Goal: Task Accomplishment & Management: Use online tool/utility

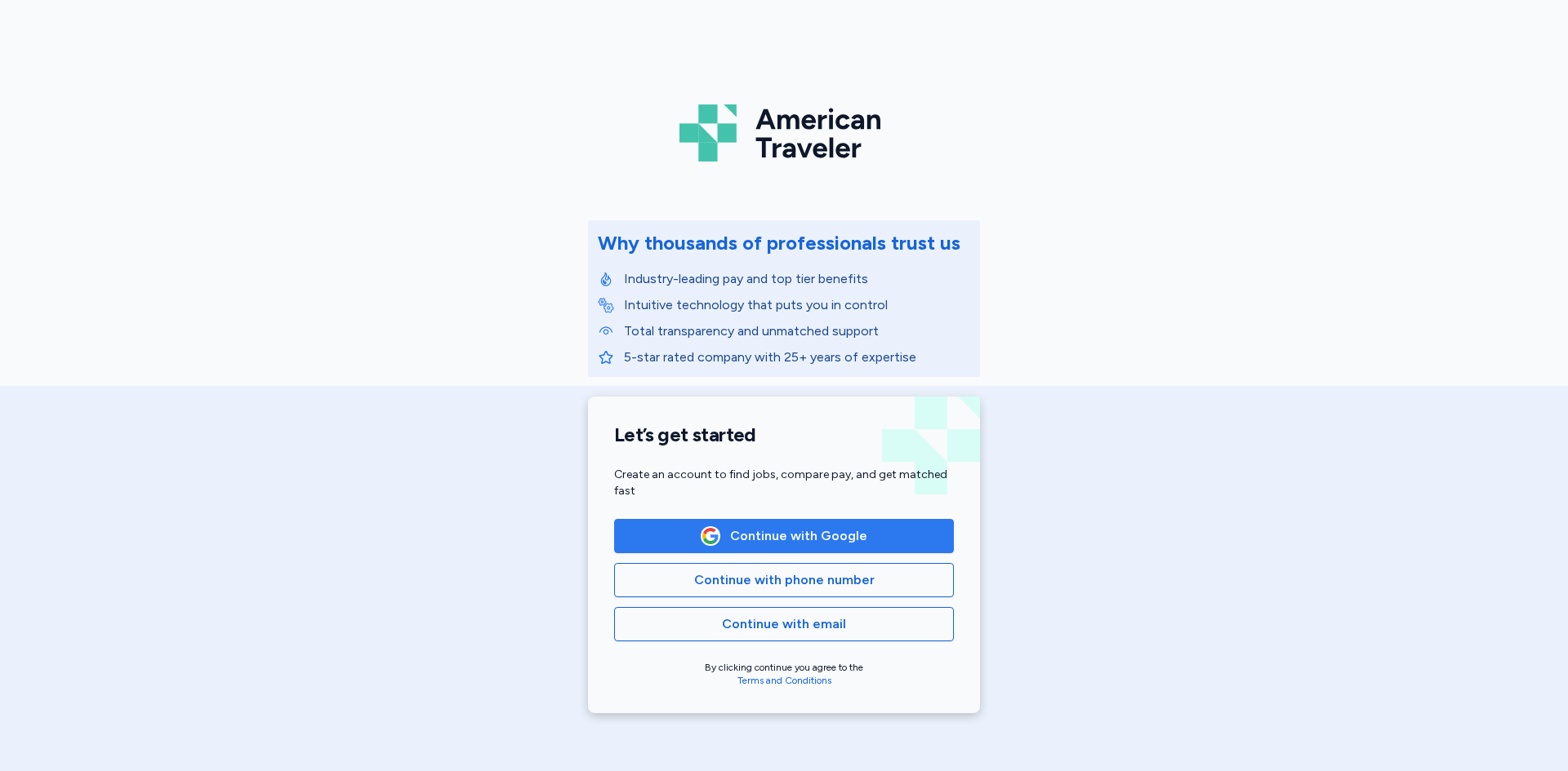
click at [744, 529] on span "Continue with Google" at bounding box center [799, 536] width 138 height 20
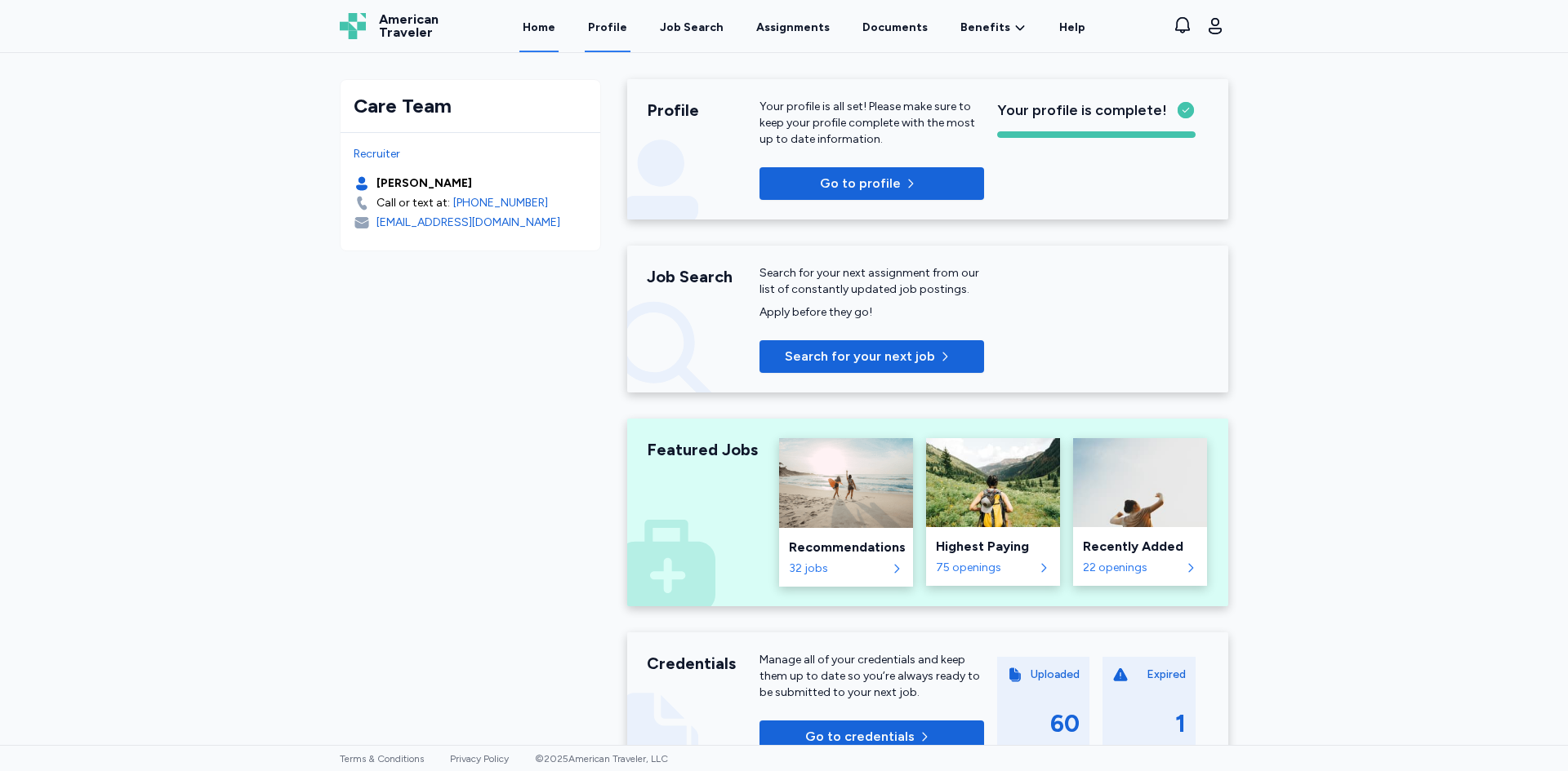
click at [611, 24] on link "Profile" at bounding box center [607, 27] width 46 height 51
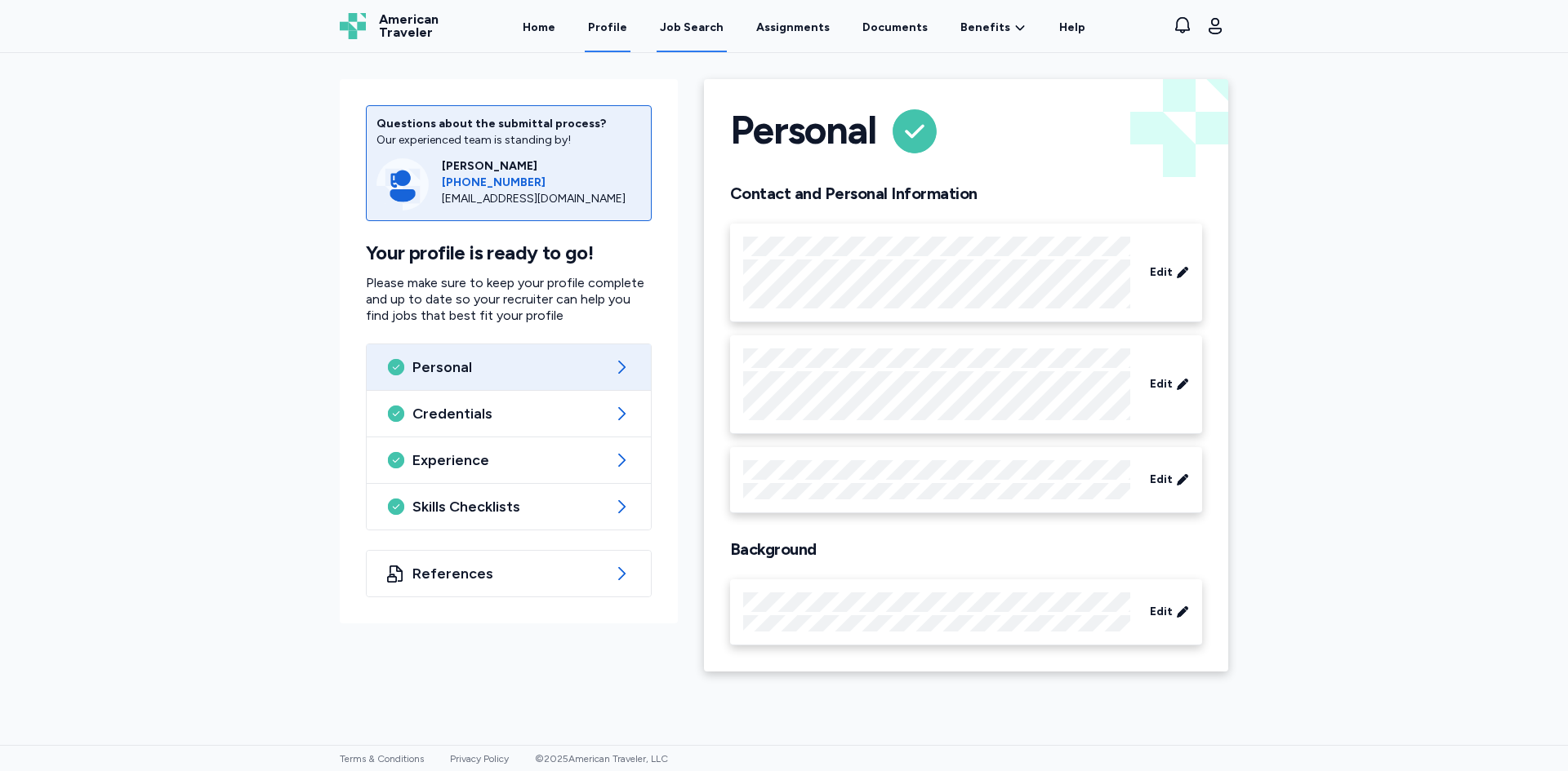
click at [704, 19] on link "Job Search" at bounding box center [691, 27] width 70 height 51
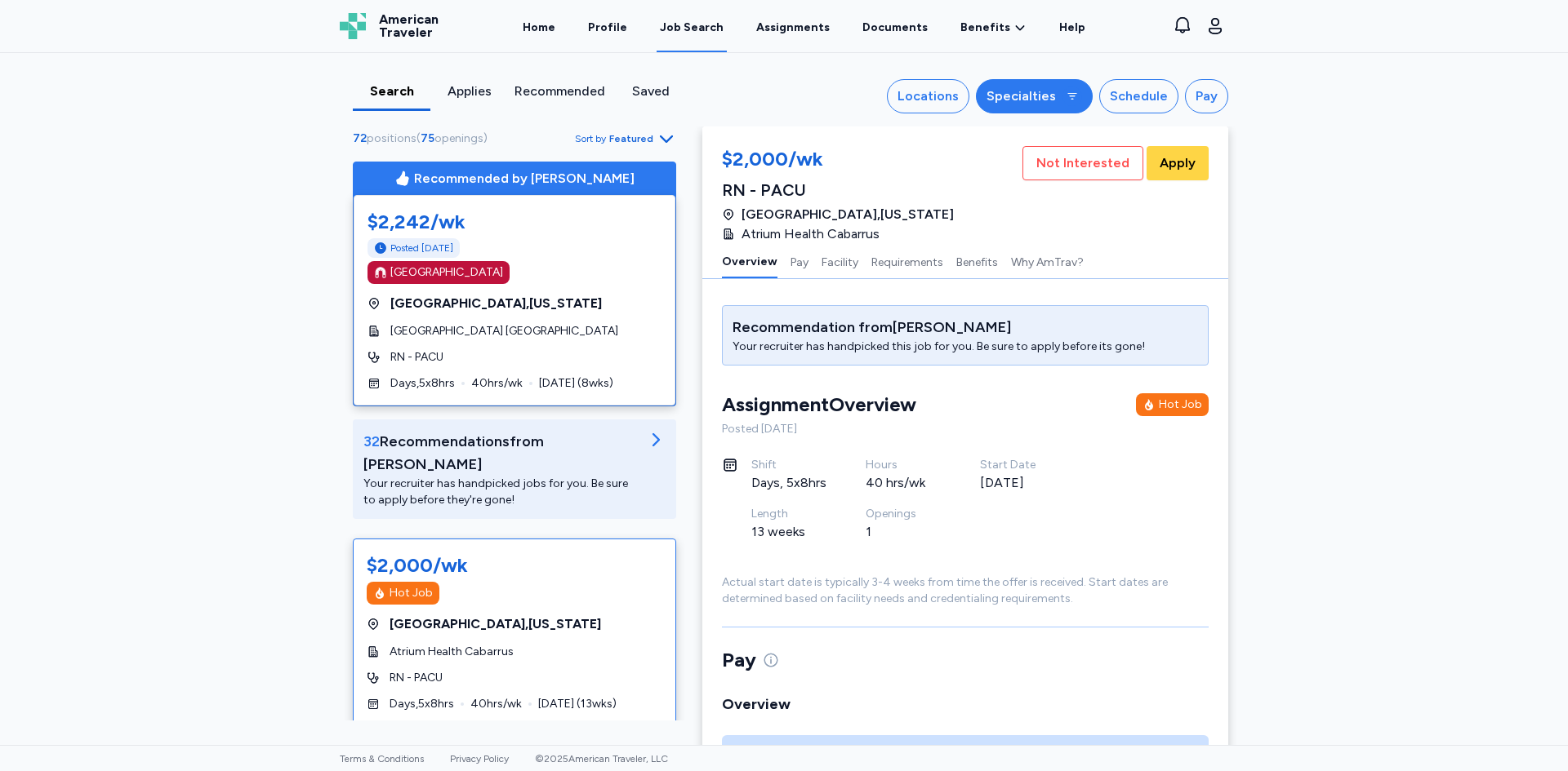
click at [1007, 97] on div "Specialties" at bounding box center [1021, 95] width 69 height 20
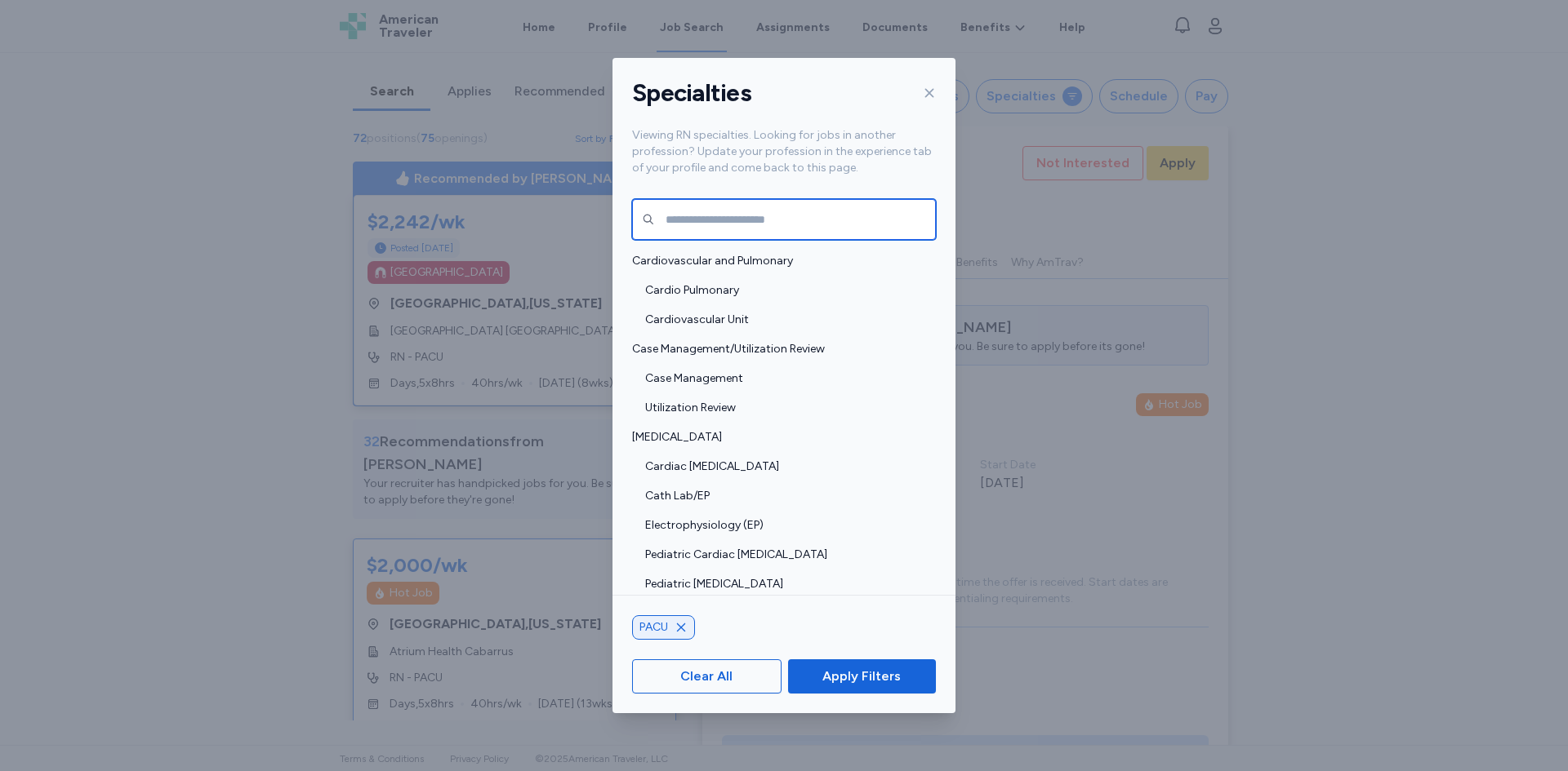
click at [842, 214] on input "text" at bounding box center [784, 220] width 303 height 41
type input "****"
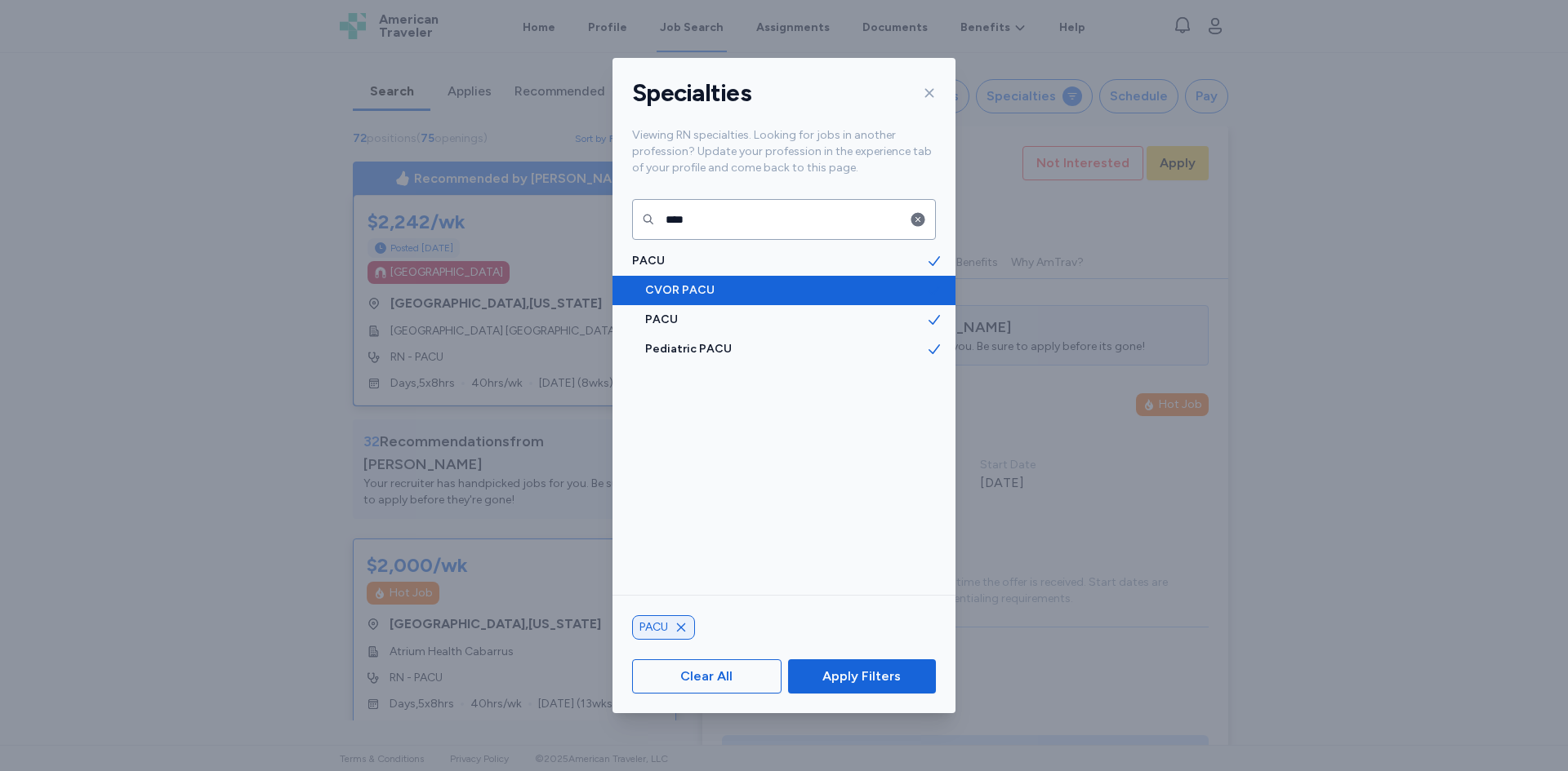
click at [827, 286] on span "CVOR PACU" at bounding box center [785, 290] width 281 height 16
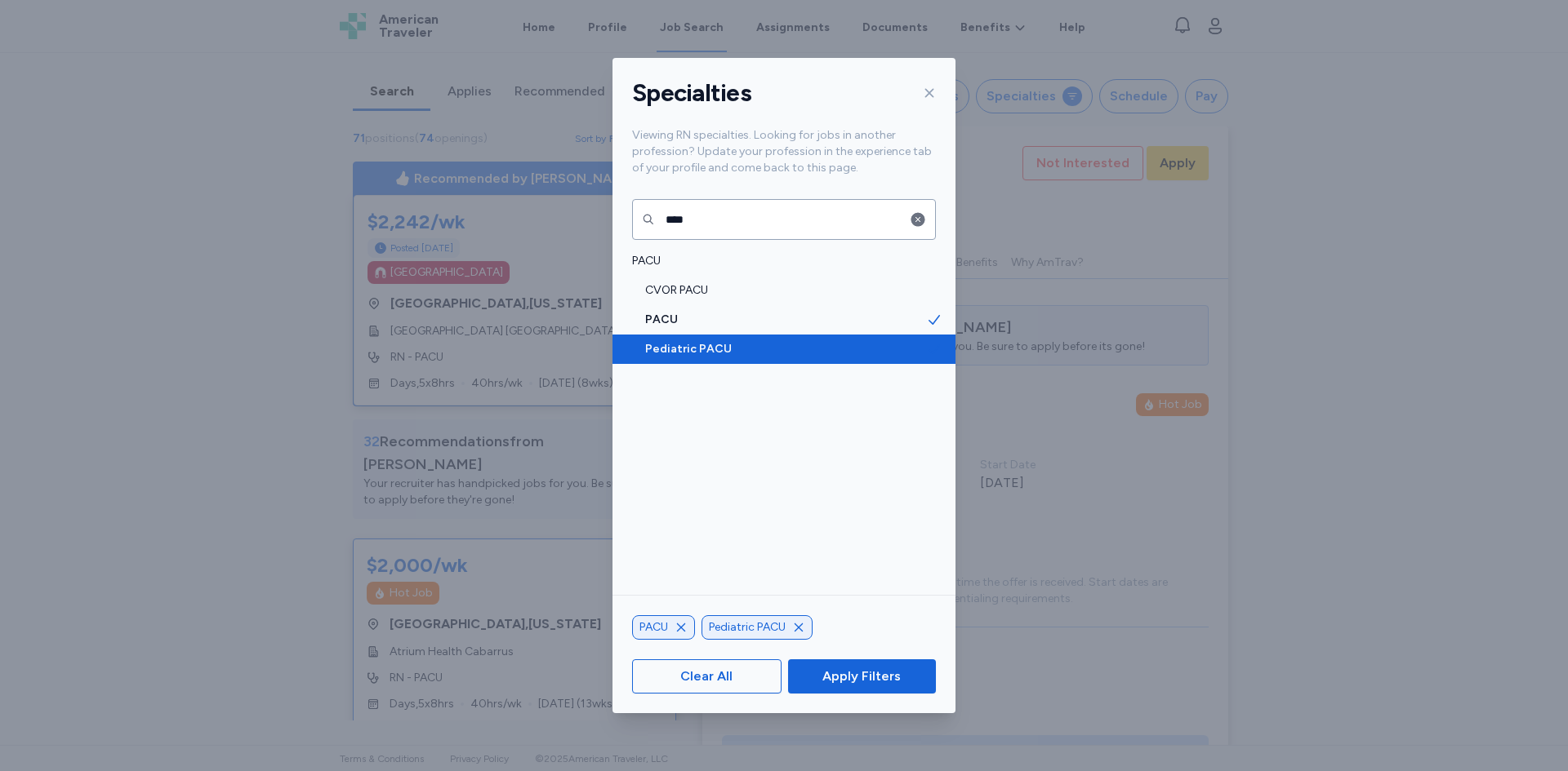
click at [835, 342] on span "Pediatric PACU" at bounding box center [785, 349] width 281 height 16
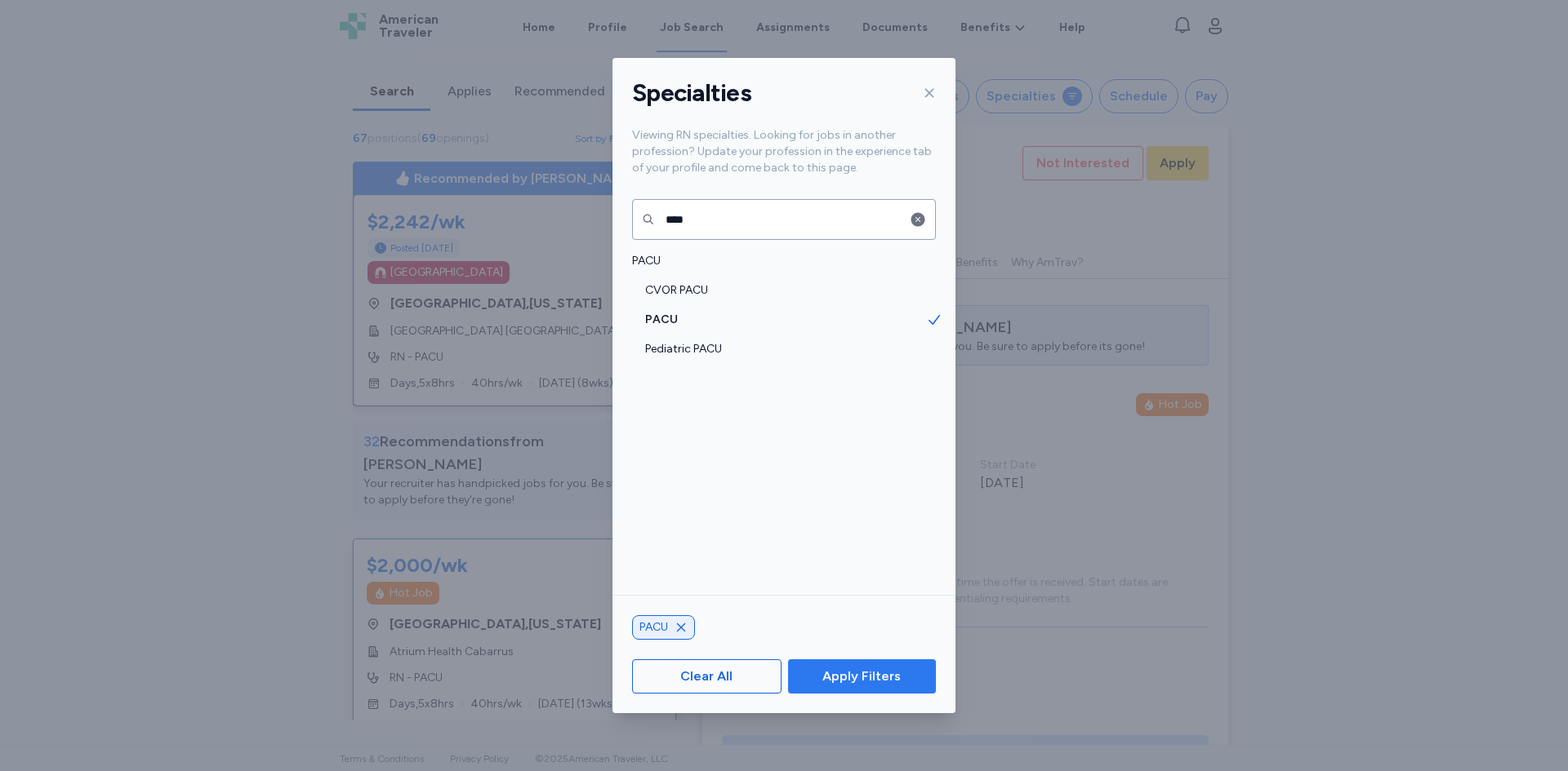
click at [850, 669] on span "Apply Filters" at bounding box center [861, 676] width 79 height 20
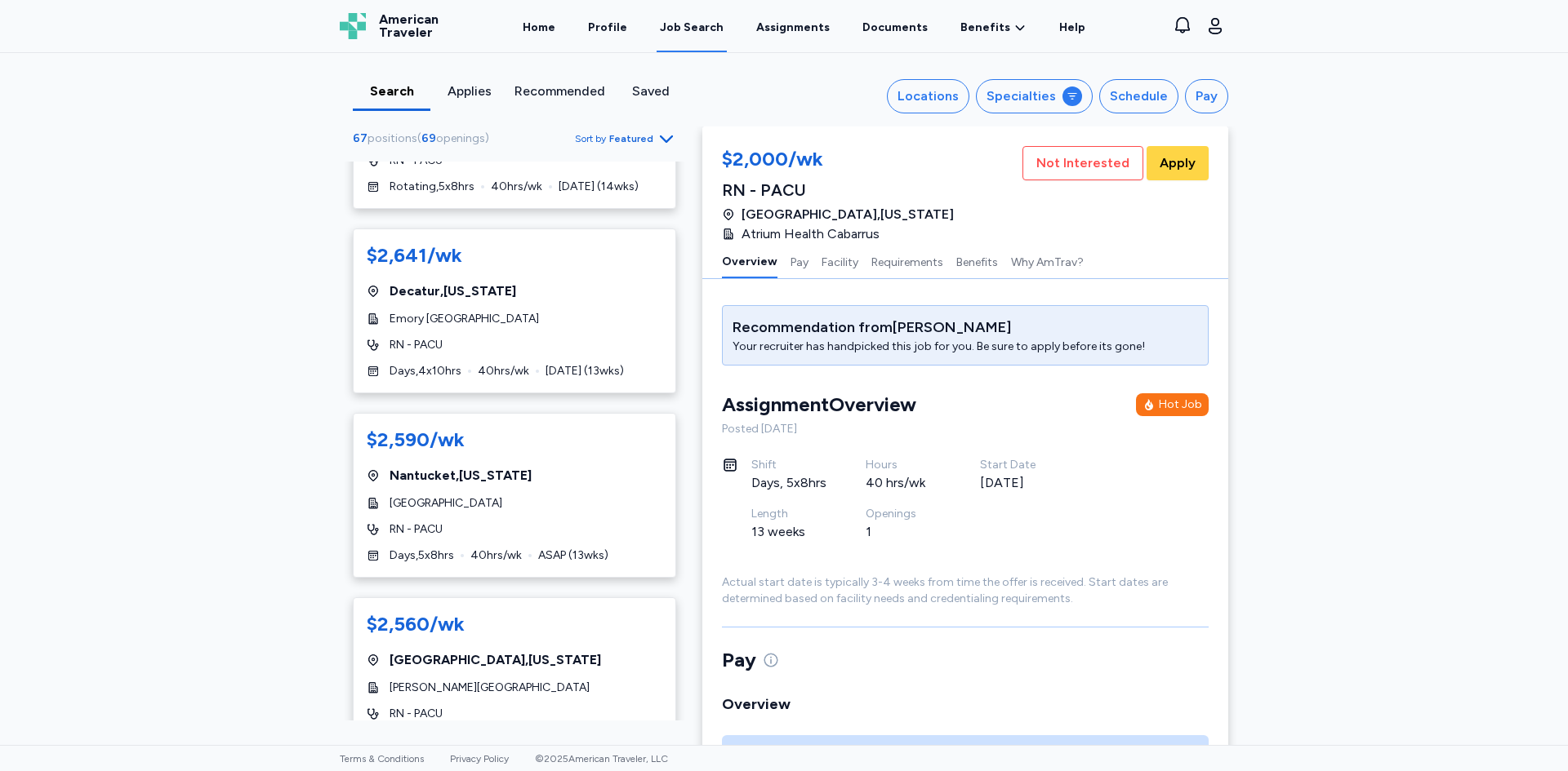
scroll to position [1132, 0]
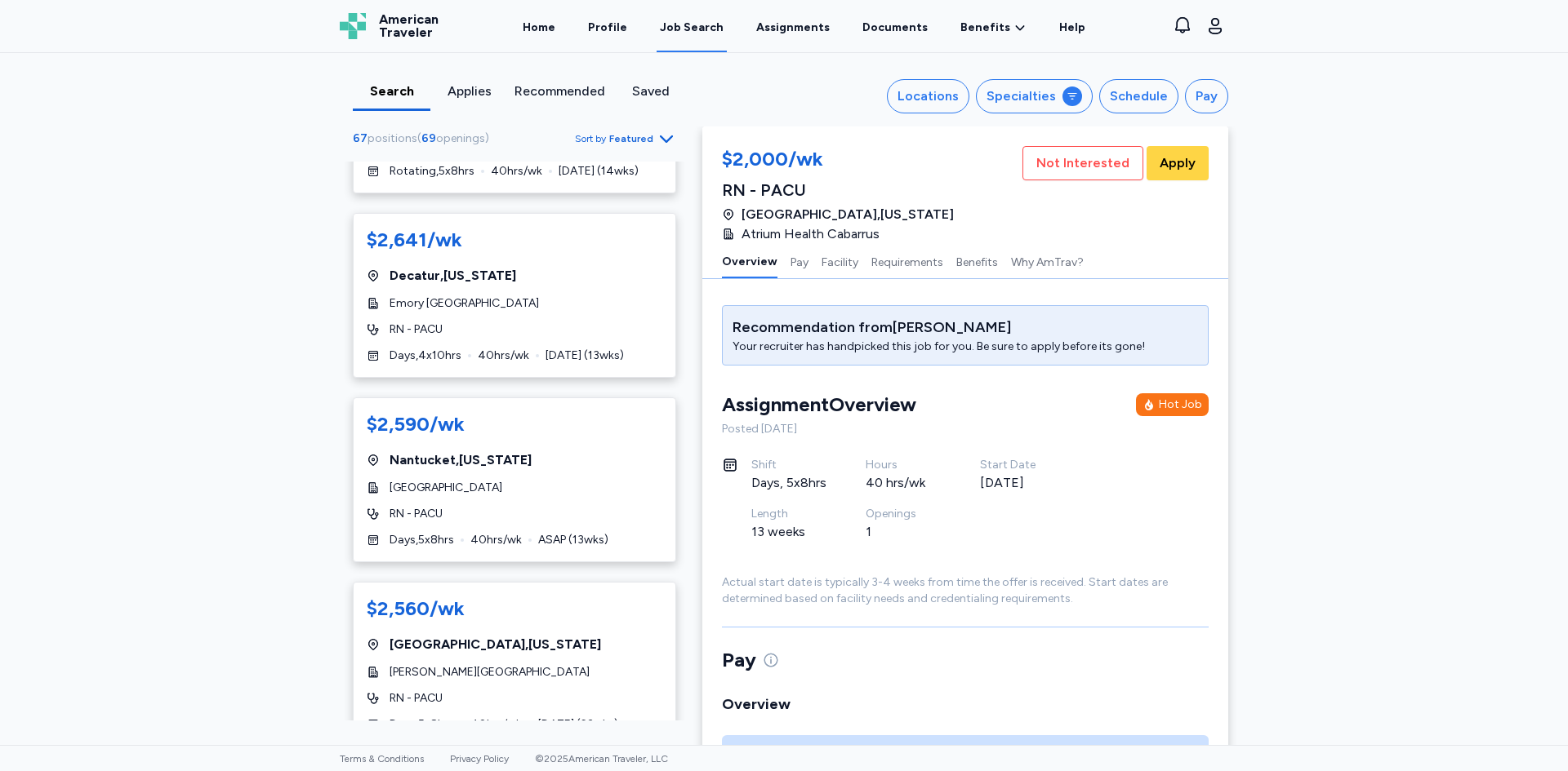
click at [297, 363] on div "Search Applies Recommended Saved Locations Specialties Schedule Pay 67 position…" at bounding box center [784, 400] width 1568 height 692
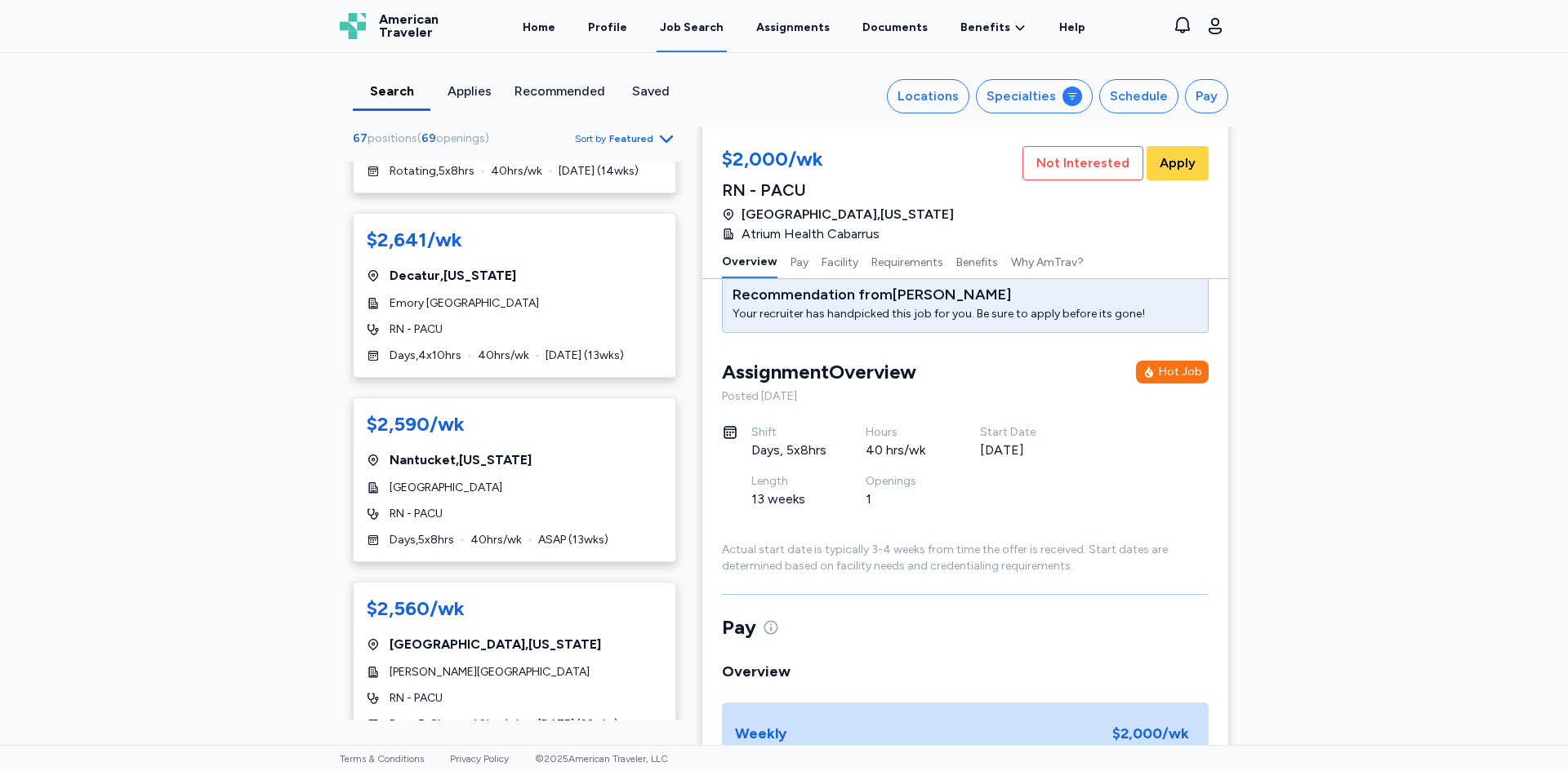
click at [297, 363] on div "Search Applies Recommended Saved Locations Specialties Schedule Pay 67 position…" at bounding box center [784, 400] width 1568 height 692
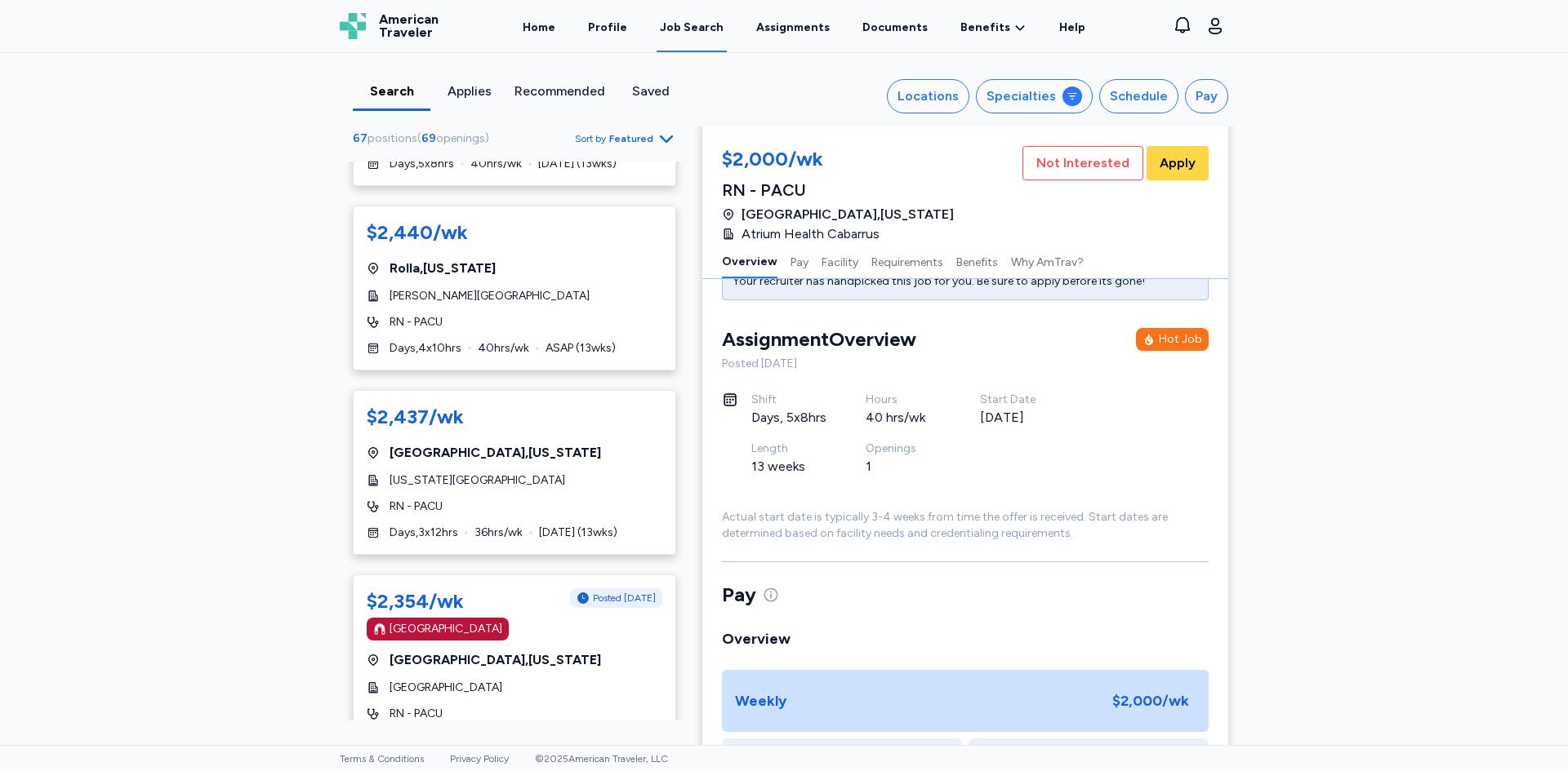
scroll to position [2908, 0]
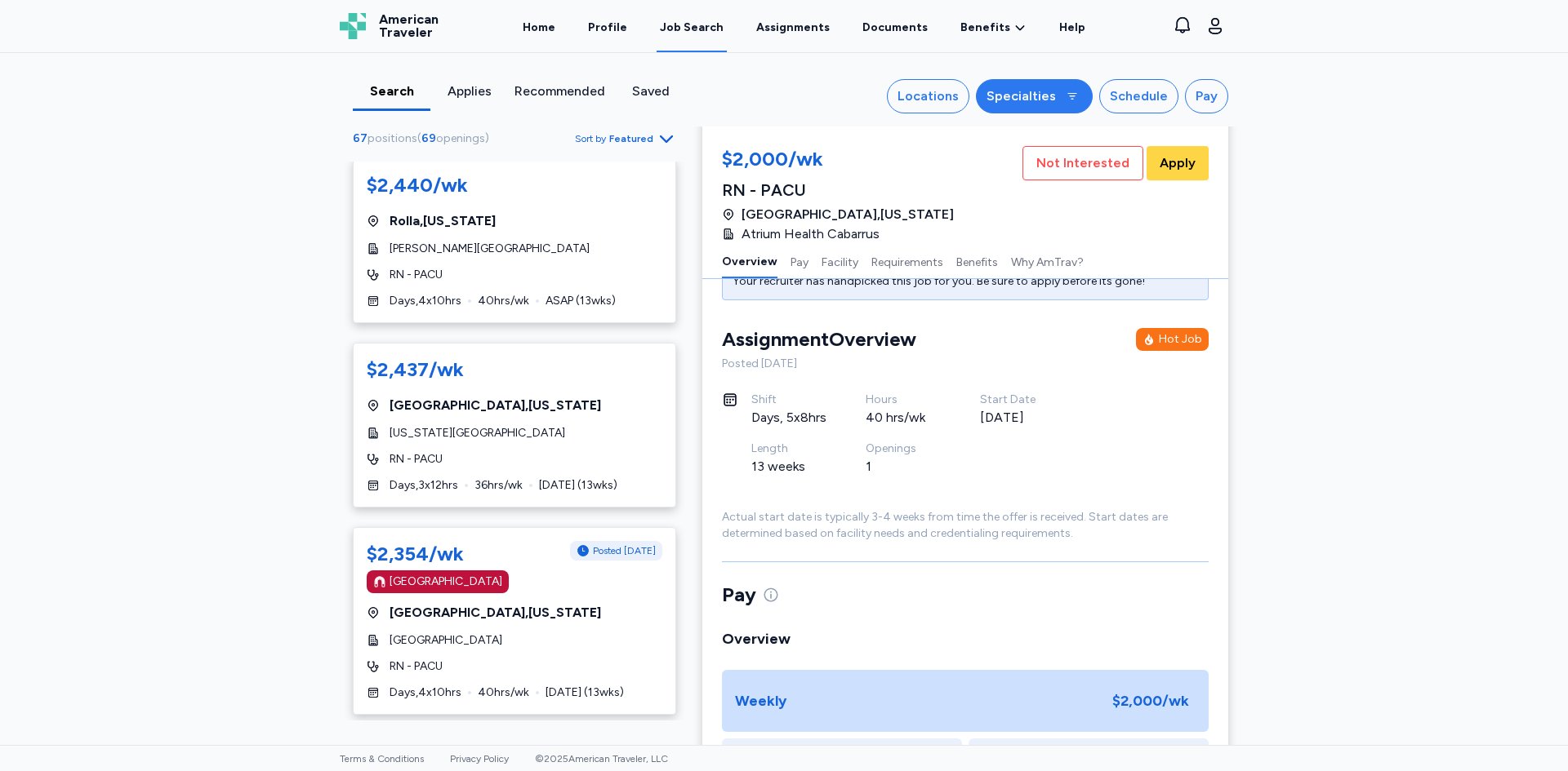
click at [1003, 97] on div "Specialties" at bounding box center [1021, 95] width 69 height 20
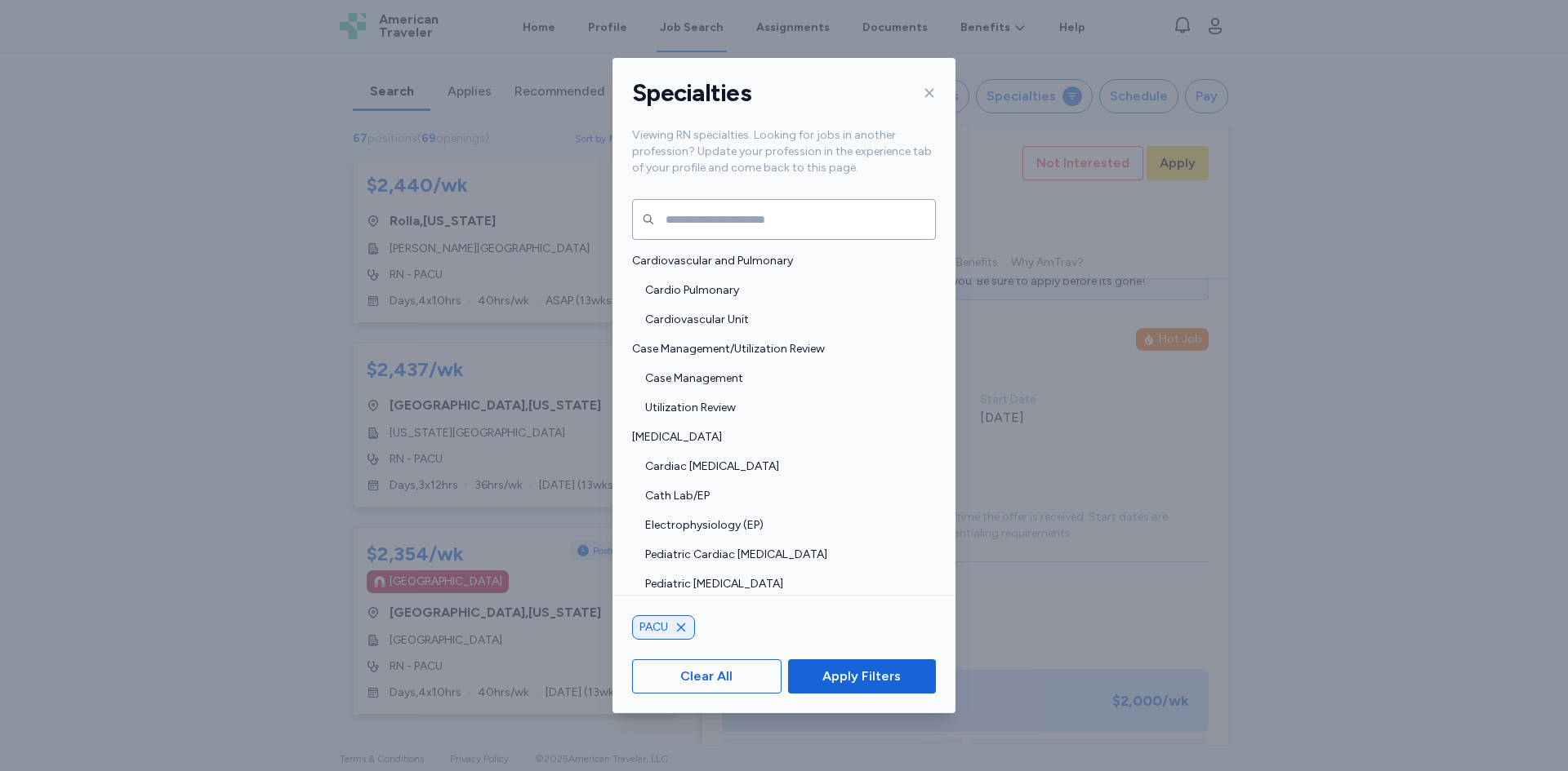
click at [1320, 88] on div "Specialties Viewing RN specialties. Looking for jobs in another profession? Upd…" at bounding box center [784, 386] width 1568 height 771
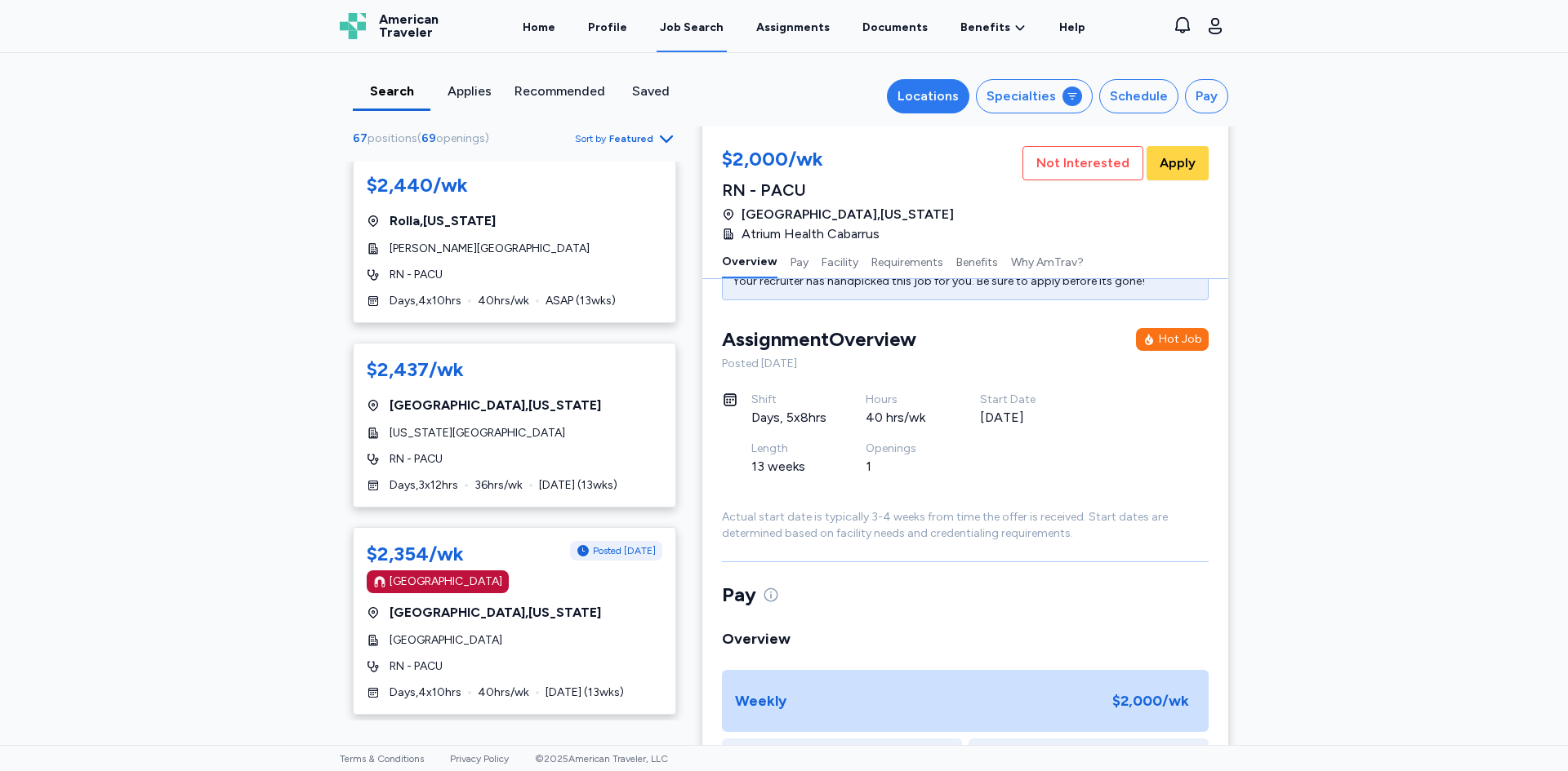
click at [939, 89] on div "Locations" at bounding box center [928, 95] width 61 height 20
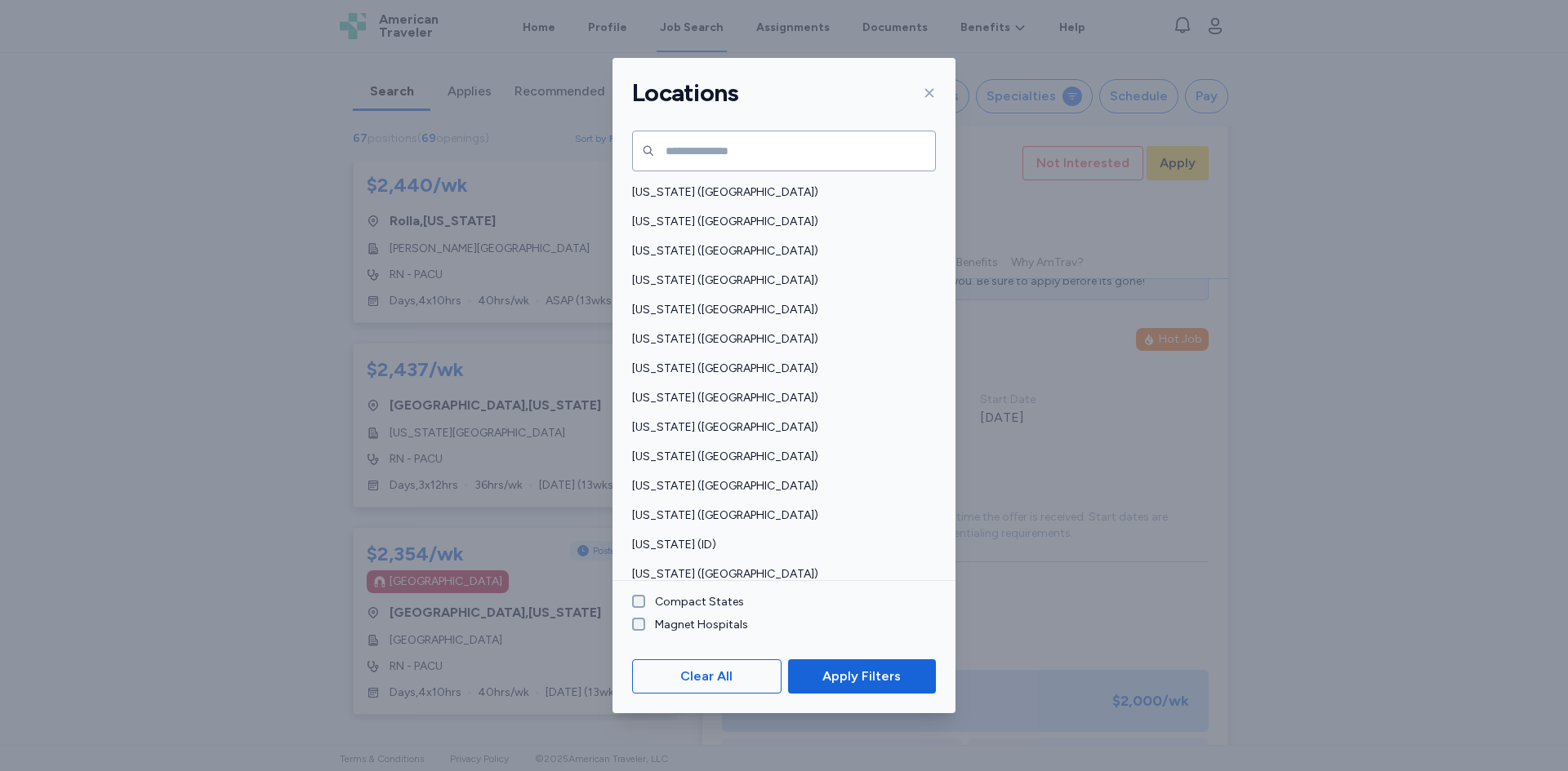
click at [682, 599] on label "Compact States" at bounding box center [695, 602] width 99 height 16
click at [828, 674] on span "Apply Filters" at bounding box center [861, 676] width 79 height 20
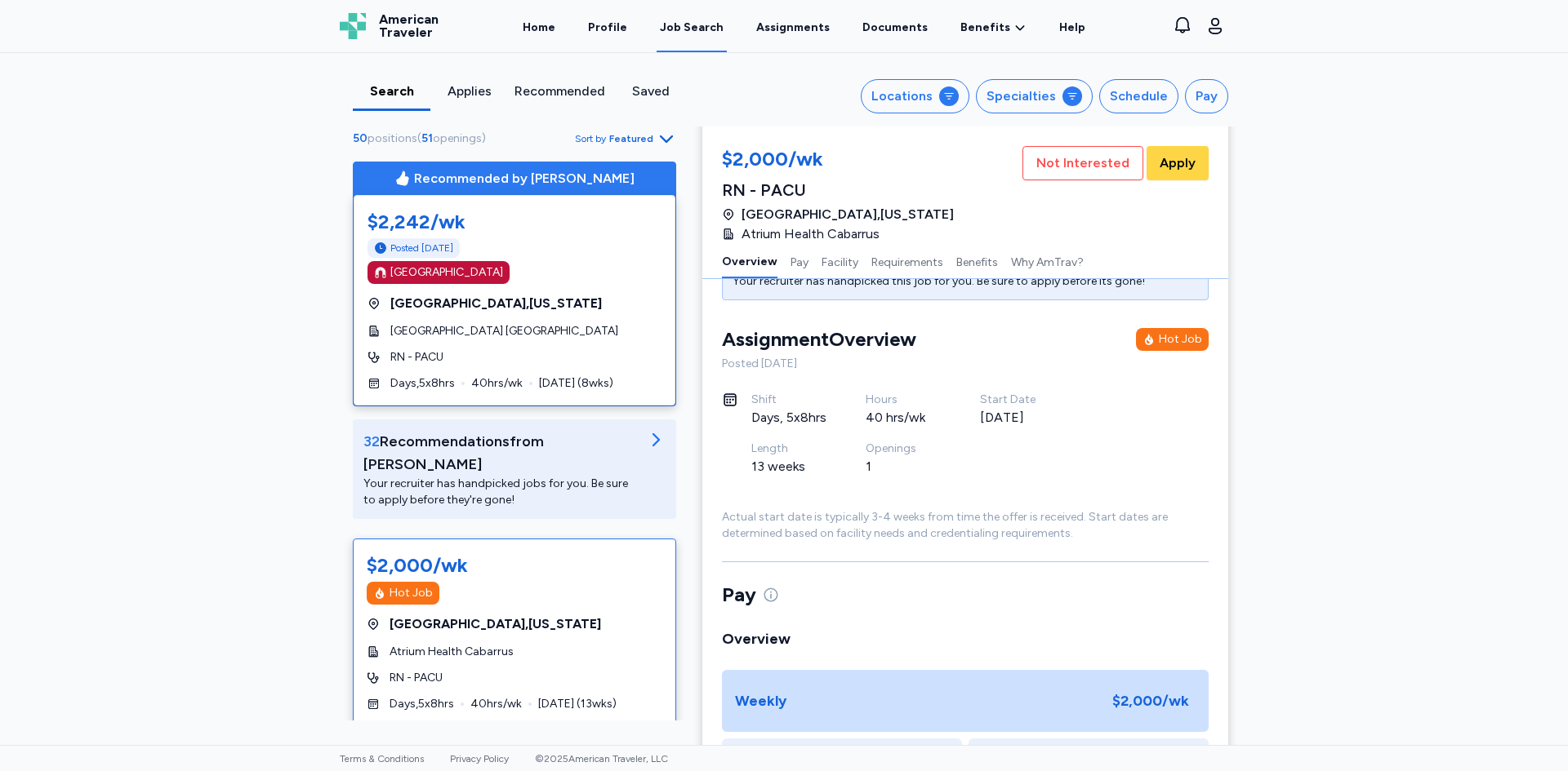
click at [280, 577] on div "Search Applies Recommended Saved Locations Specialties Schedule Pay 50 position…" at bounding box center [784, 400] width 1568 height 692
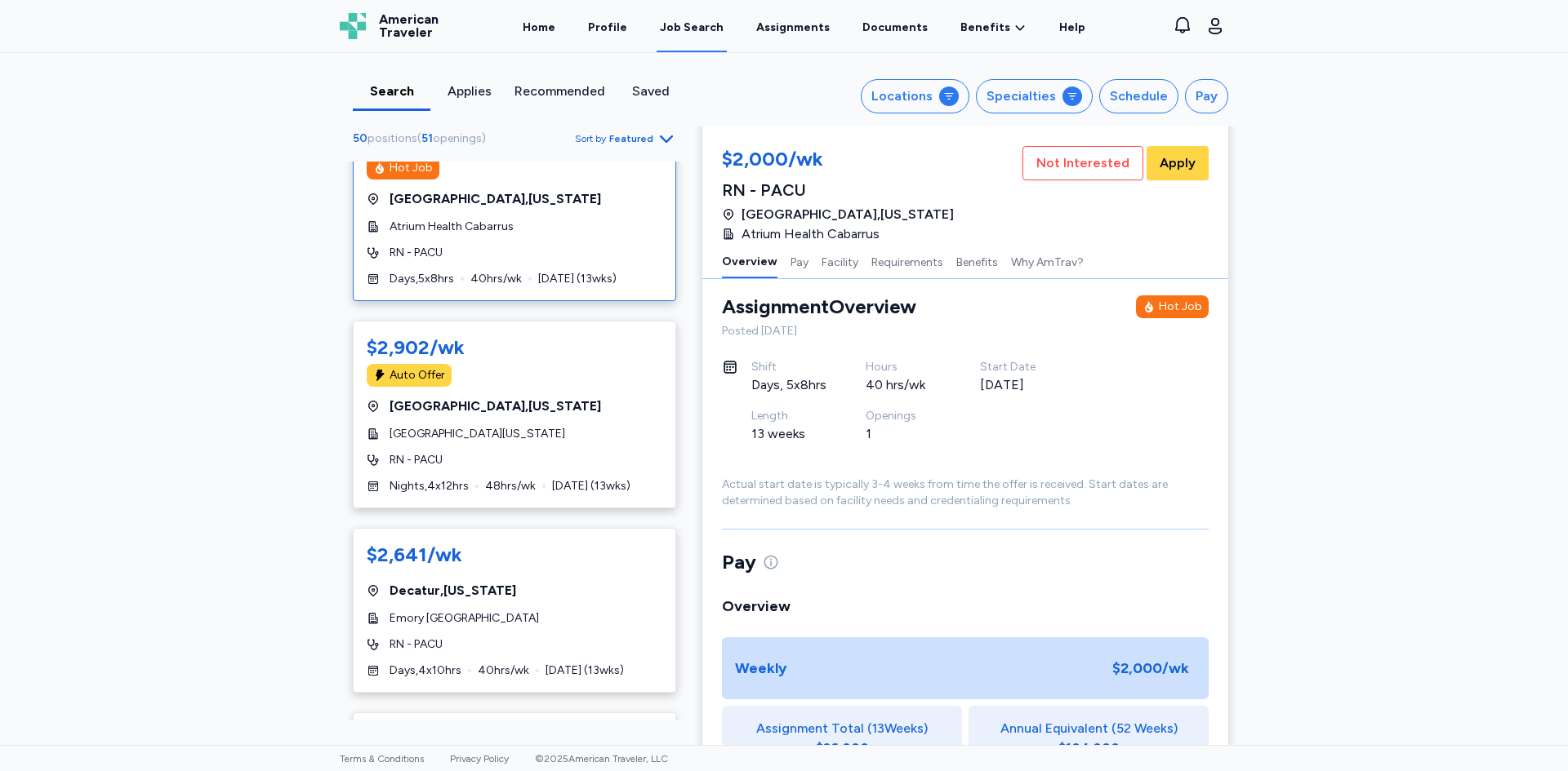
scroll to position [457, 0]
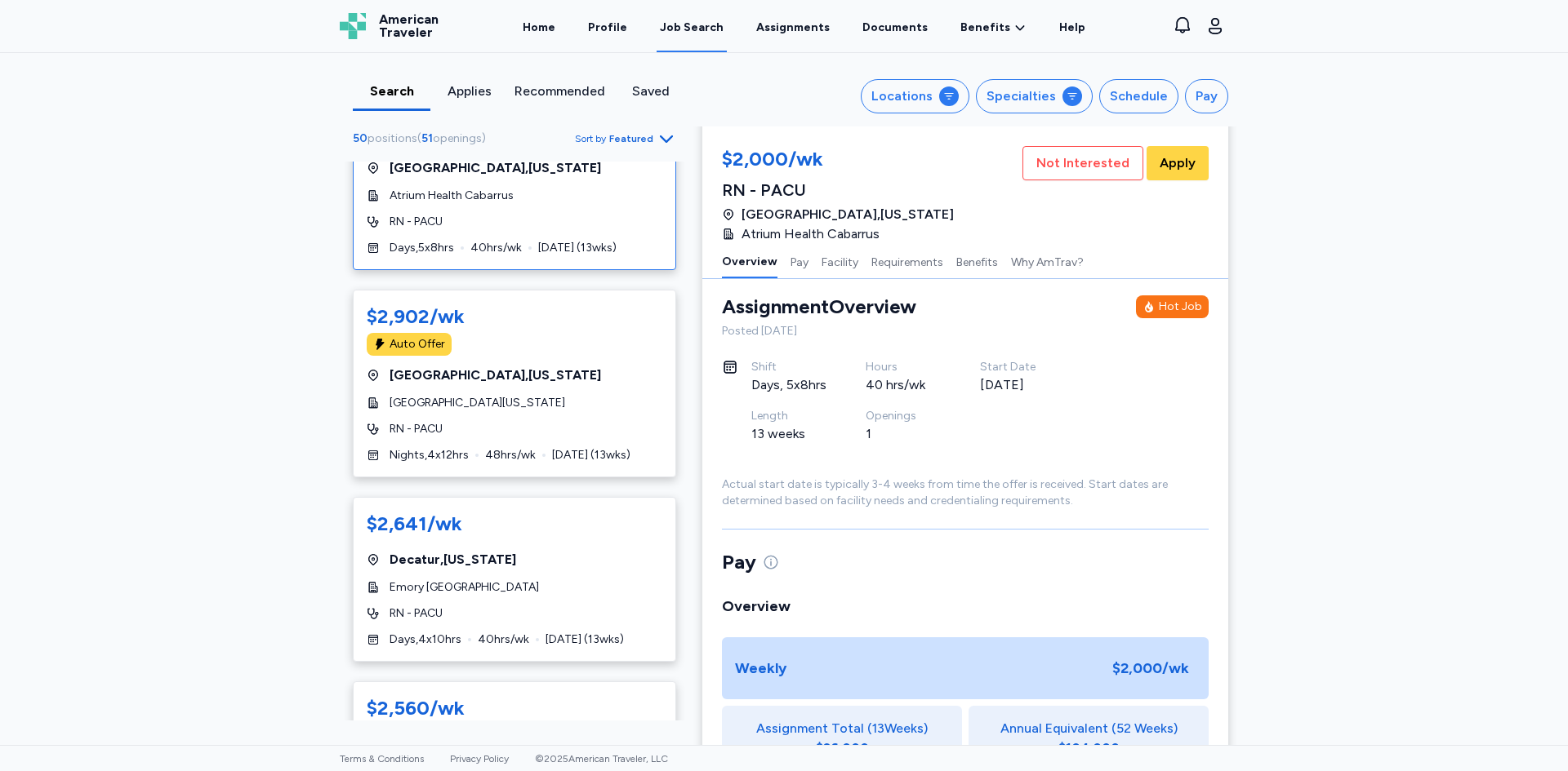
click at [669, 303] on div "Recommended by [PERSON_NAME] $2,242/wk Posted [DATE] [GEOGRAPHIC_DATA] [GEOGRAP…" at bounding box center [514, 441] width 349 height 559
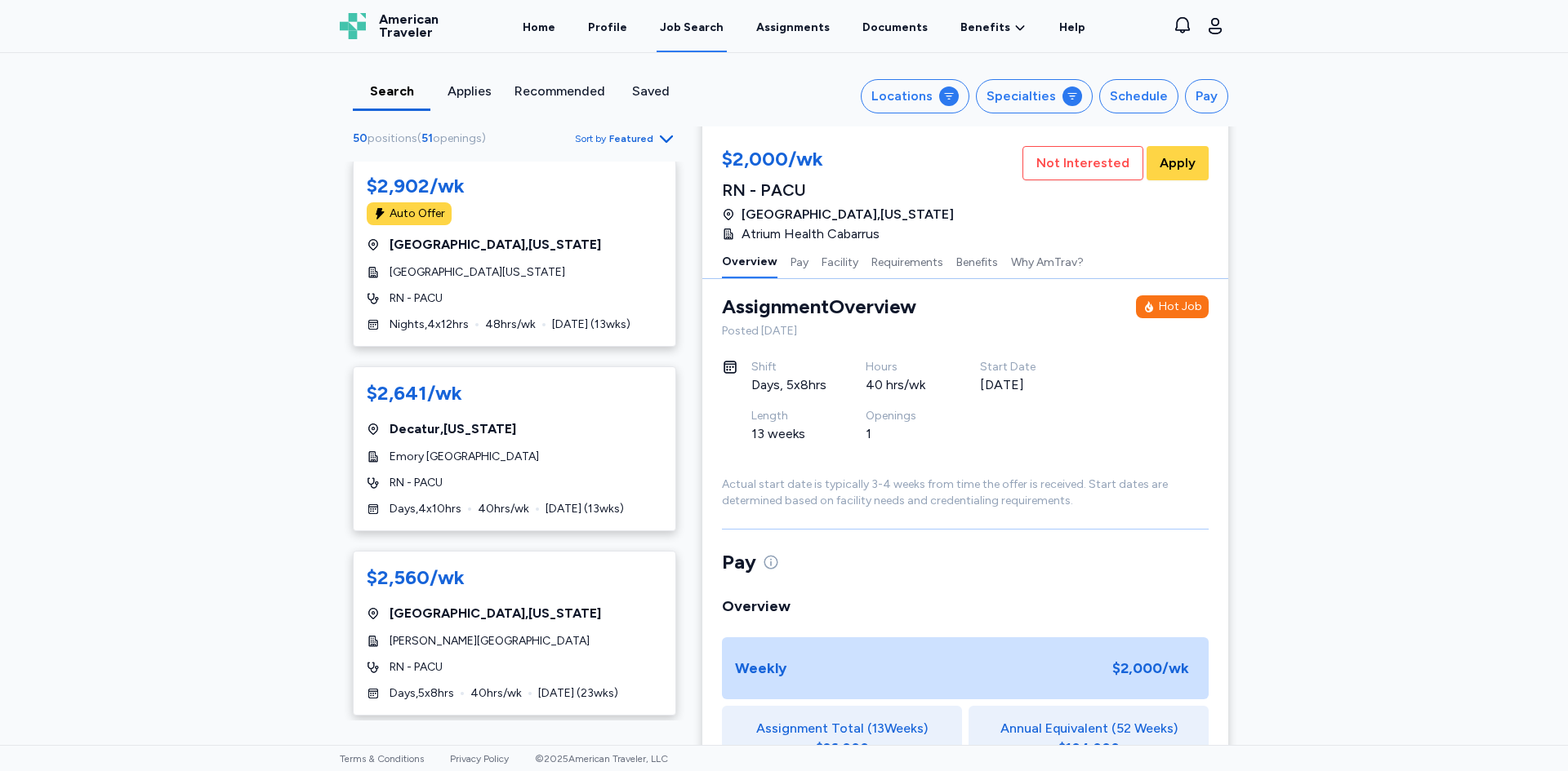
scroll to position [619, 0]
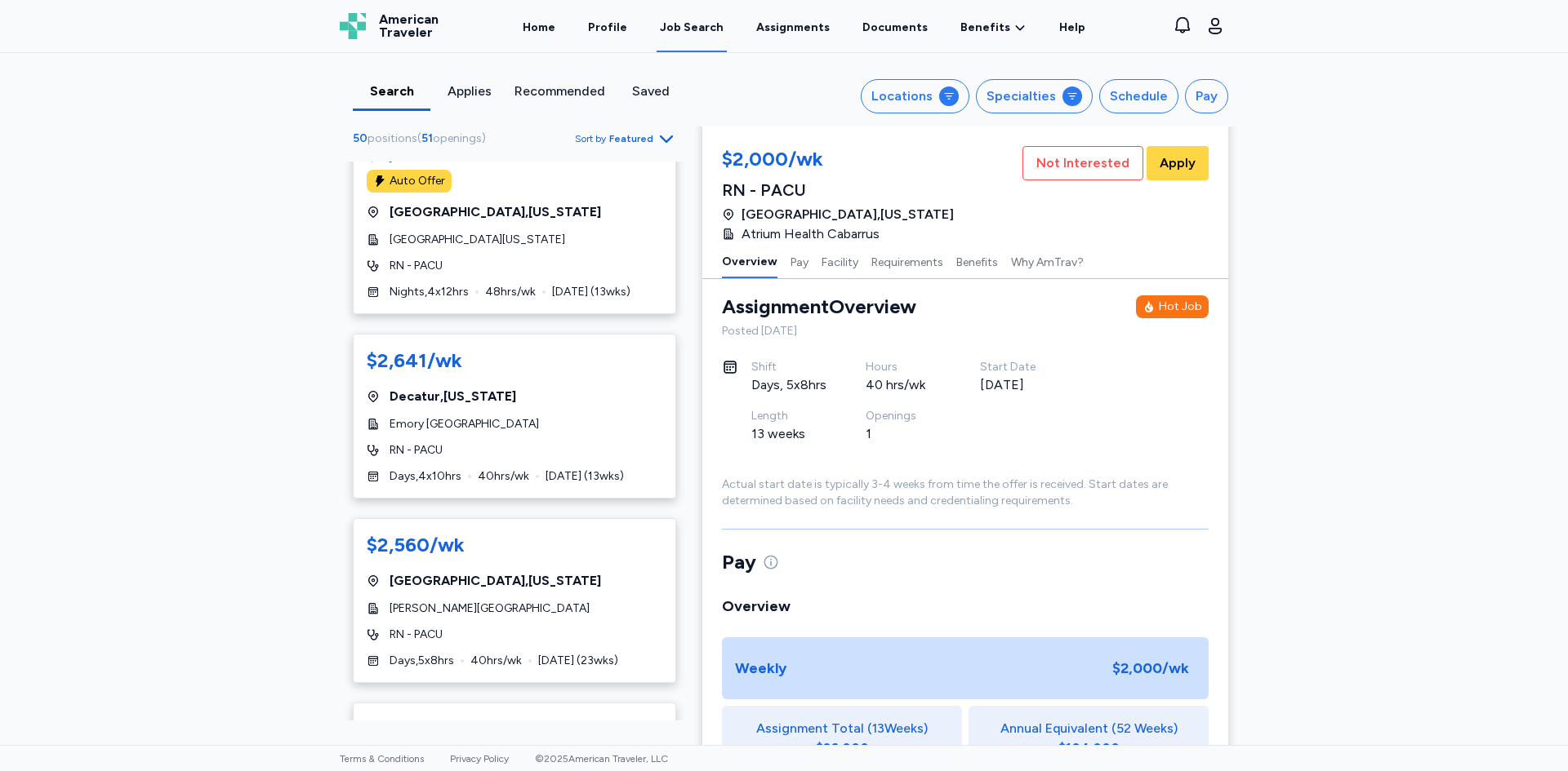
click at [291, 405] on div "Search Applies Recommended Saved Locations Specialties Schedule Pay 50 position…" at bounding box center [784, 400] width 1568 height 692
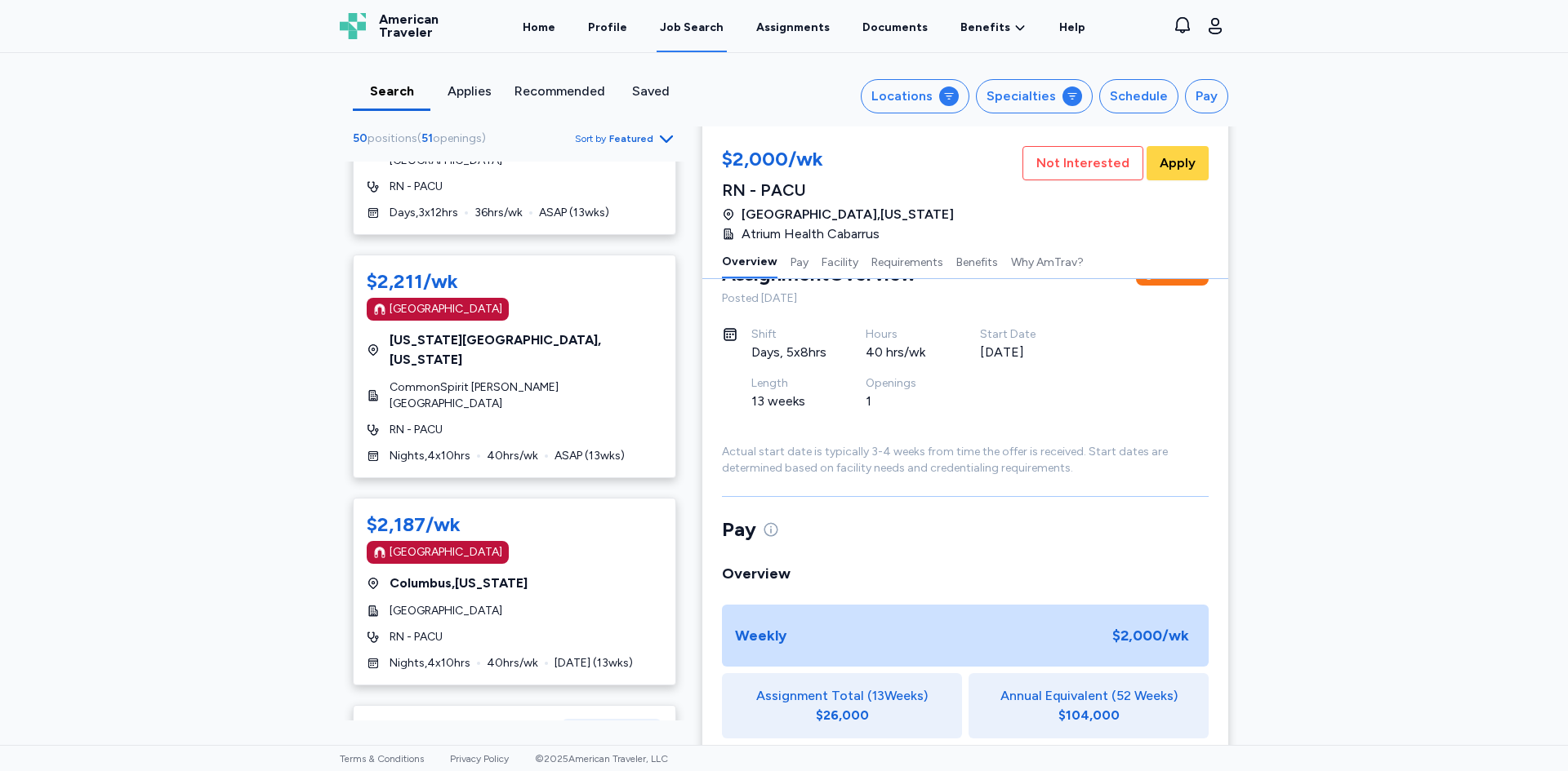
scroll to position [3476, 0]
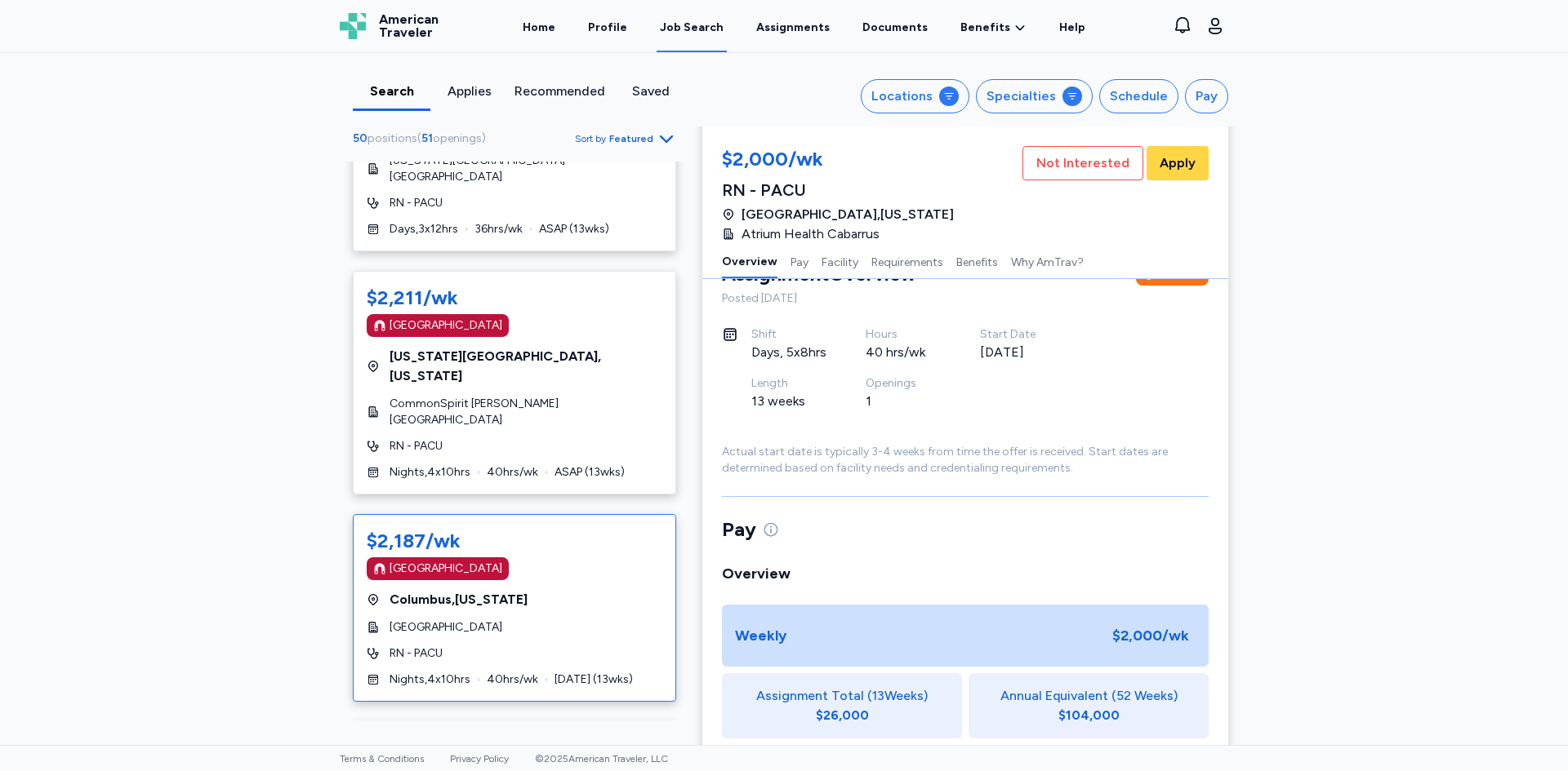
click at [553, 514] on div "$2,187/wk [GEOGRAPHIC_DATA] [GEOGRAPHIC_DATA] , [US_STATE][GEOGRAPHIC_DATA] RN …" at bounding box center [514, 607] width 323 height 188
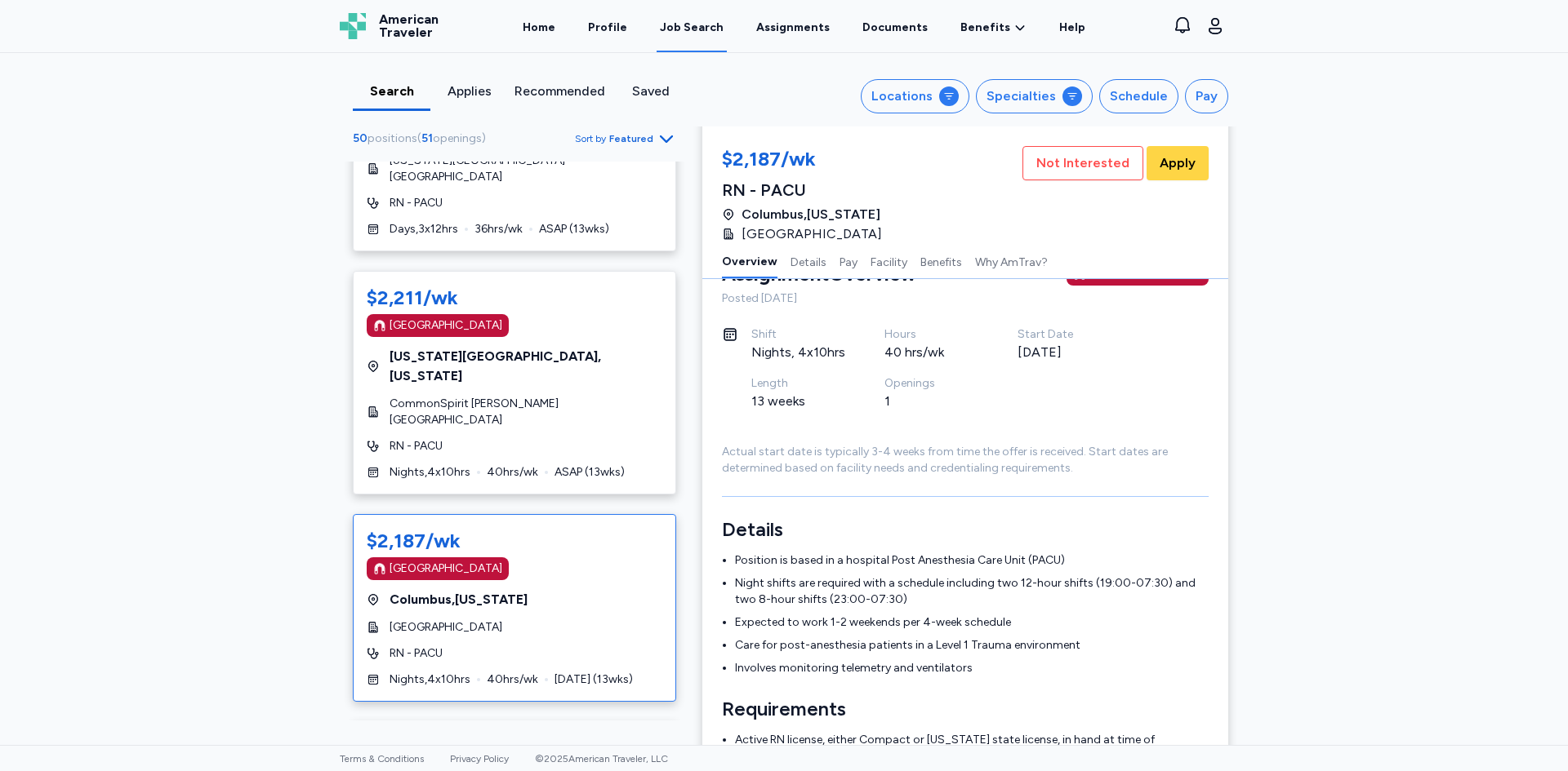
scroll to position [2, 0]
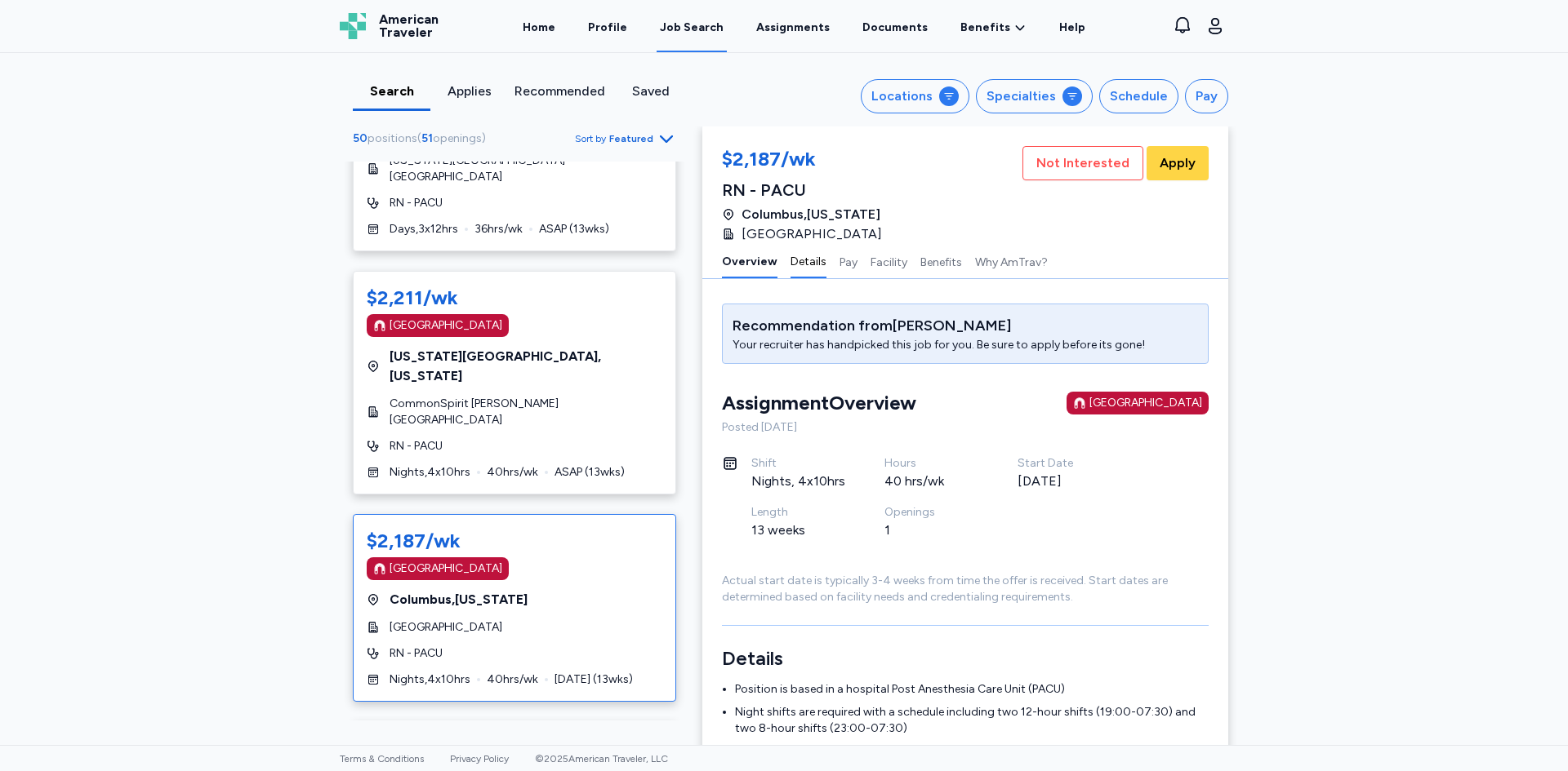
click at [813, 261] on button "Details" at bounding box center [808, 261] width 36 height 35
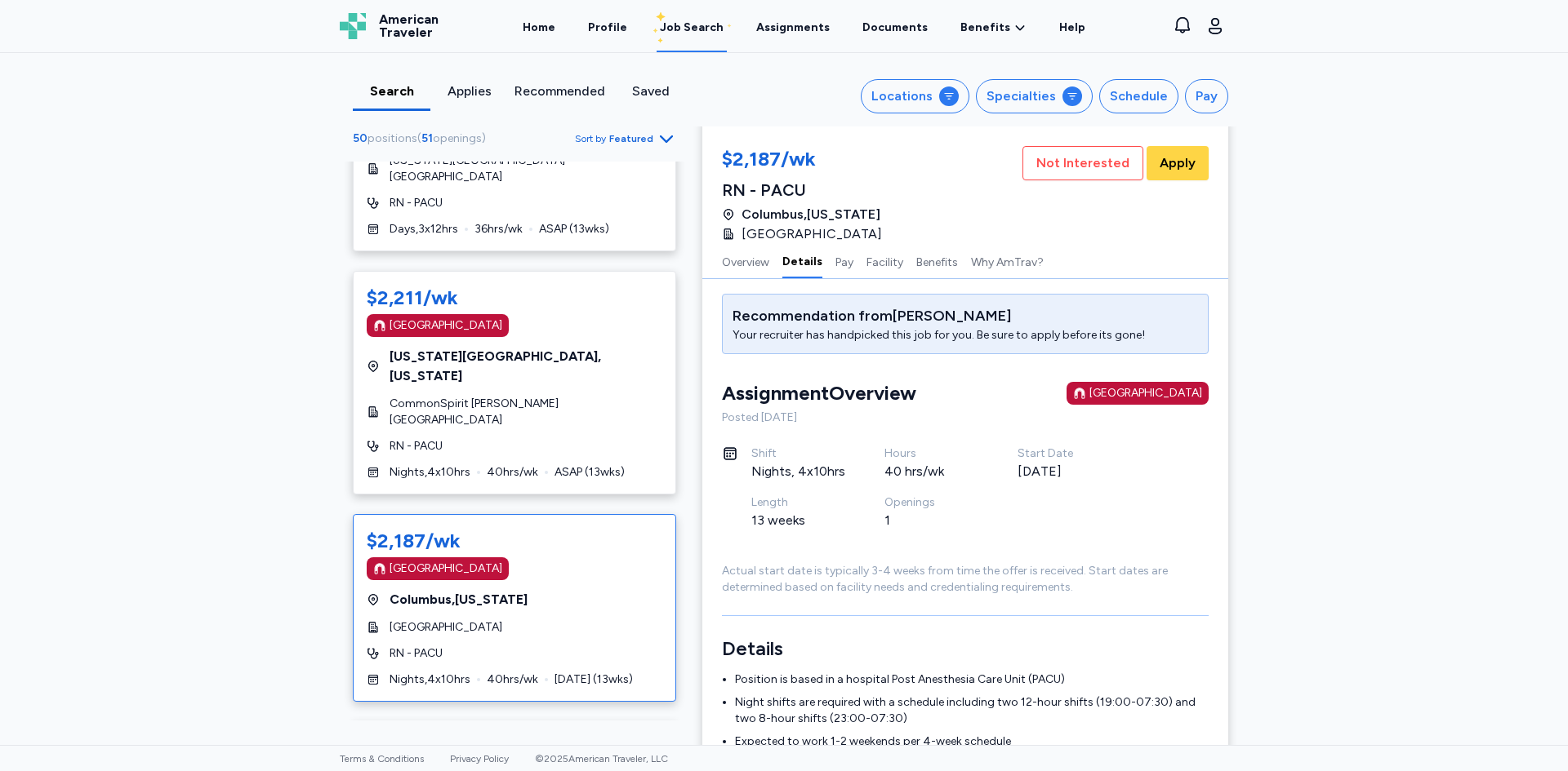
scroll to position [343, 0]
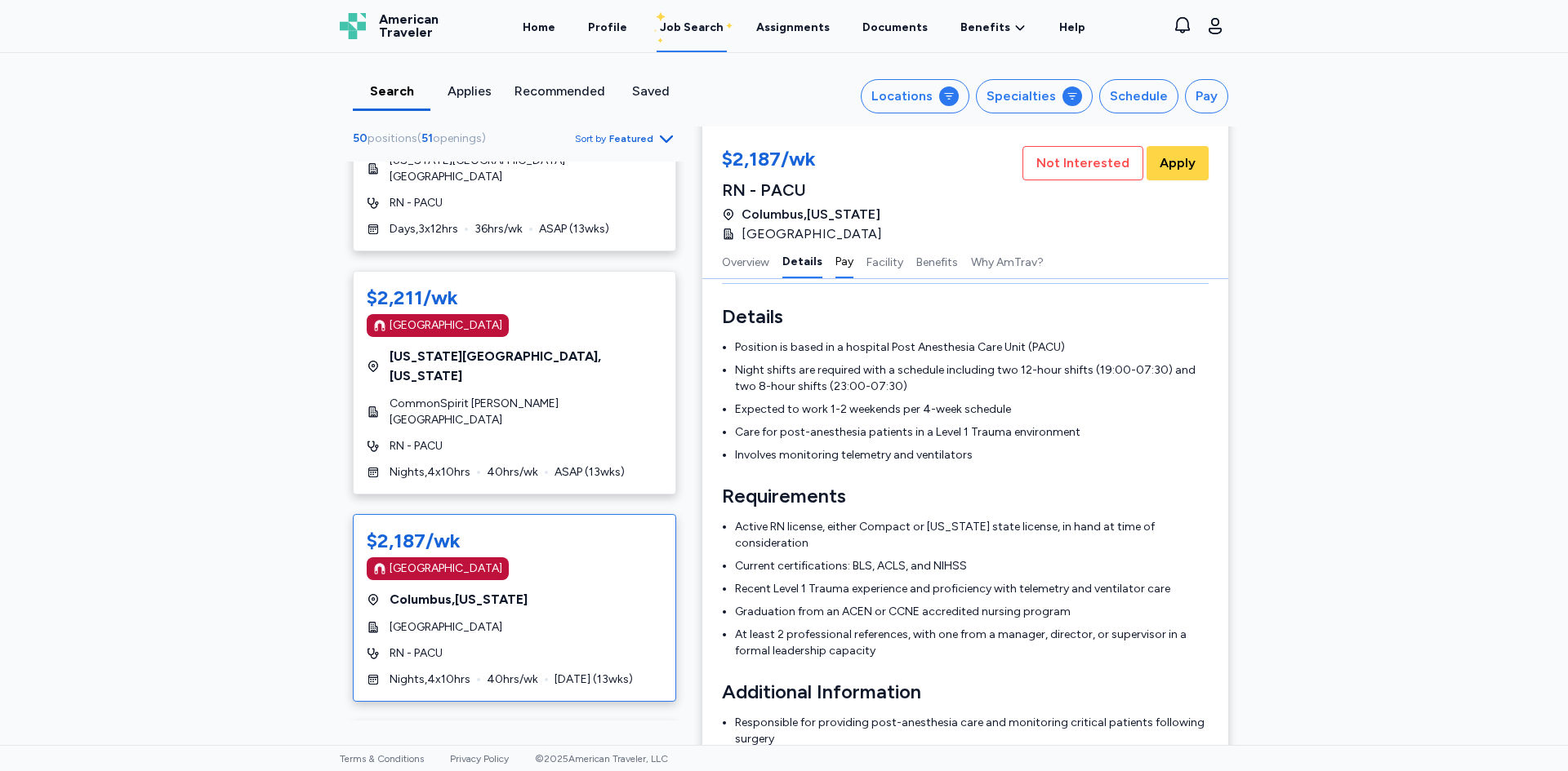
click at [835, 262] on button "Pay" at bounding box center [843, 261] width 18 height 35
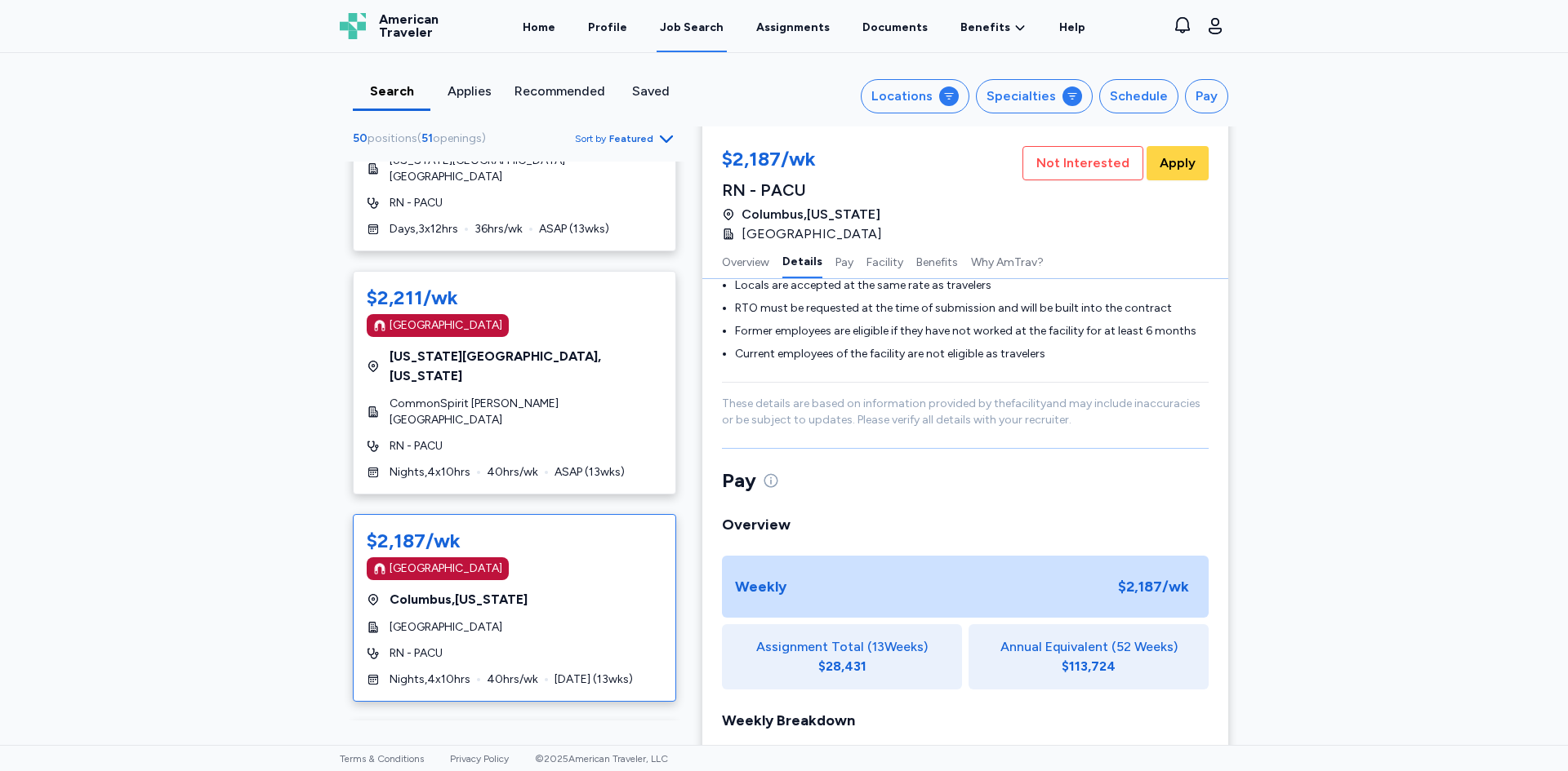
scroll to position [774, 0]
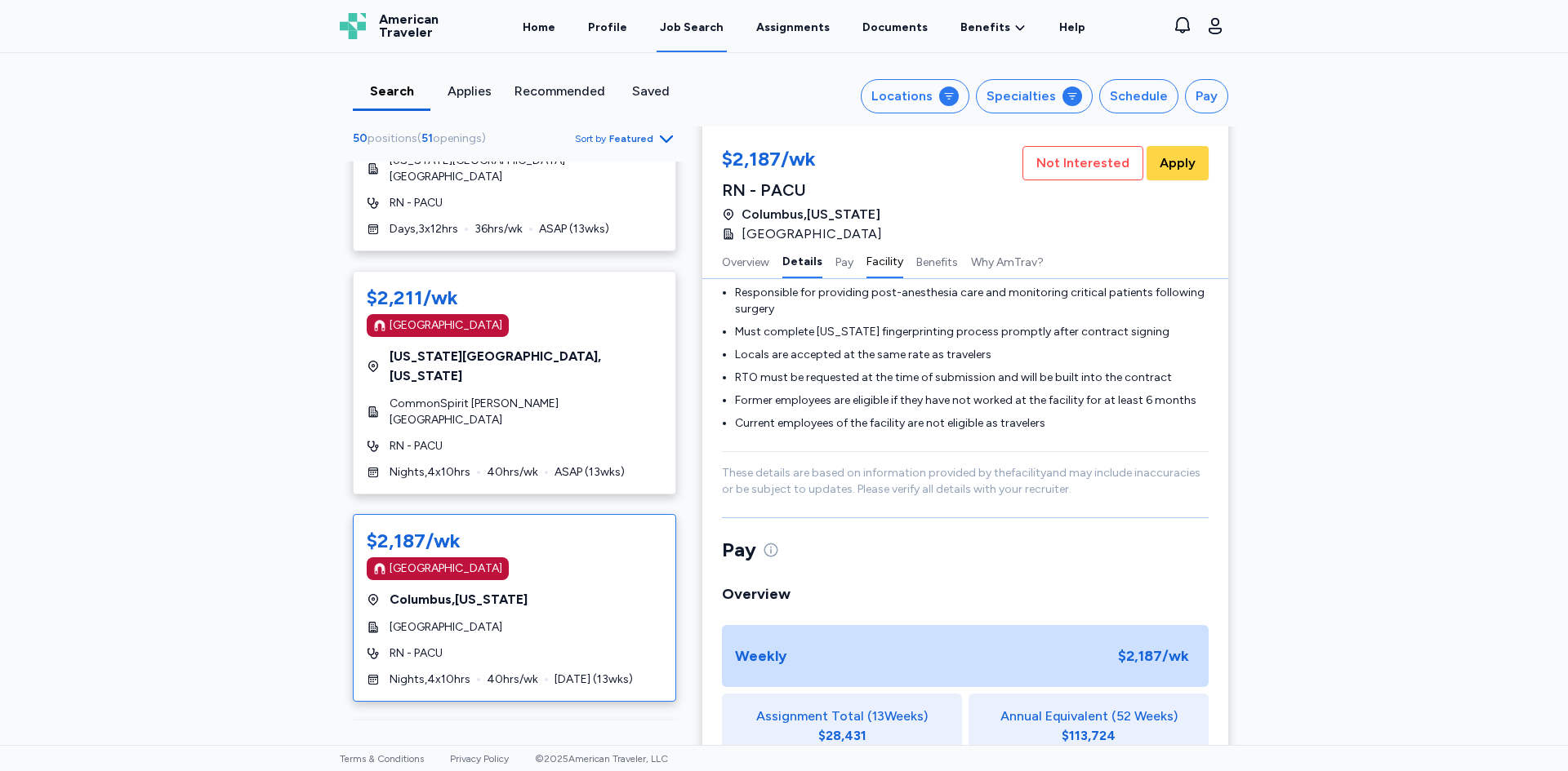
click at [871, 265] on button "Facility" at bounding box center [884, 261] width 37 height 35
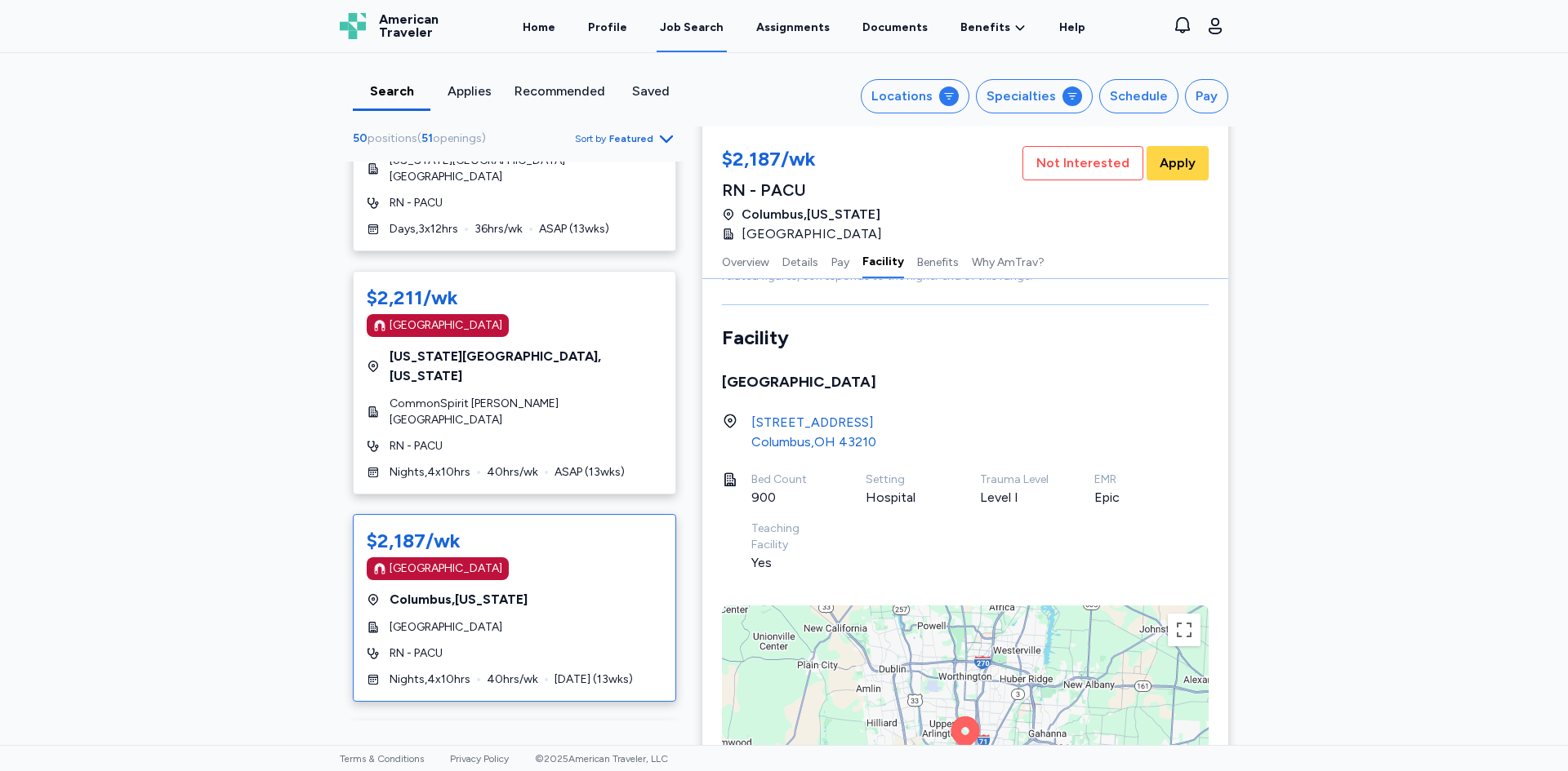
scroll to position [1554, 0]
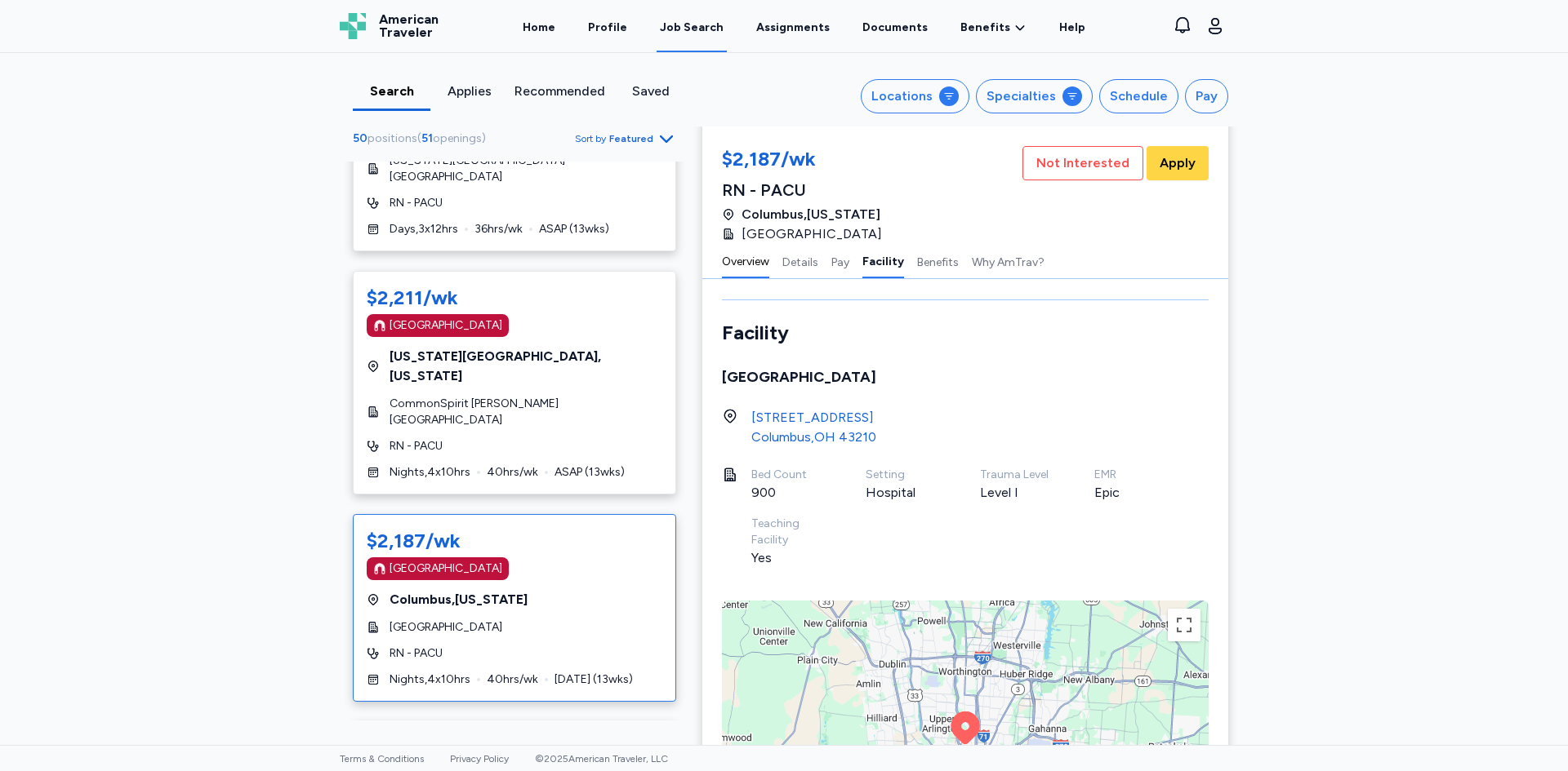
click at [744, 265] on button "Overview" at bounding box center [745, 261] width 48 height 35
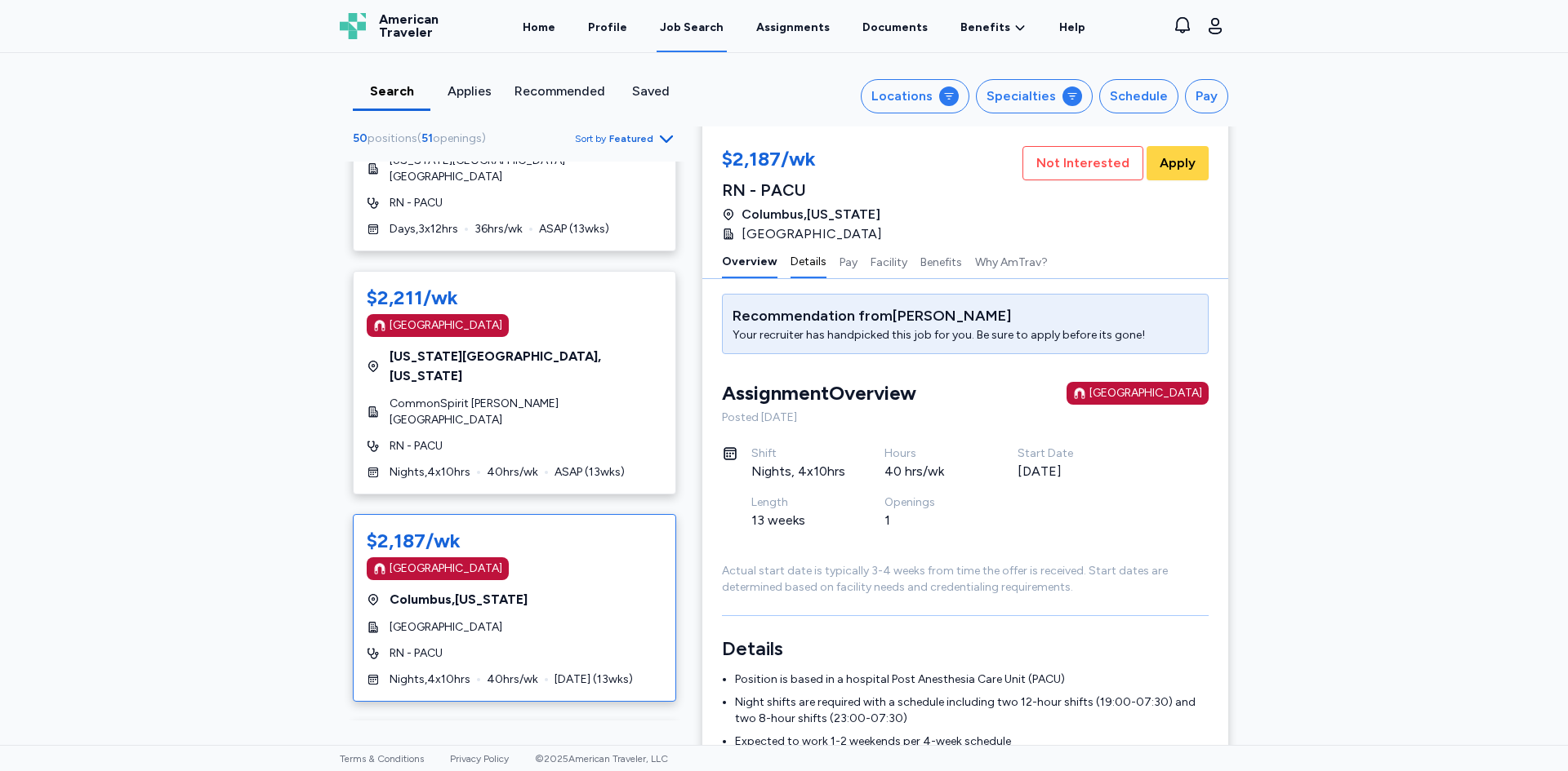
scroll to position [2, 0]
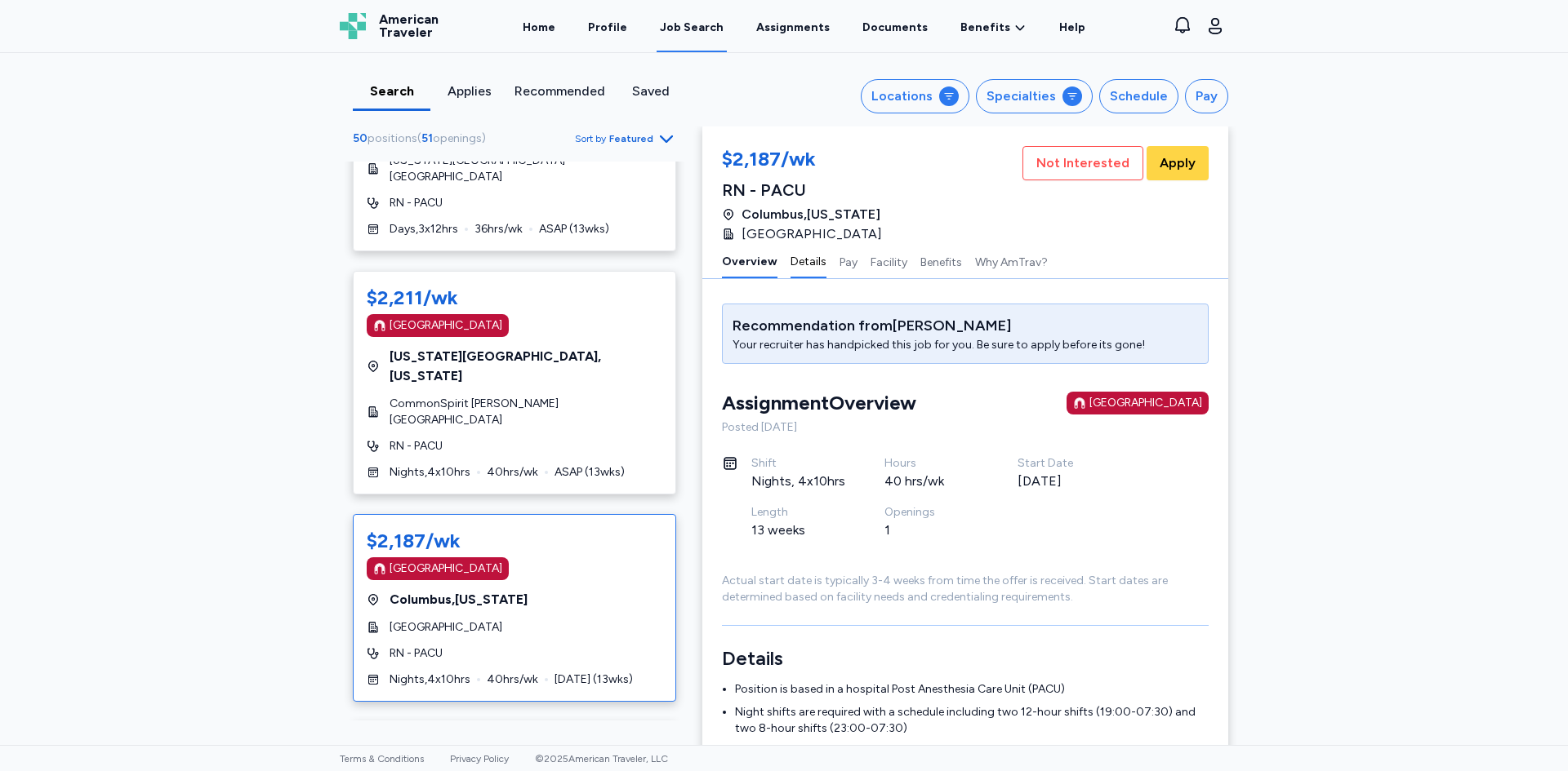
click at [791, 263] on button "Details" at bounding box center [808, 261] width 36 height 35
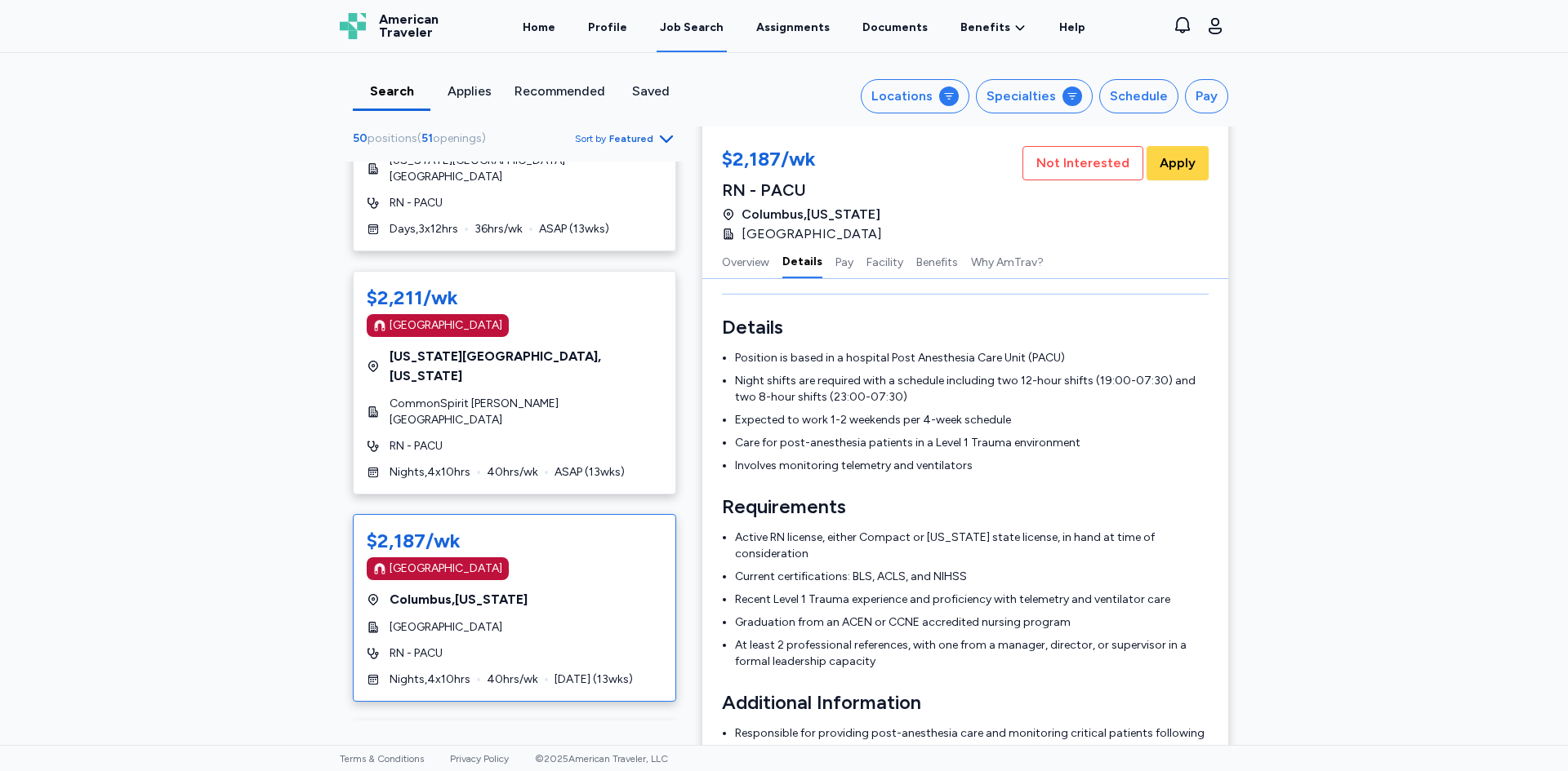
scroll to position [343, 0]
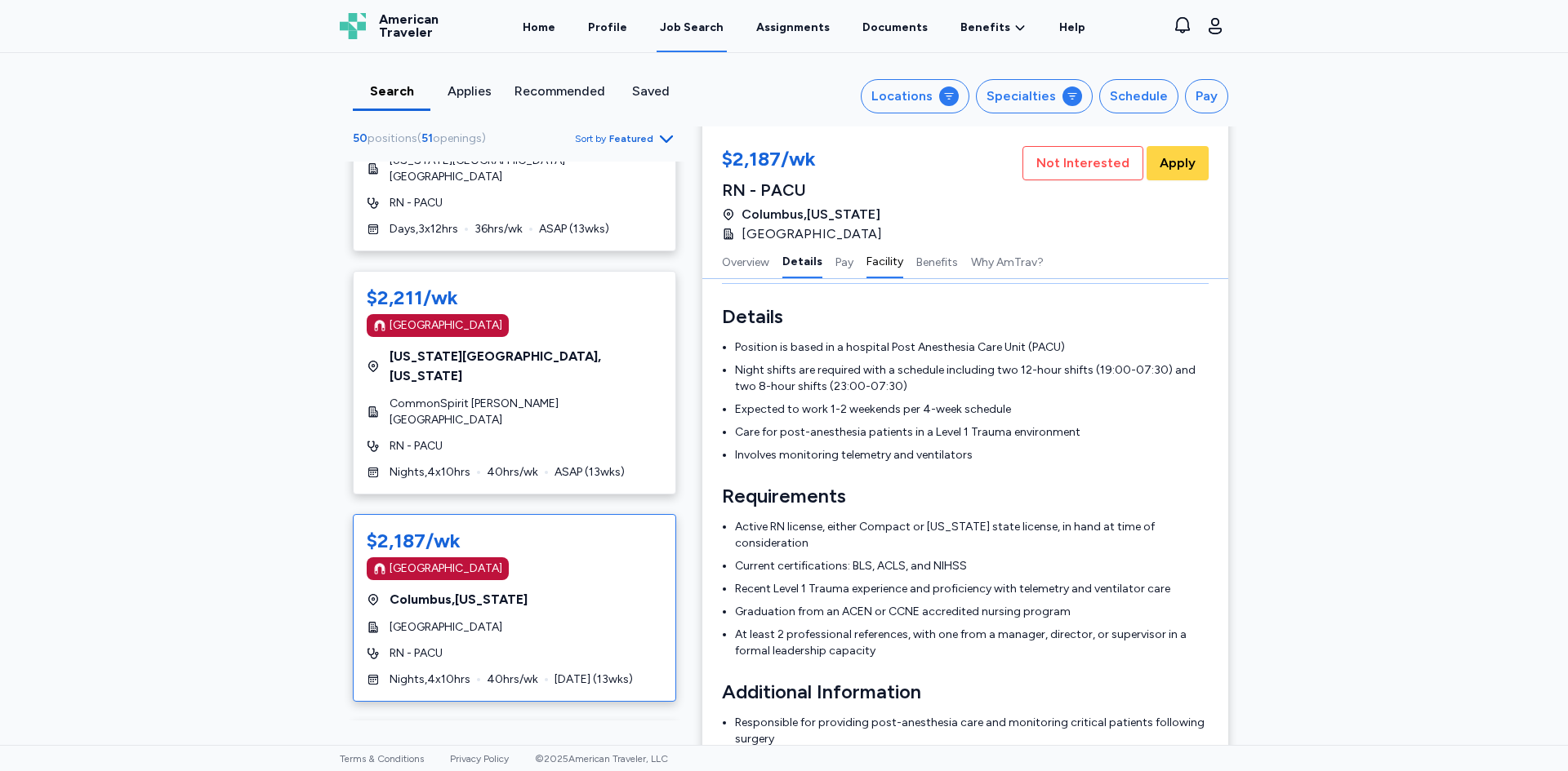
click at [872, 261] on button "Facility" at bounding box center [884, 261] width 37 height 35
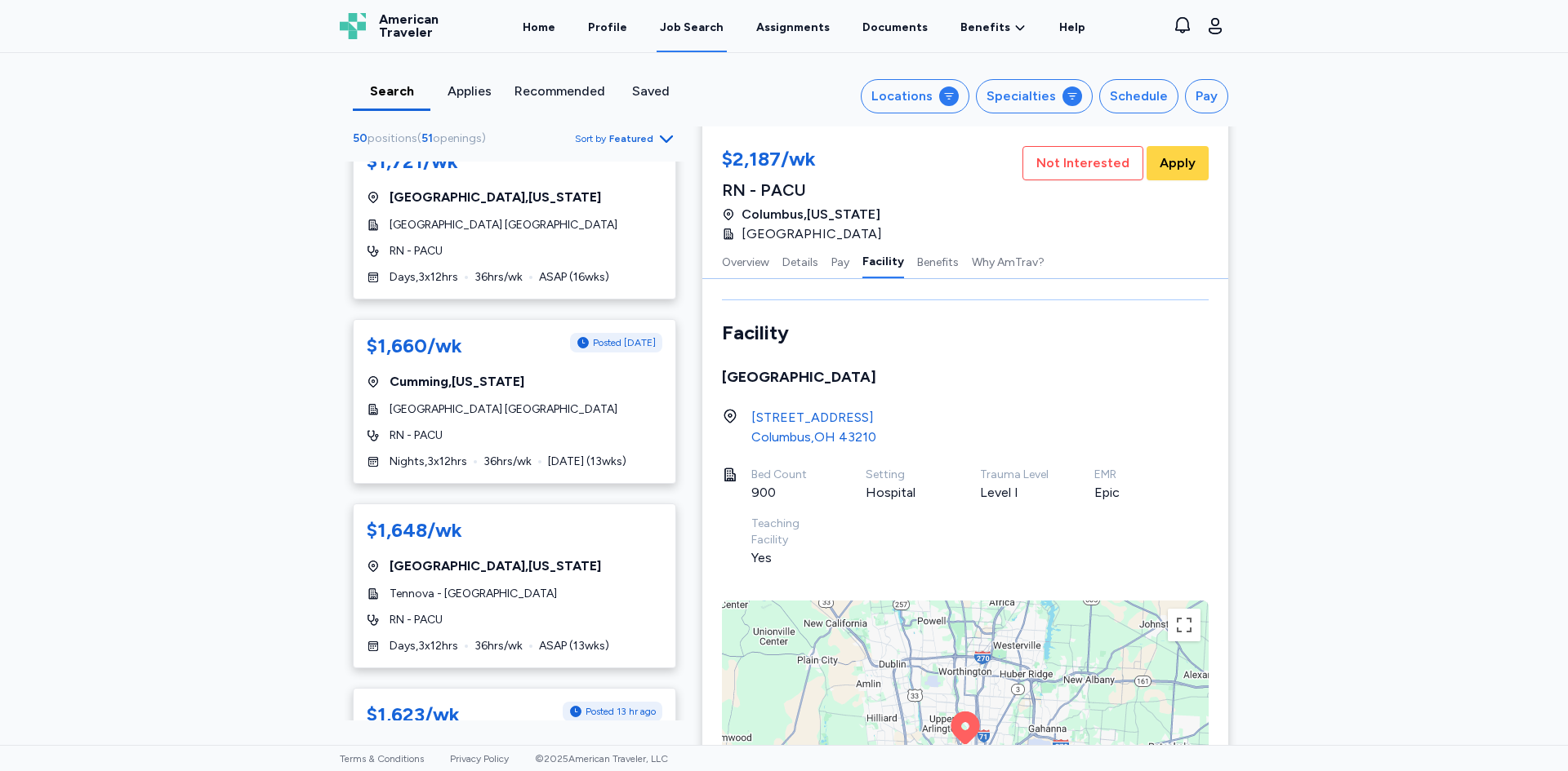
scroll to position [8526, 0]
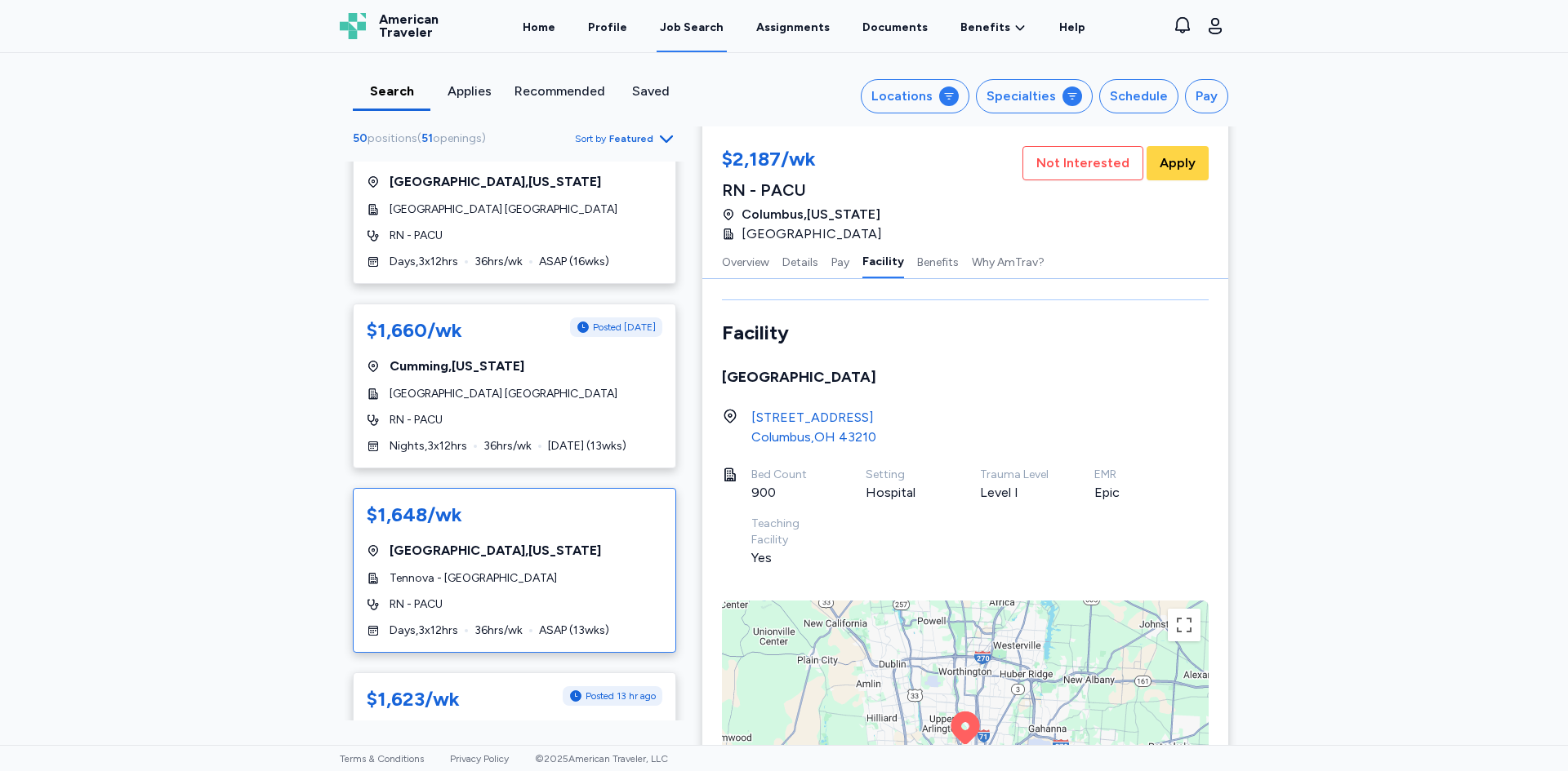
click at [606, 571] on div "Tennova - [GEOGRAPHIC_DATA]" at bounding box center [515, 578] width 296 height 16
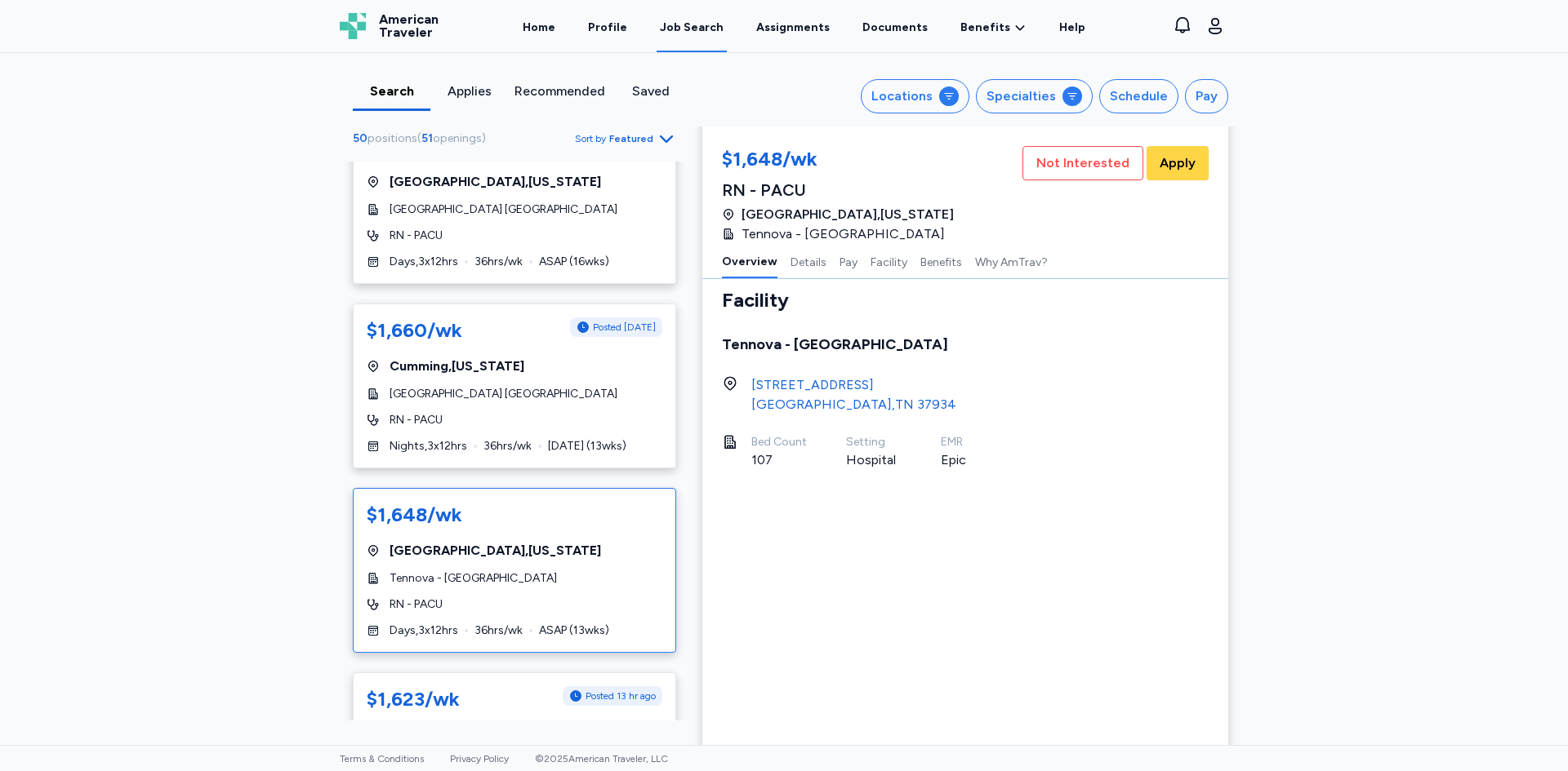
scroll to position [2, 0]
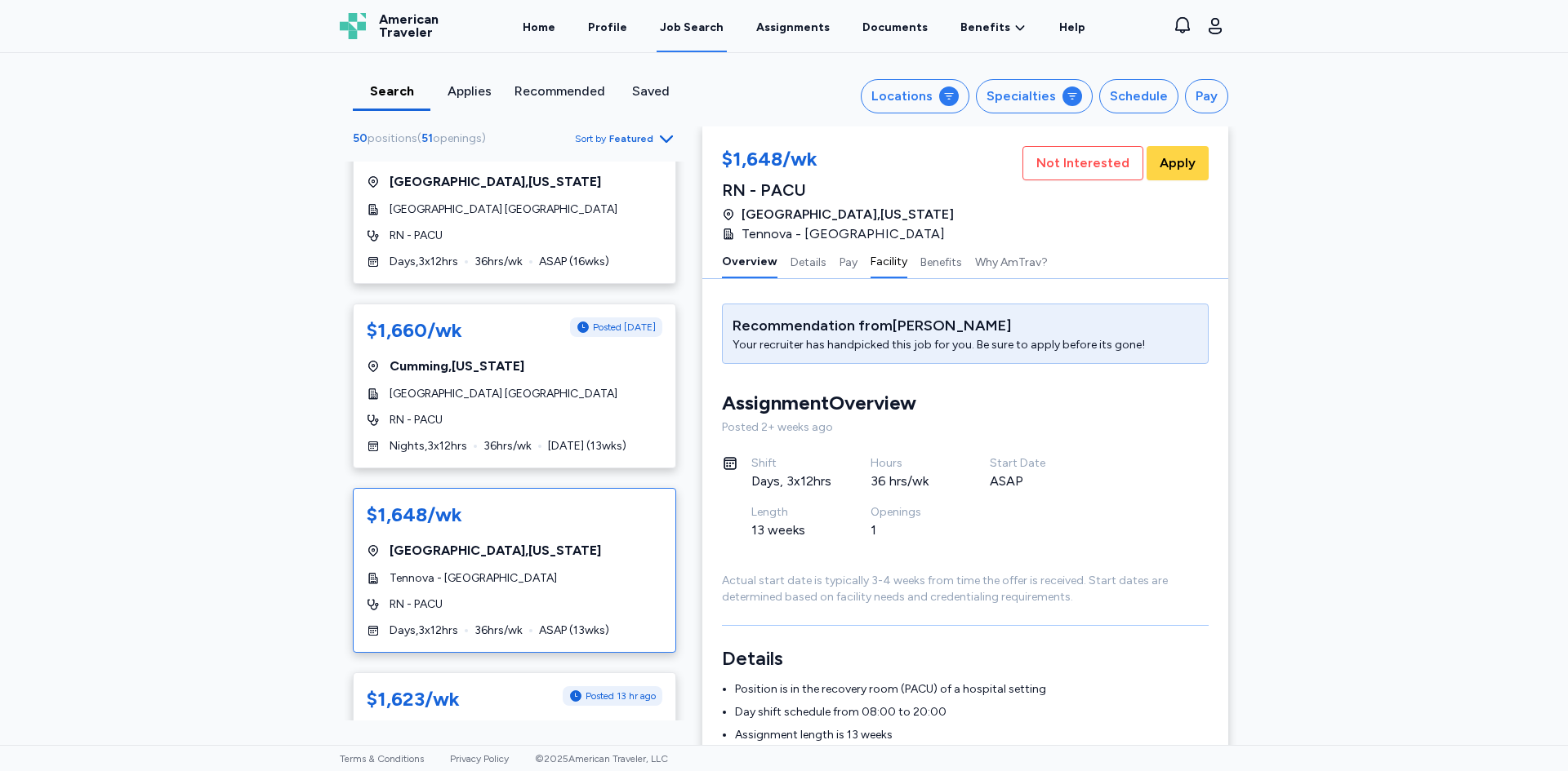
click at [874, 262] on button "Facility" at bounding box center [888, 261] width 37 height 35
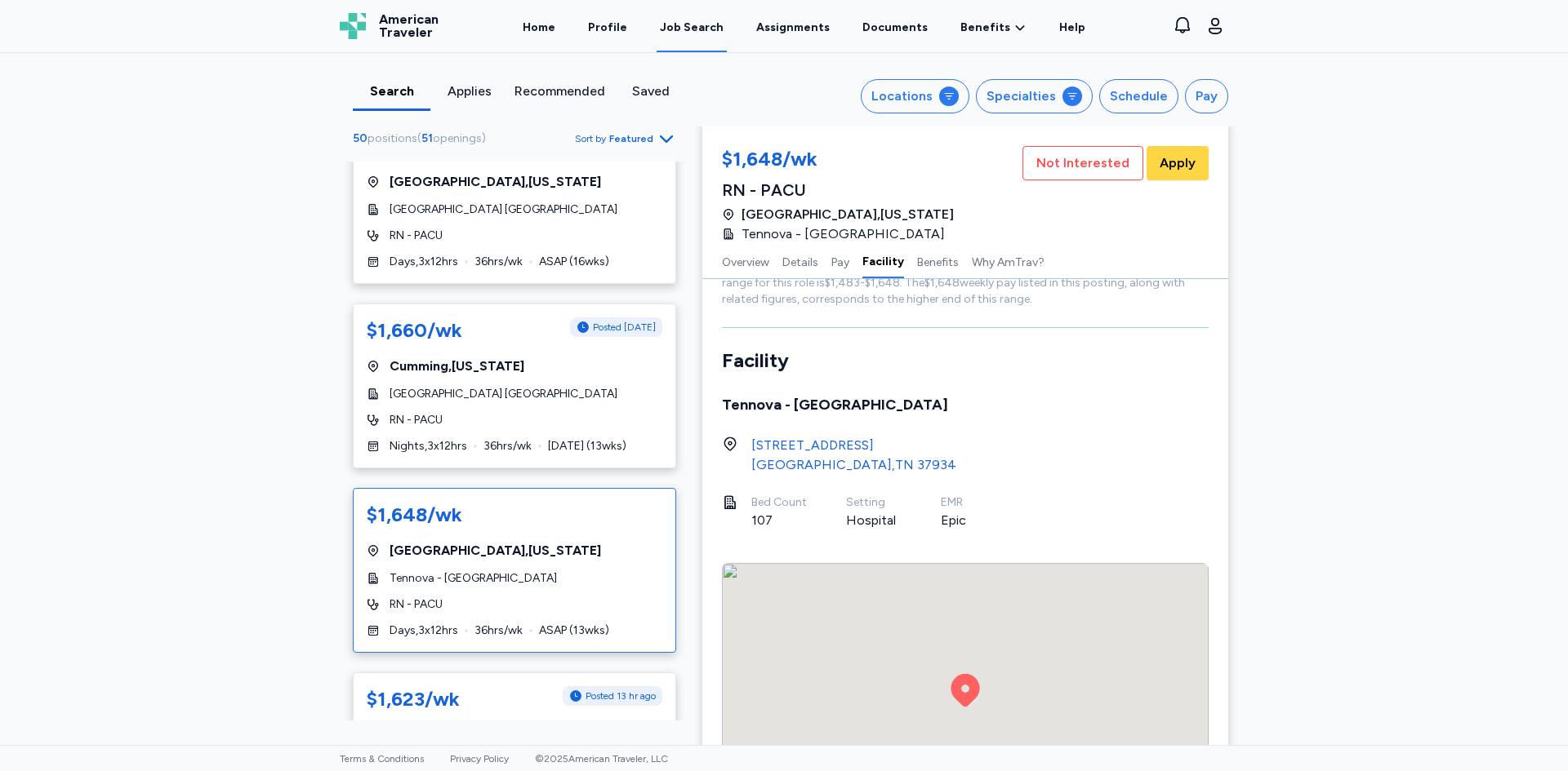
scroll to position [1538, 0]
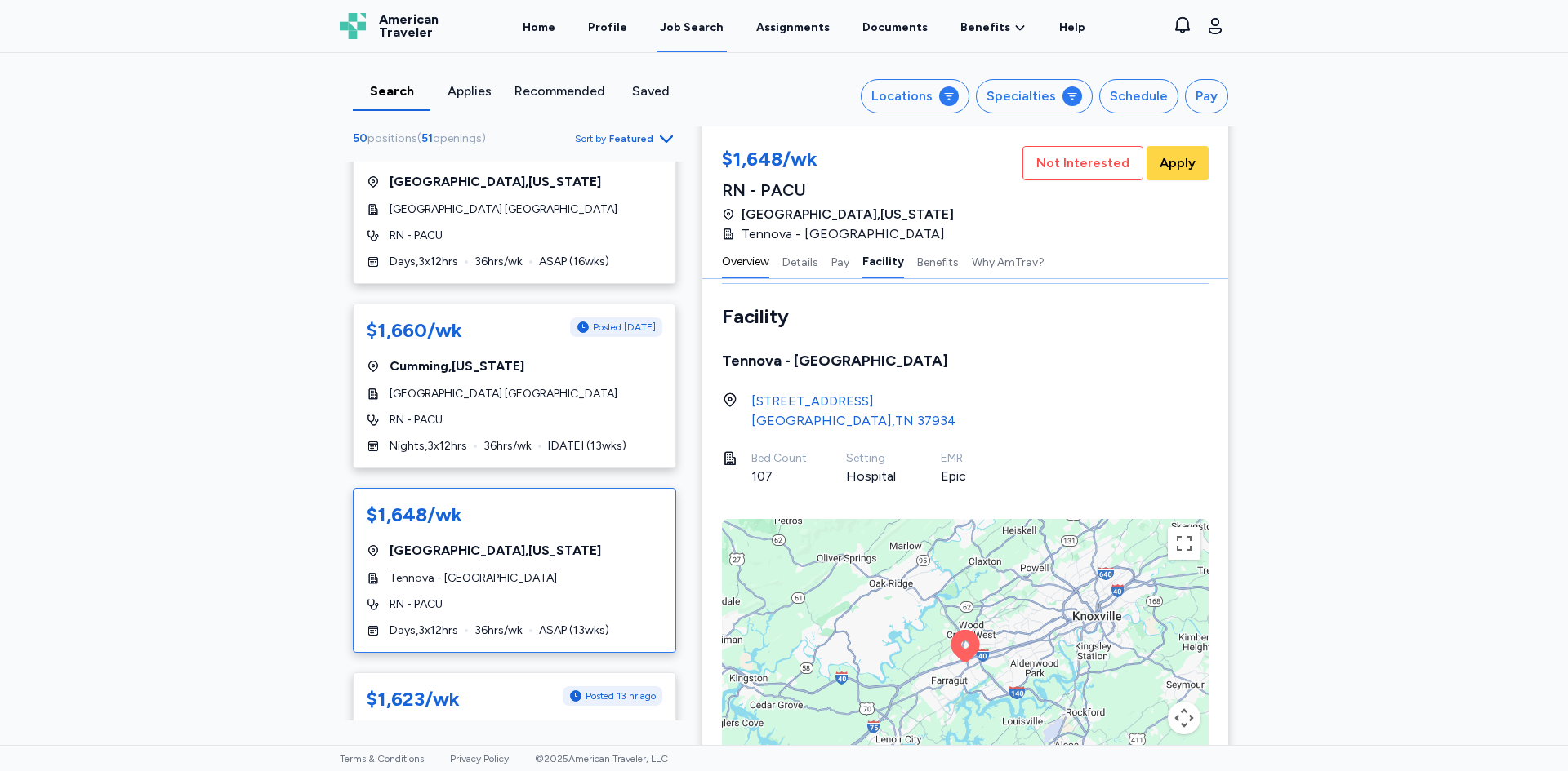
click at [763, 261] on button "Overview" at bounding box center [745, 261] width 48 height 35
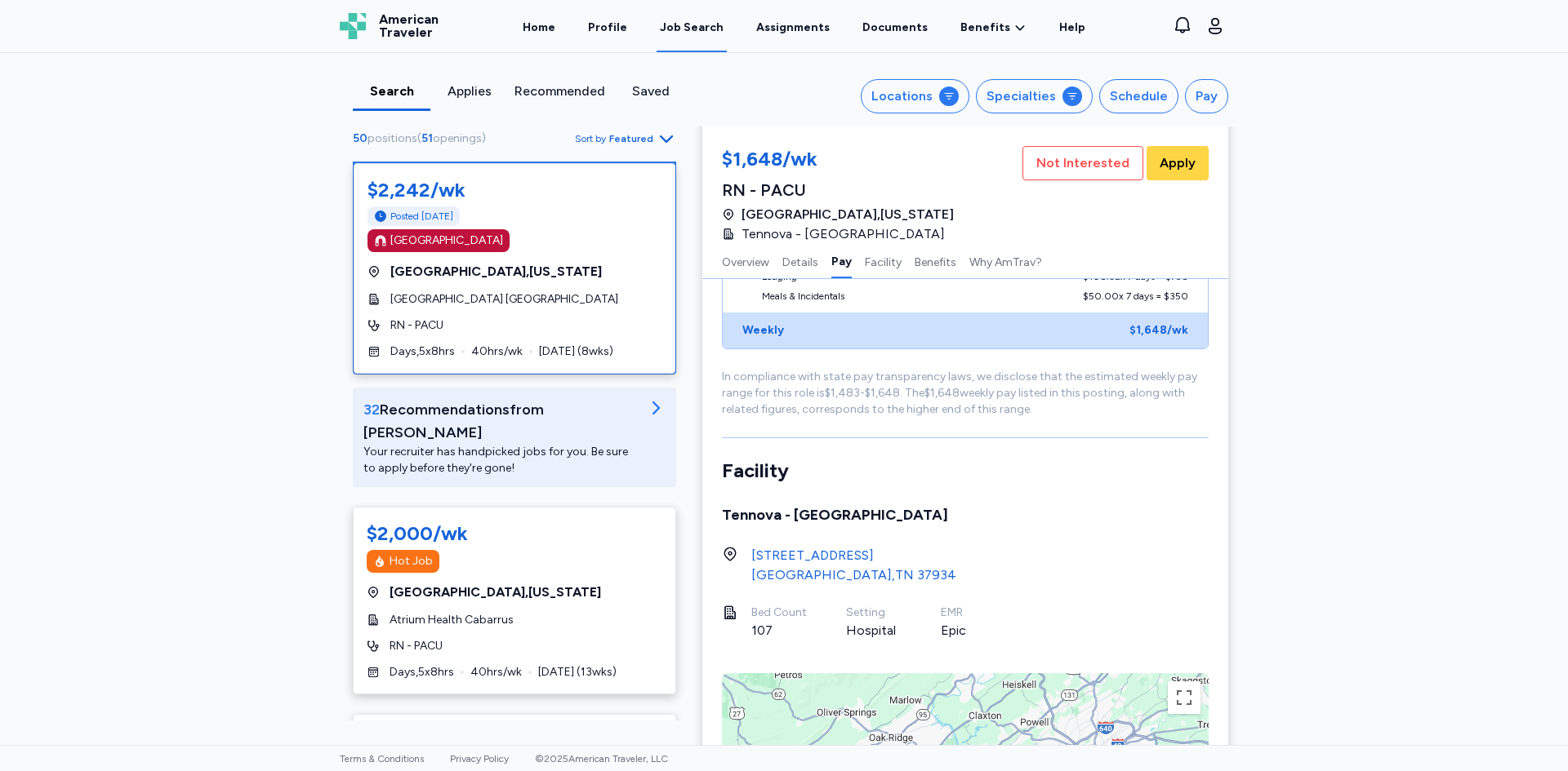
scroll to position [0, 0]
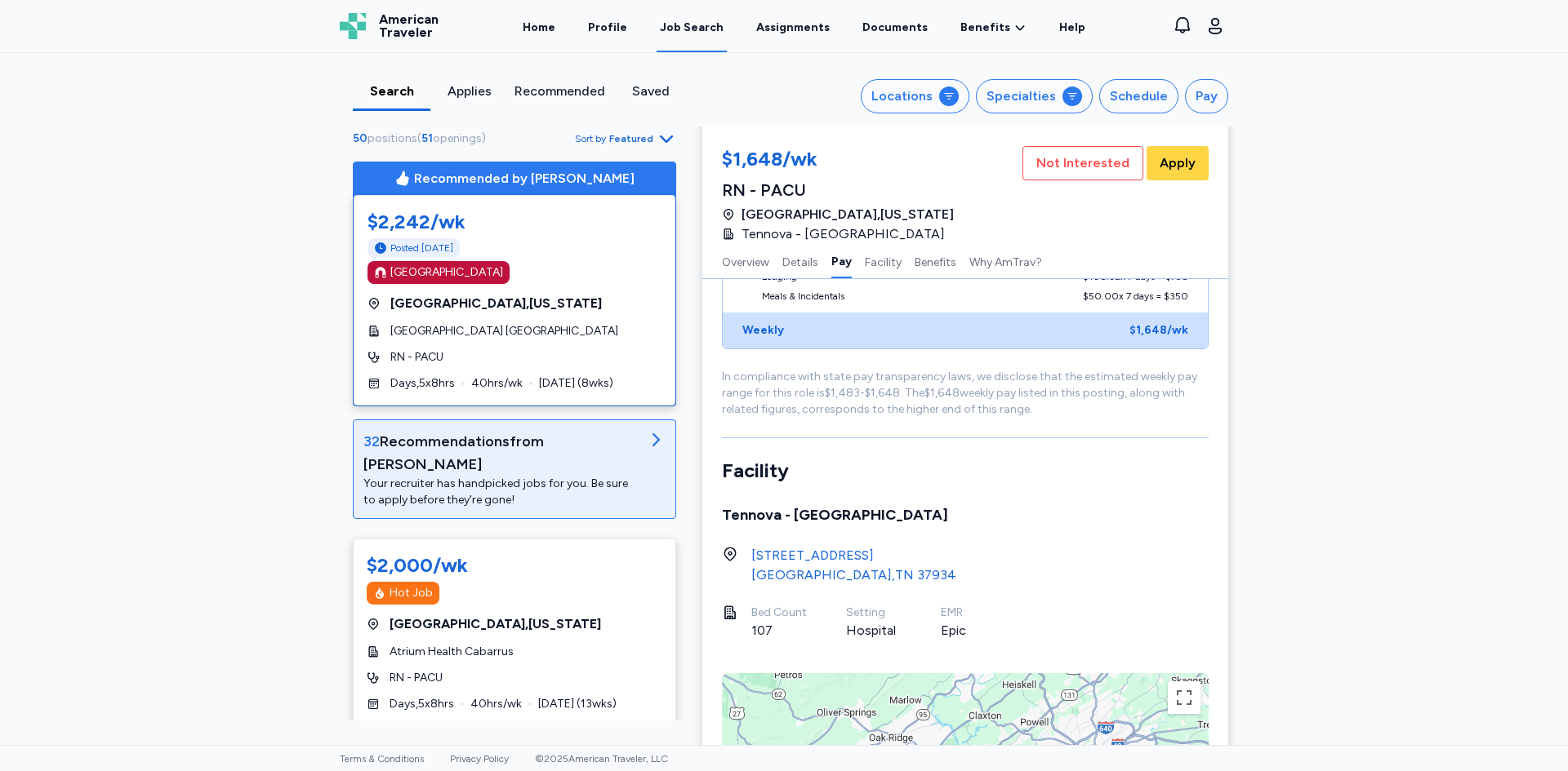
click at [467, 475] on div "Your recruiter has handpicked jobs for you. Be sure to apply before they're gon…" at bounding box center [501, 491] width 276 height 33
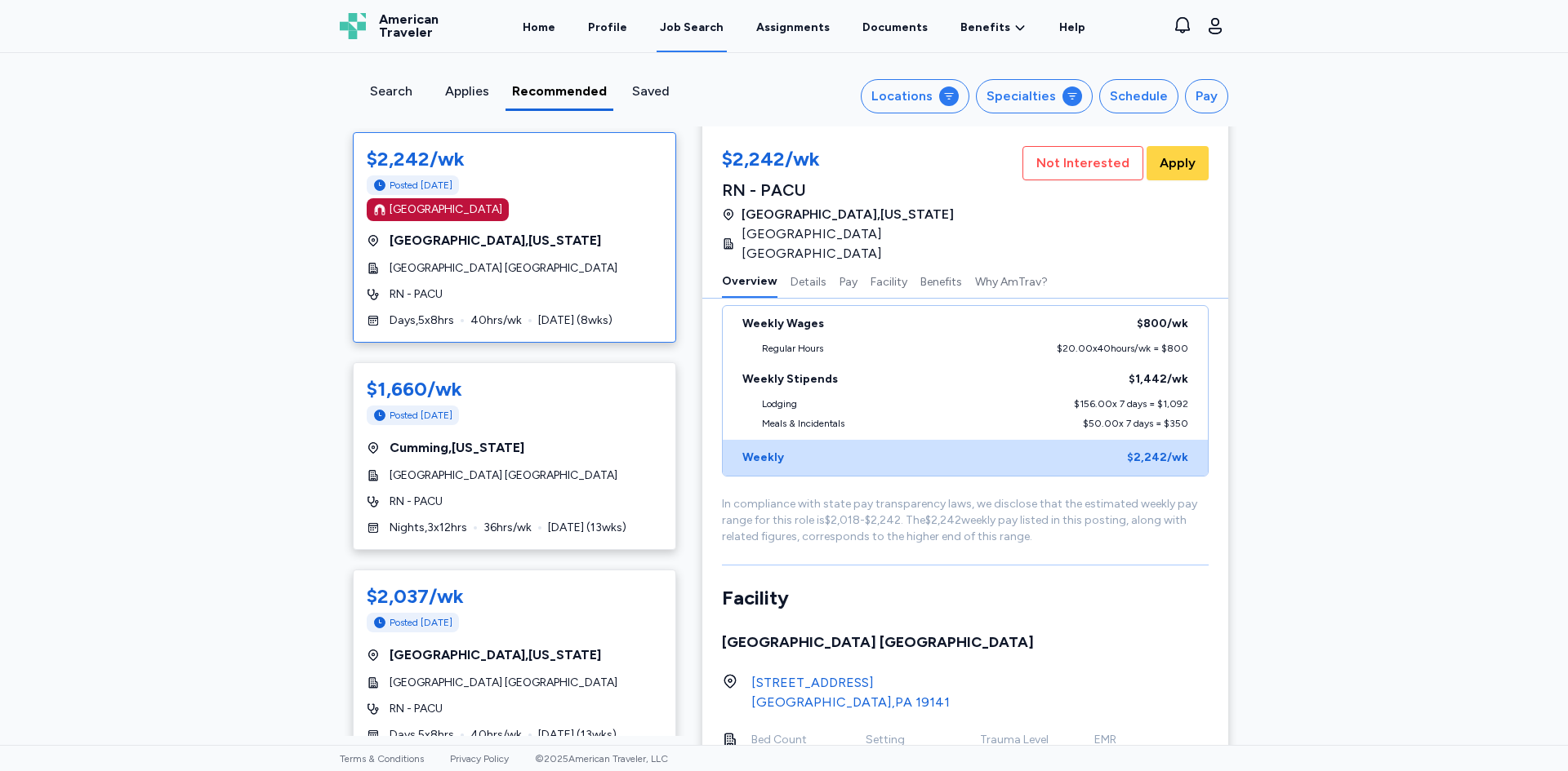
scroll to position [103, 0]
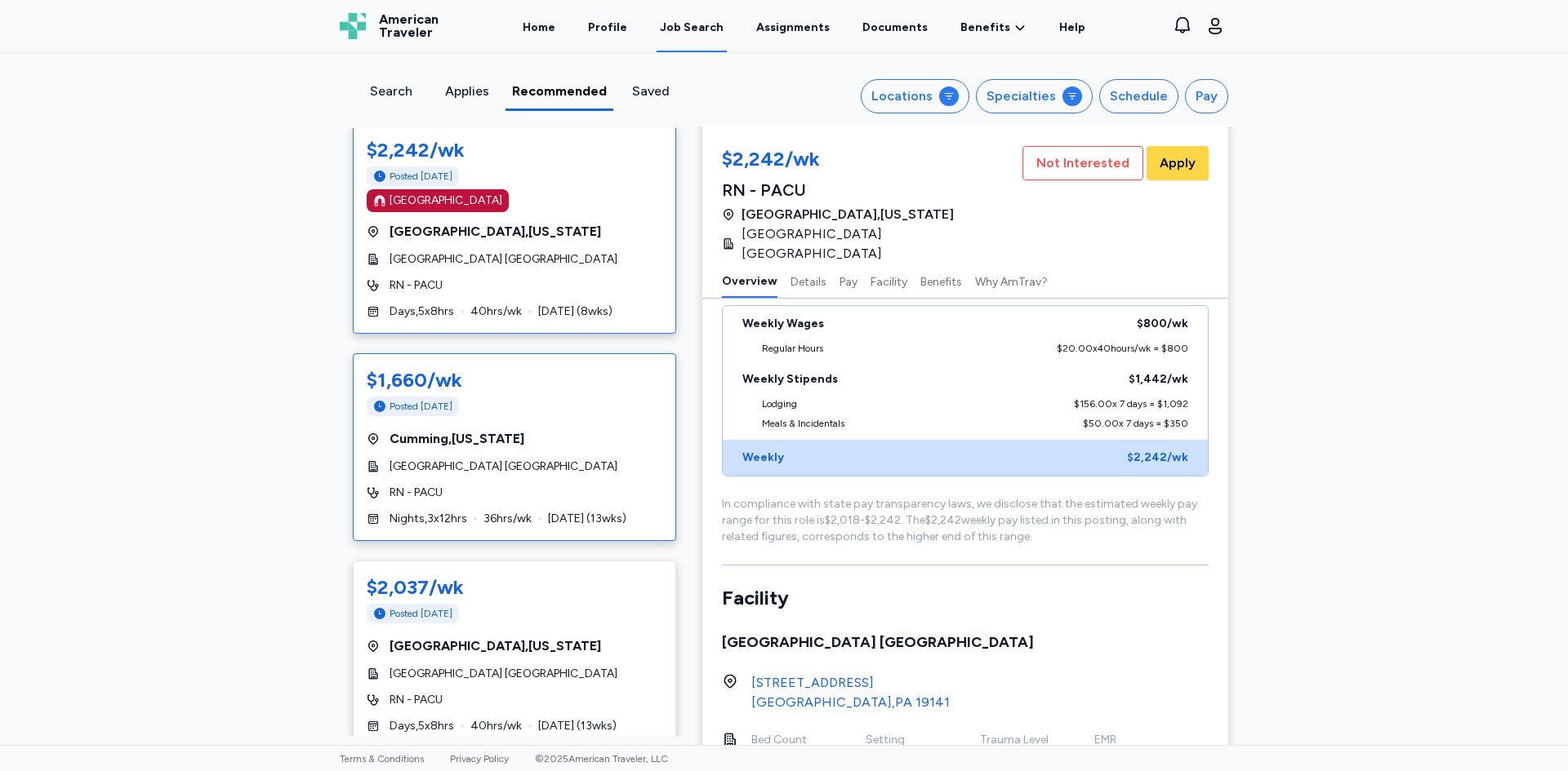
click at [572, 405] on div "Posted [DATE]" at bounding box center [515, 406] width 296 height 20
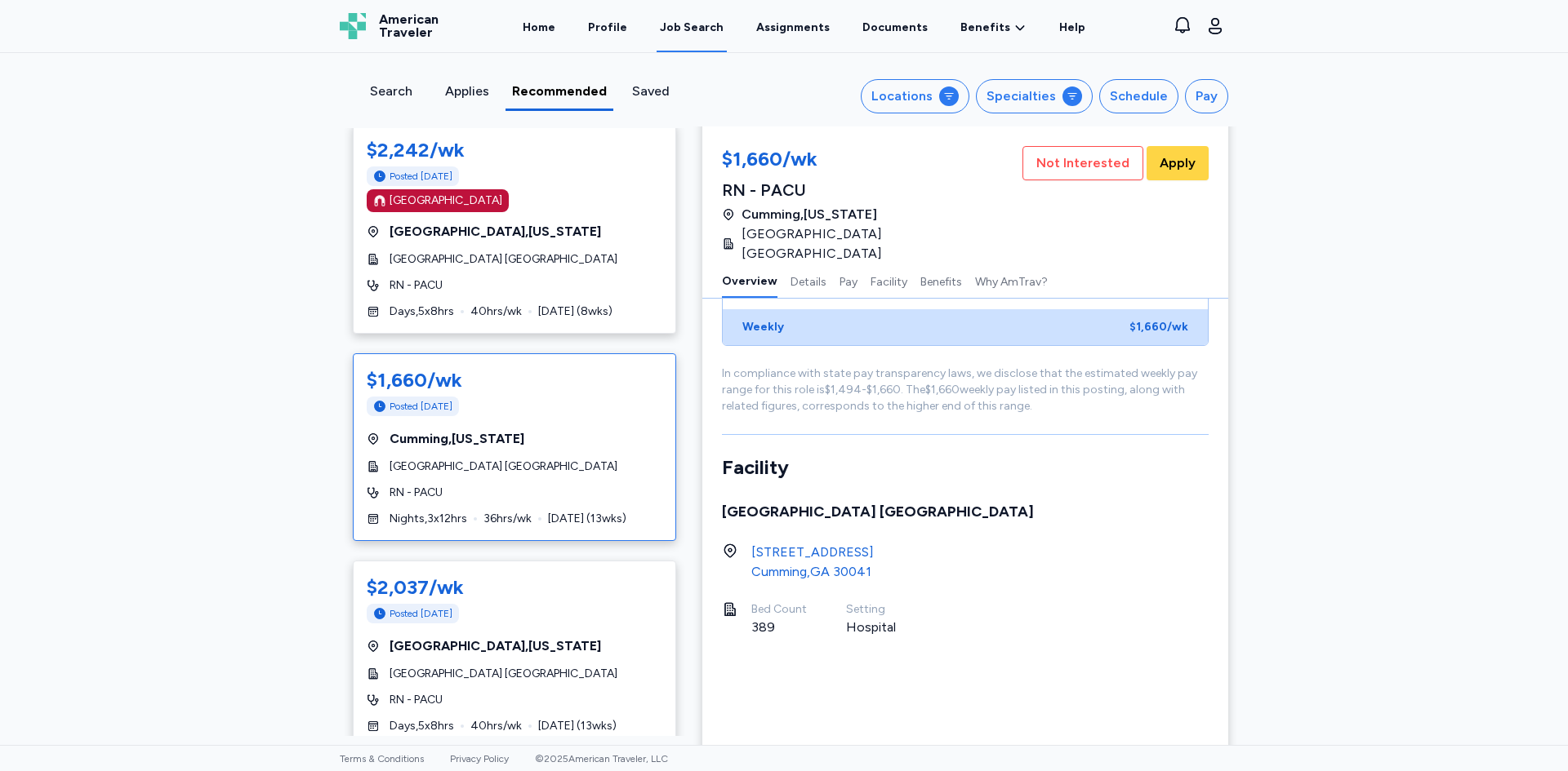
scroll to position [2, 0]
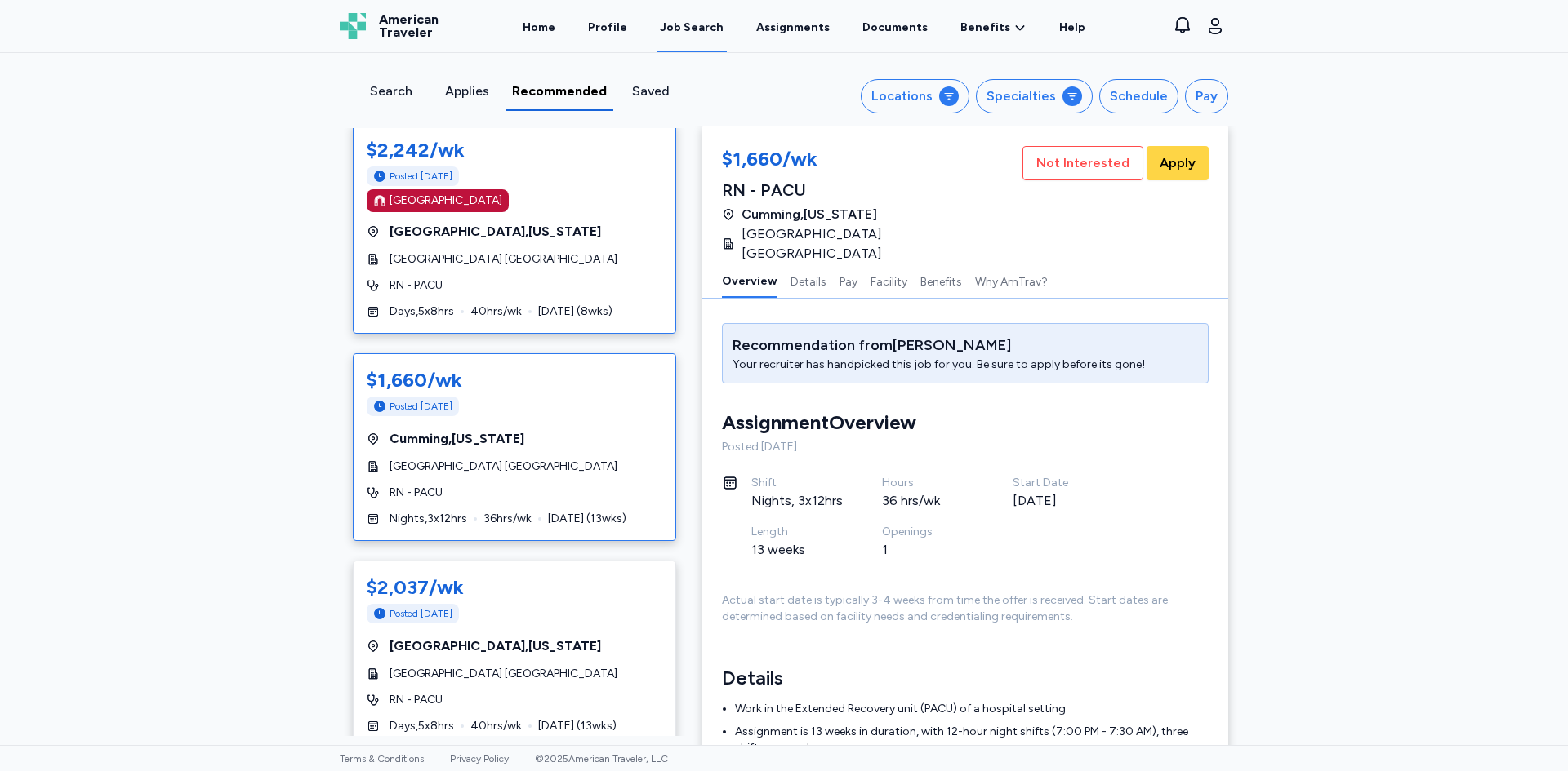
click at [584, 207] on div "[GEOGRAPHIC_DATA]" at bounding box center [515, 200] width 296 height 22
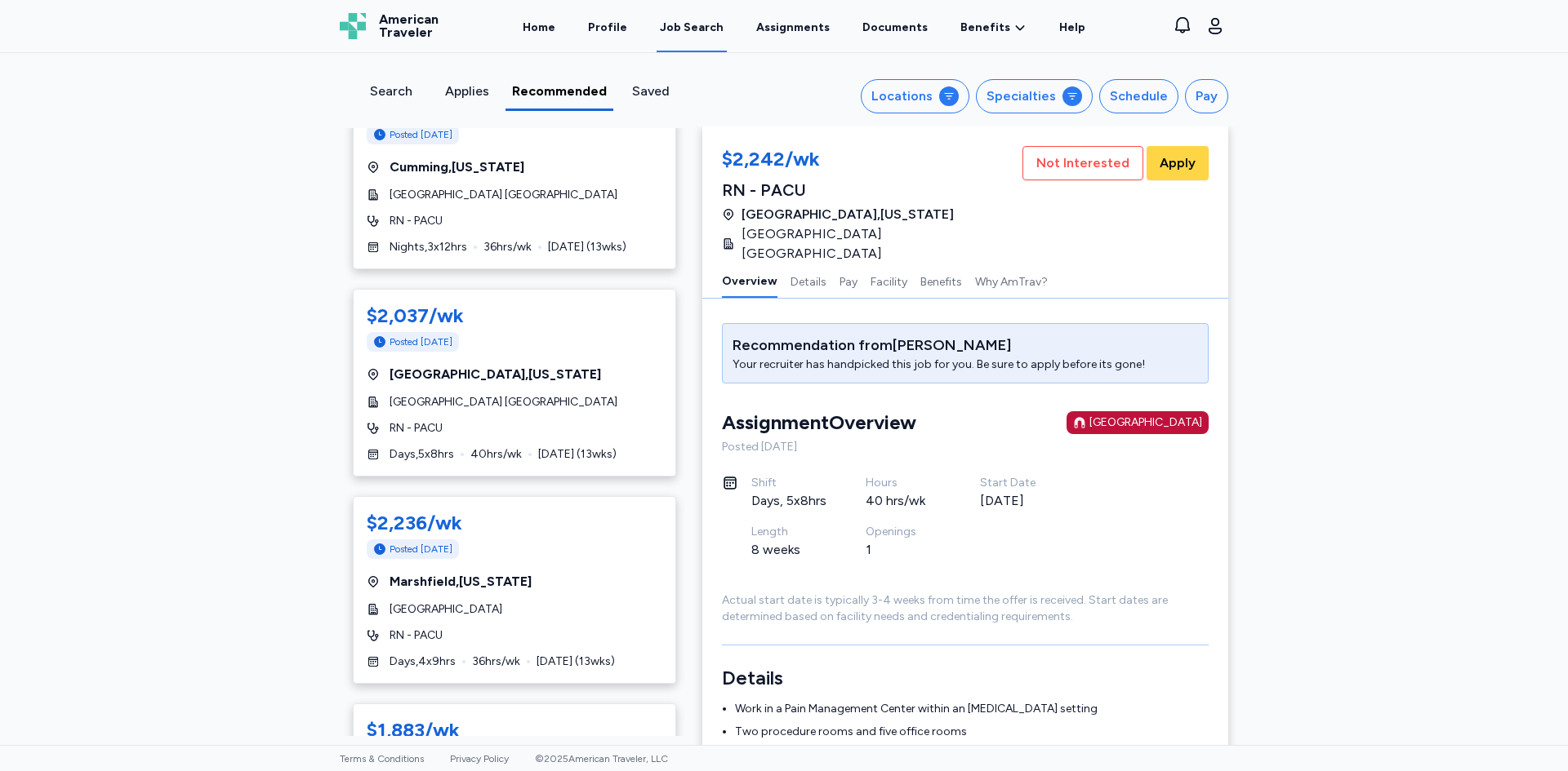
scroll to position [412, 0]
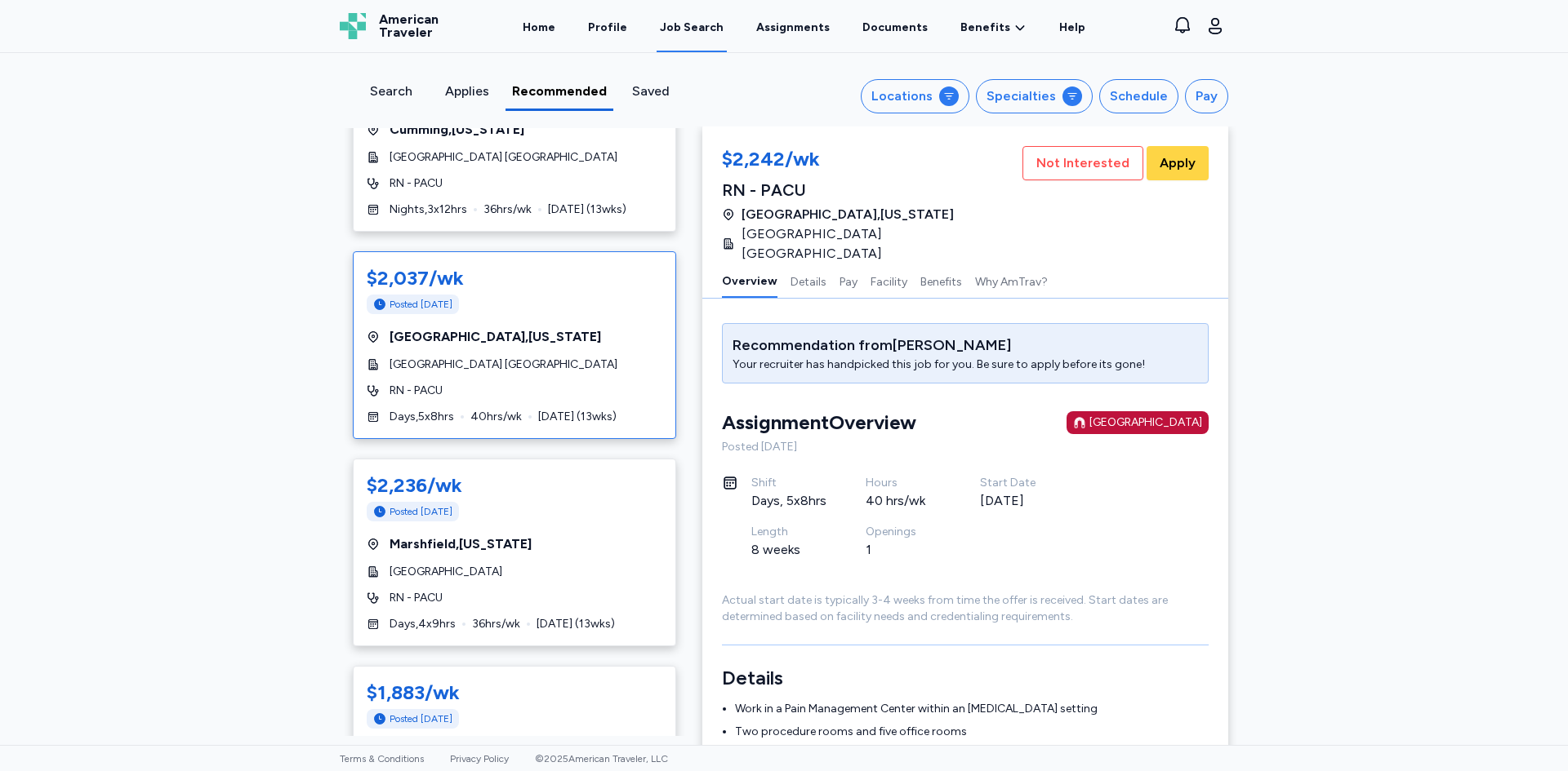
click at [600, 316] on div "$2,037/wk Posted [DATE]" at bounding box center [515, 291] width 296 height 52
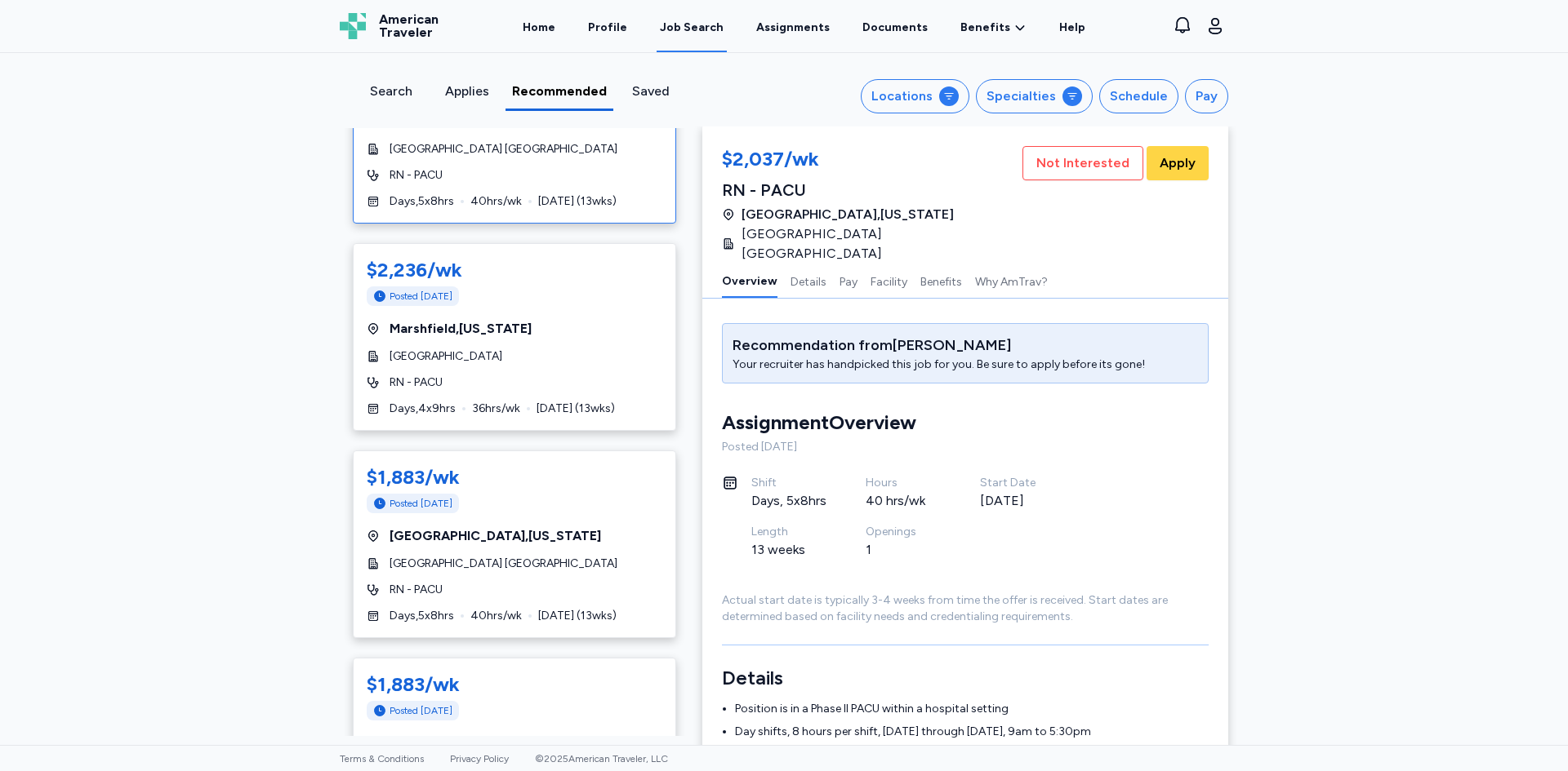
scroll to position [636, 0]
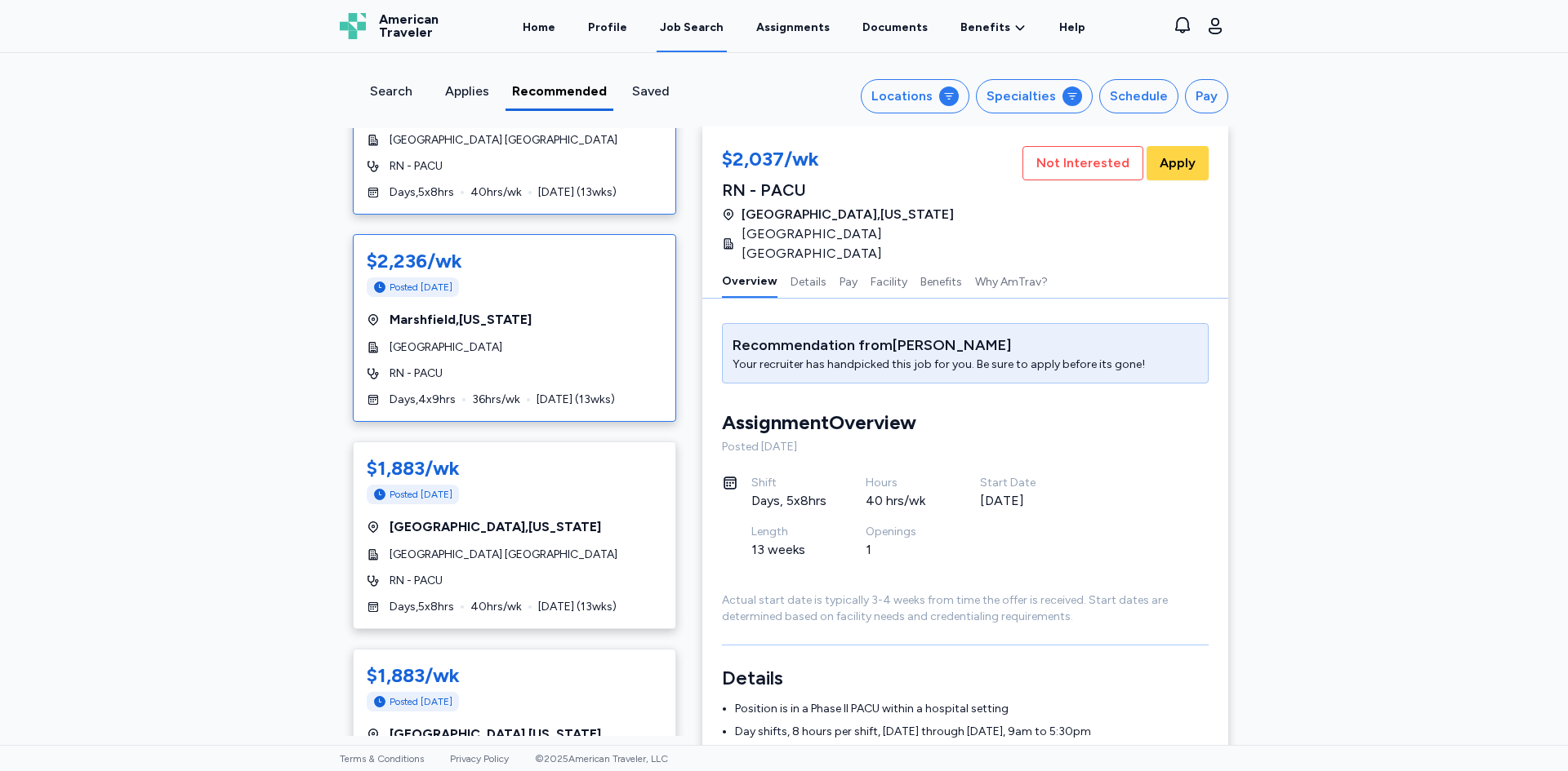
click at [605, 292] on div "Posted [DATE]" at bounding box center [515, 287] width 296 height 20
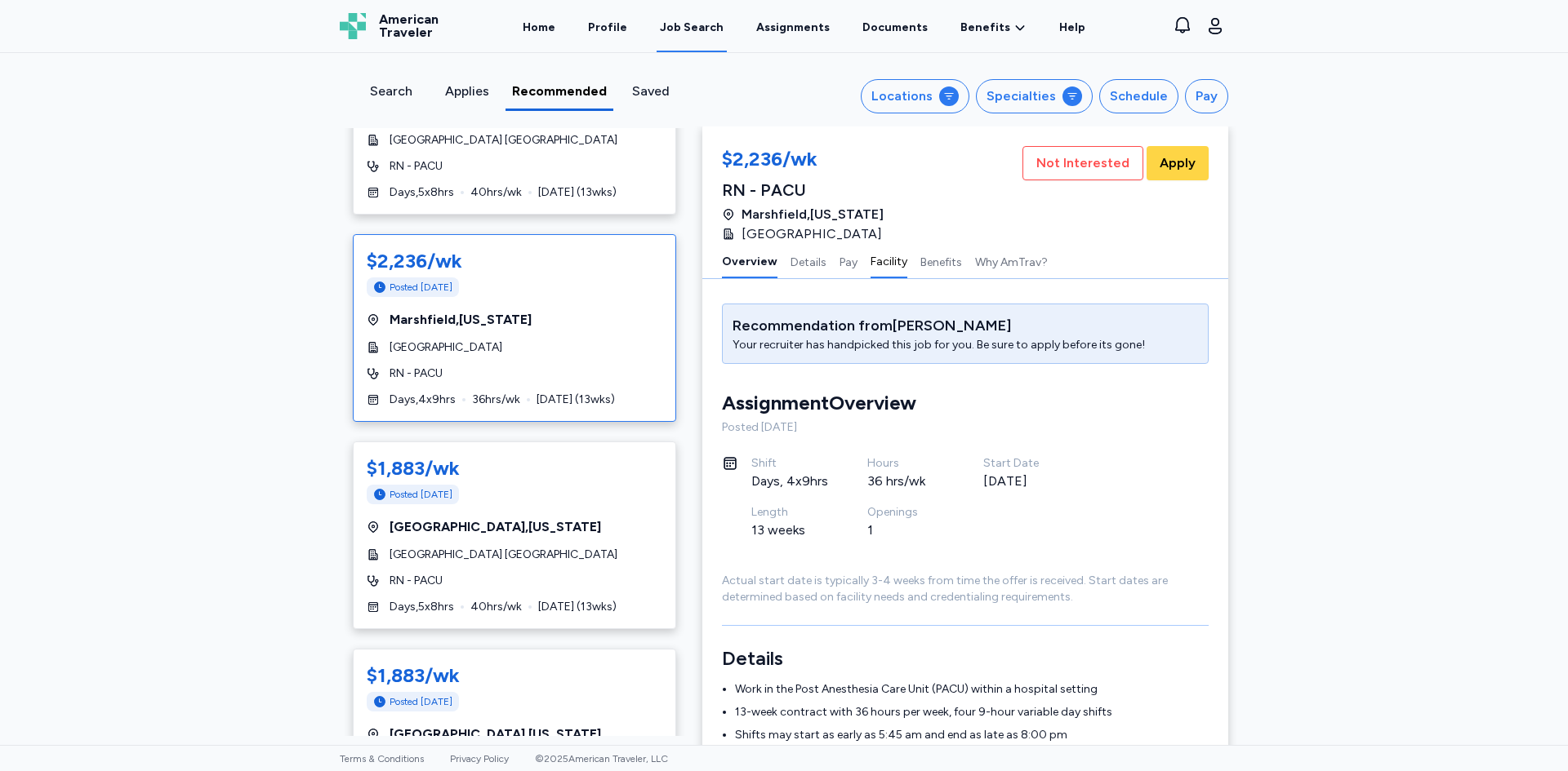
click at [880, 257] on button "Facility" at bounding box center [888, 261] width 37 height 35
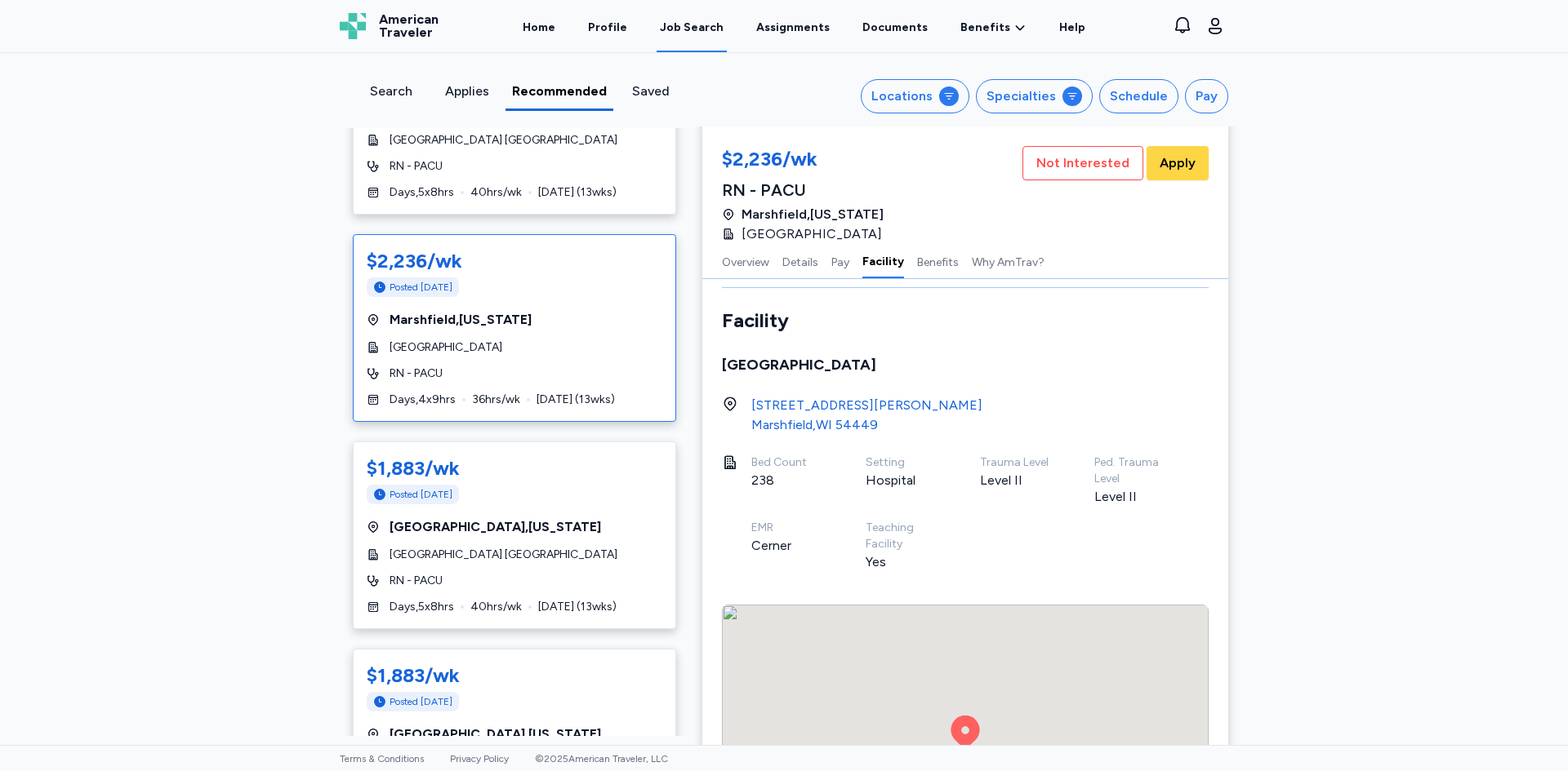
scroll to position [1623, 0]
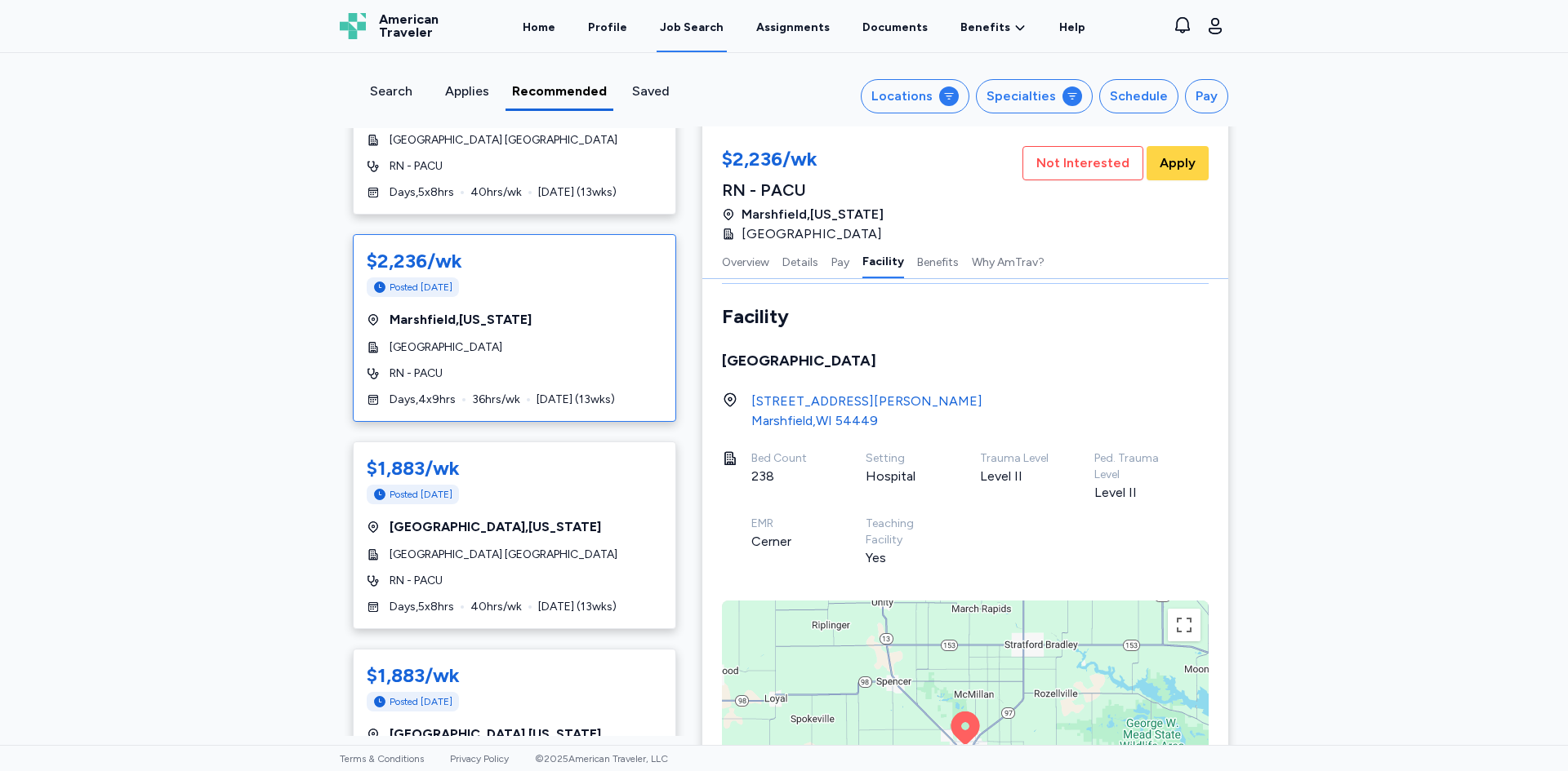
click at [821, 415] on div "[GEOGRAPHIC_DATA]" at bounding box center [866, 421] width 231 height 20
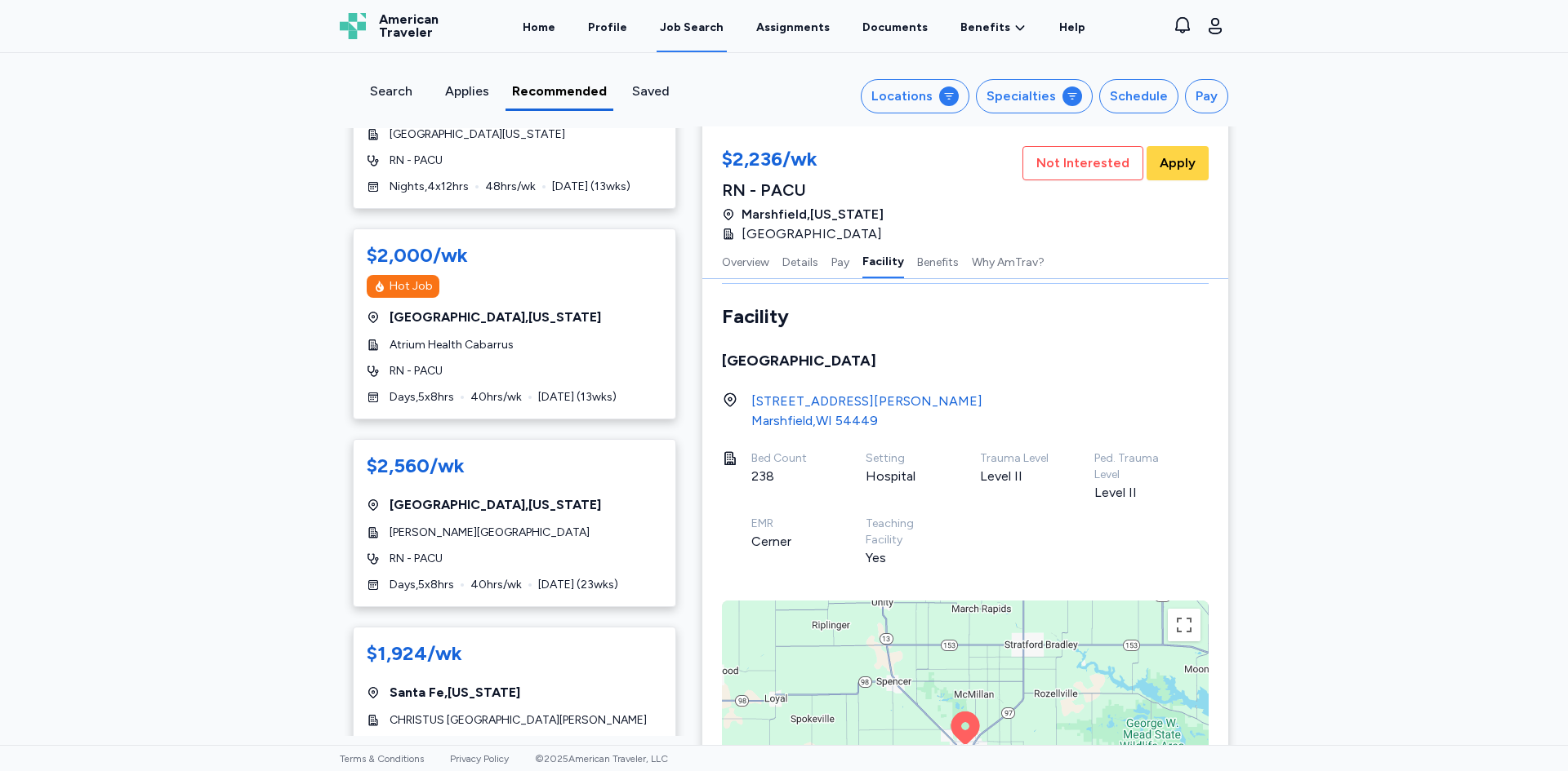
scroll to position [1883, 0]
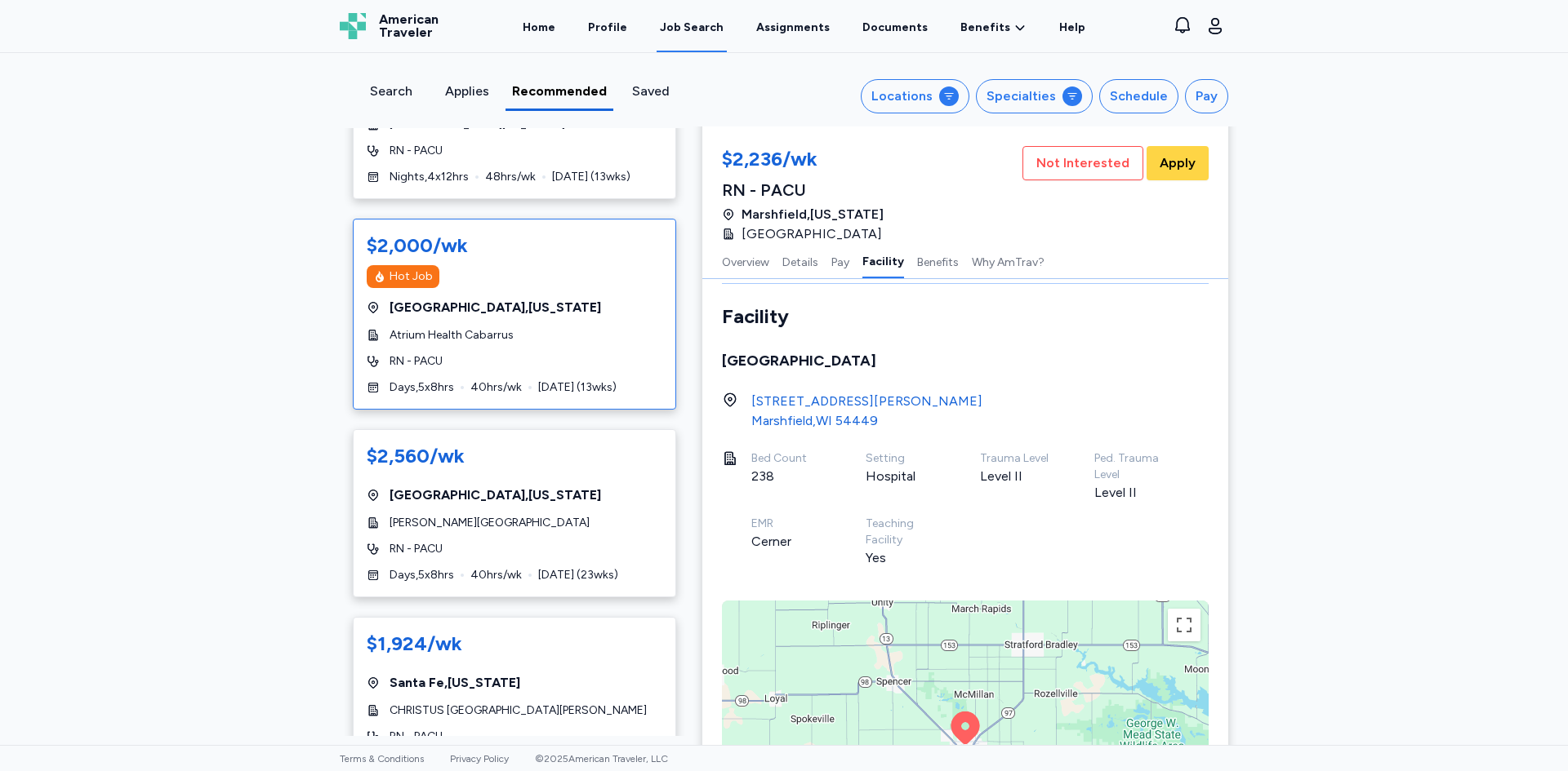
click at [608, 288] on div "Hot Job" at bounding box center [515, 276] width 296 height 22
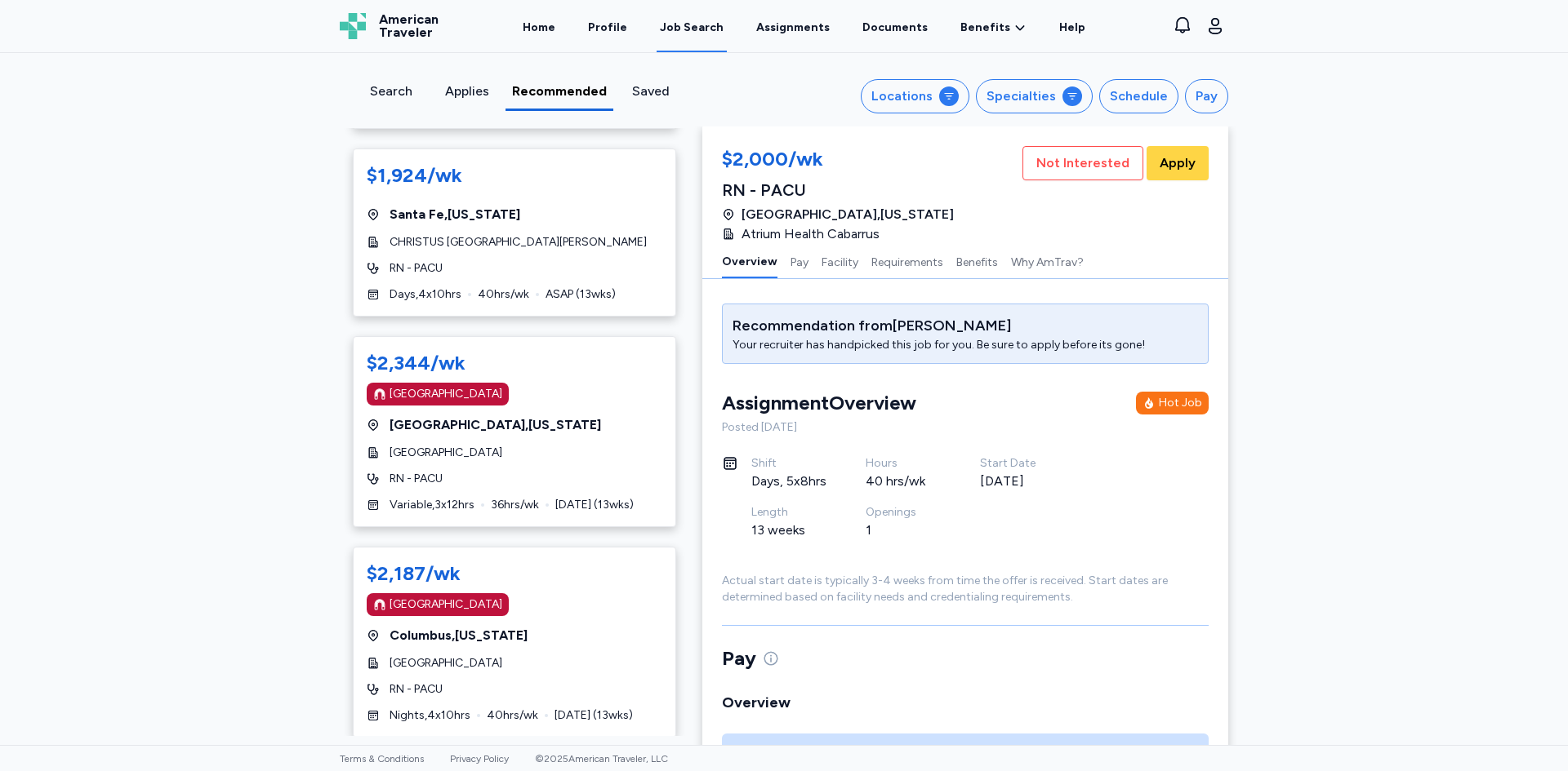
scroll to position [2360, 0]
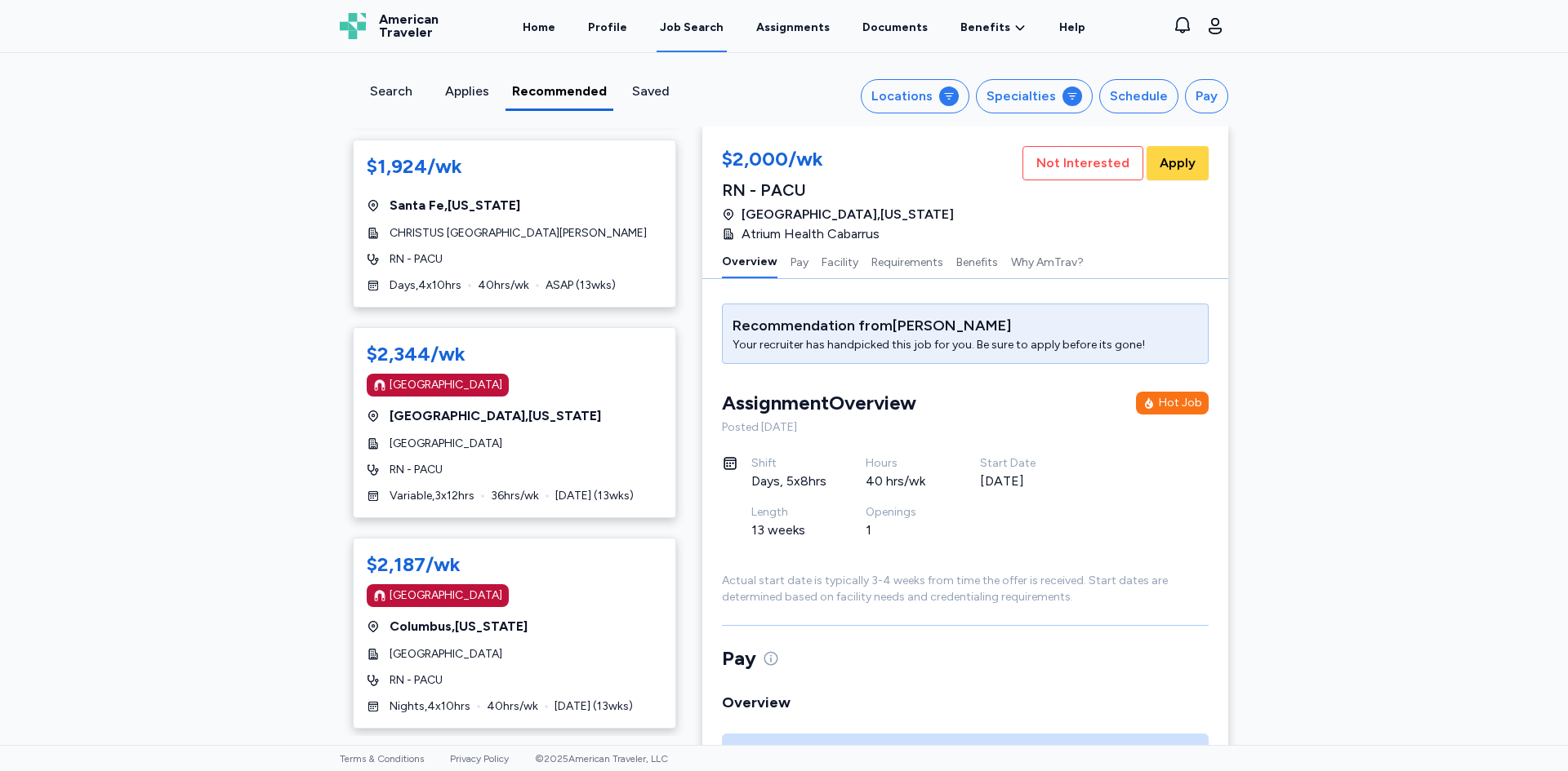
drag, startPoint x: 683, startPoint y: 361, endPoint x: 683, endPoint y: 371, distance: 10.0
click at [683, 371] on div "32 Recommendation s from [PERSON_NAME] for you! Apply to these handpicked jobs …" at bounding box center [514, 432] width 375 height 608
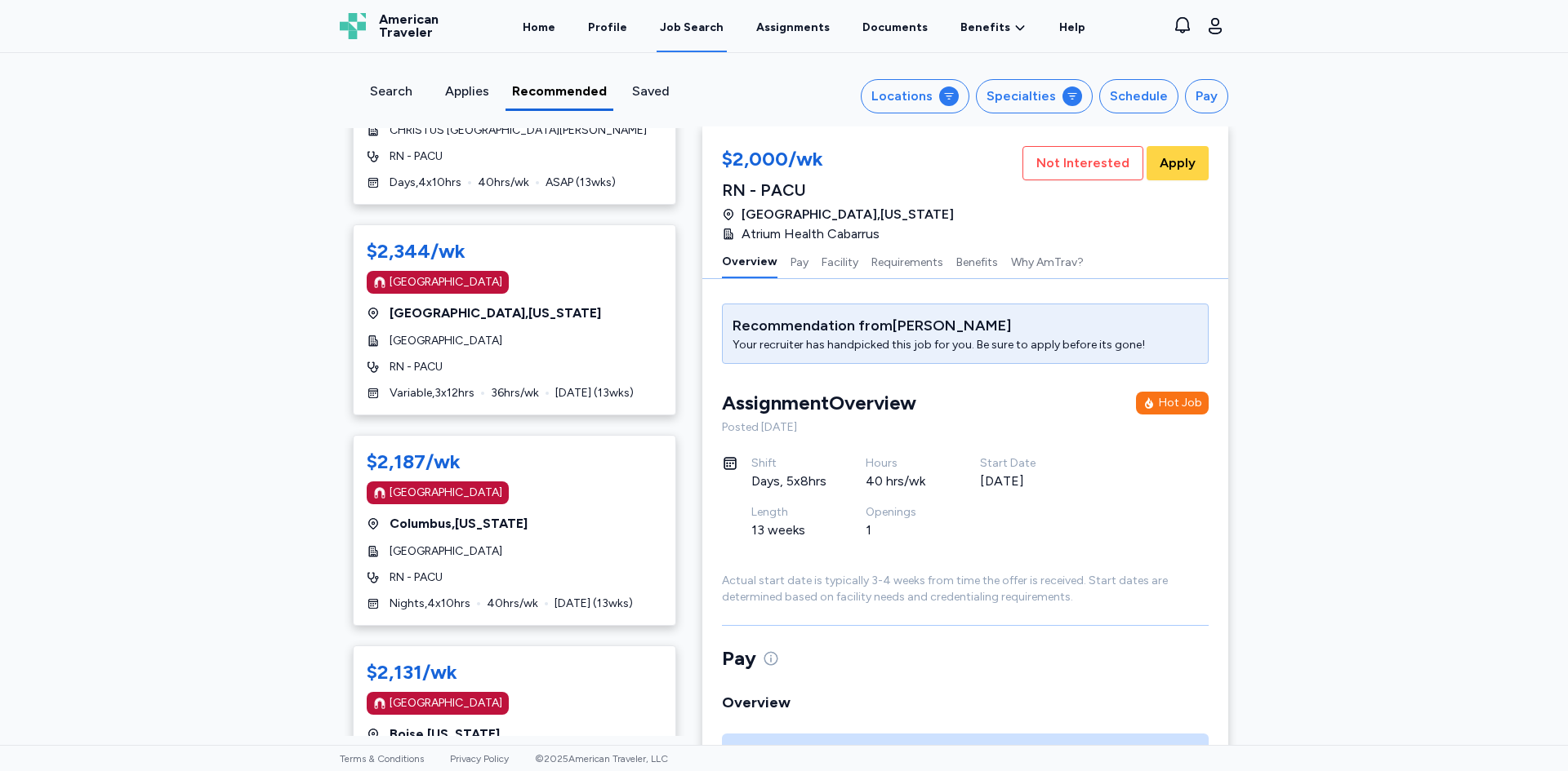
scroll to position [2500, 0]
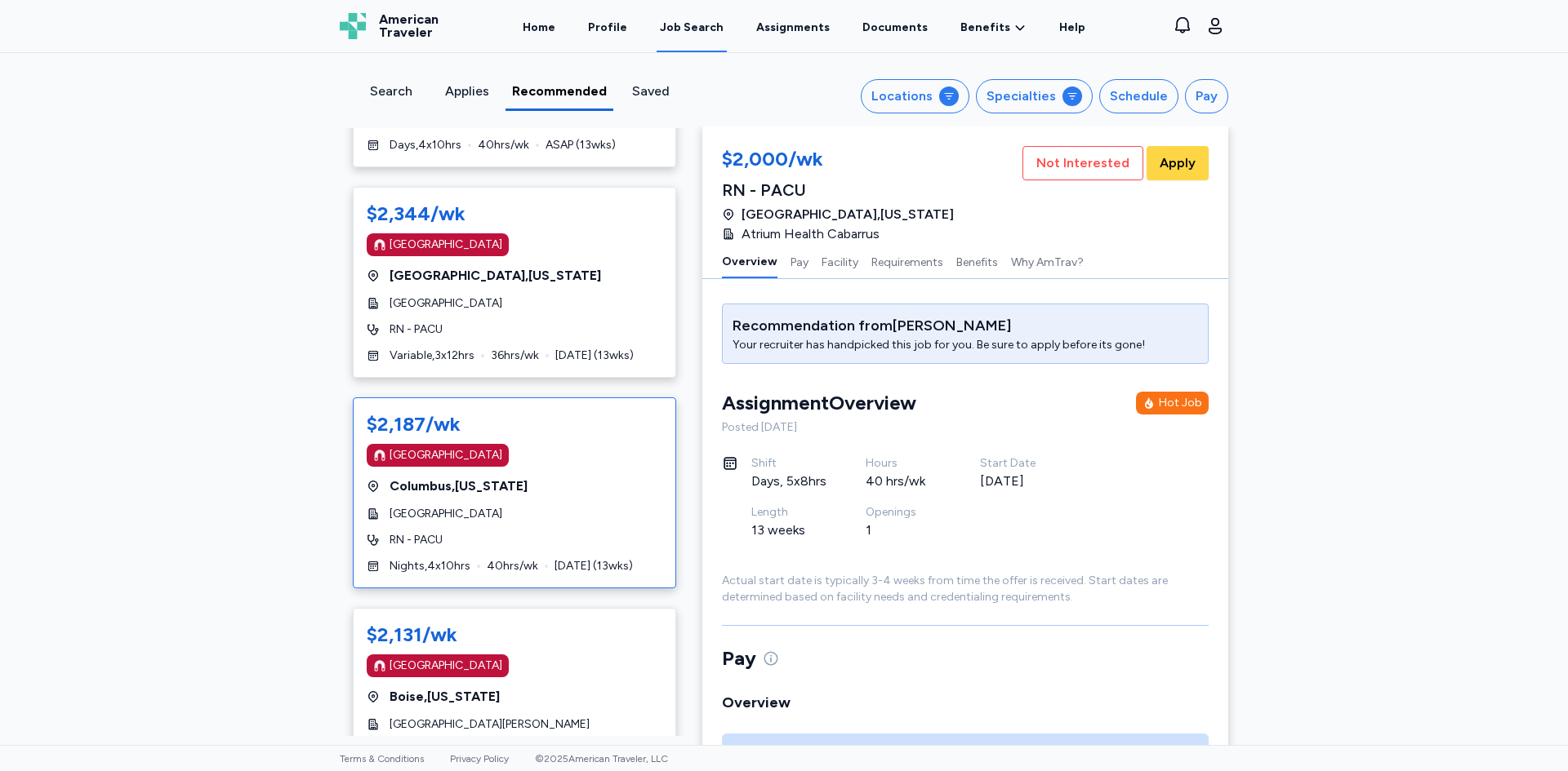
click at [572, 487] on div "$2,187/wk [GEOGRAPHIC_DATA] [GEOGRAPHIC_DATA] , [US_STATE][GEOGRAPHIC_DATA] RN …" at bounding box center [514, 493] width 323 height 191
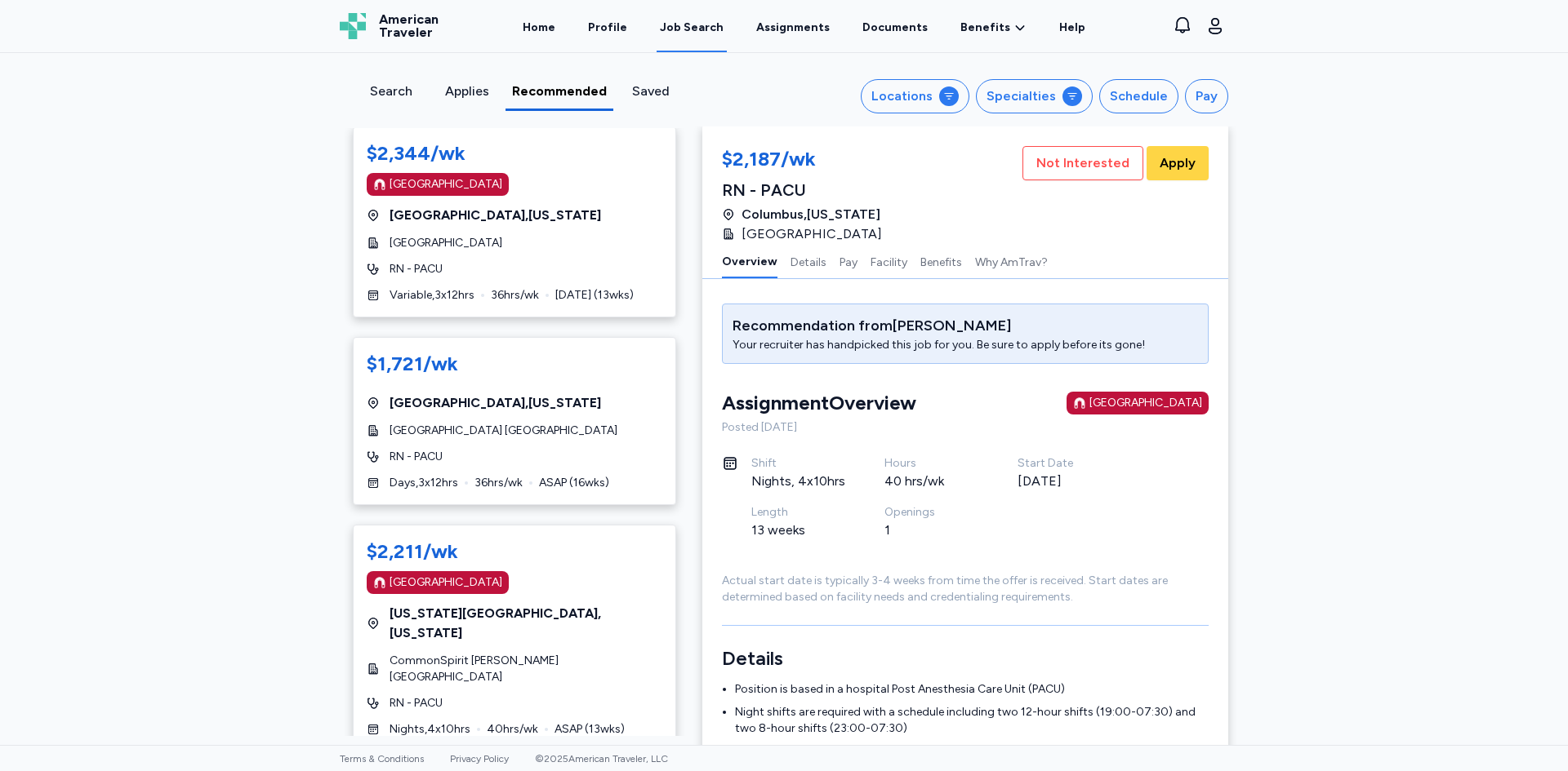
scroll to position [4795, 0]
